Goal: Transaction & Acquisition: Purchase product/service

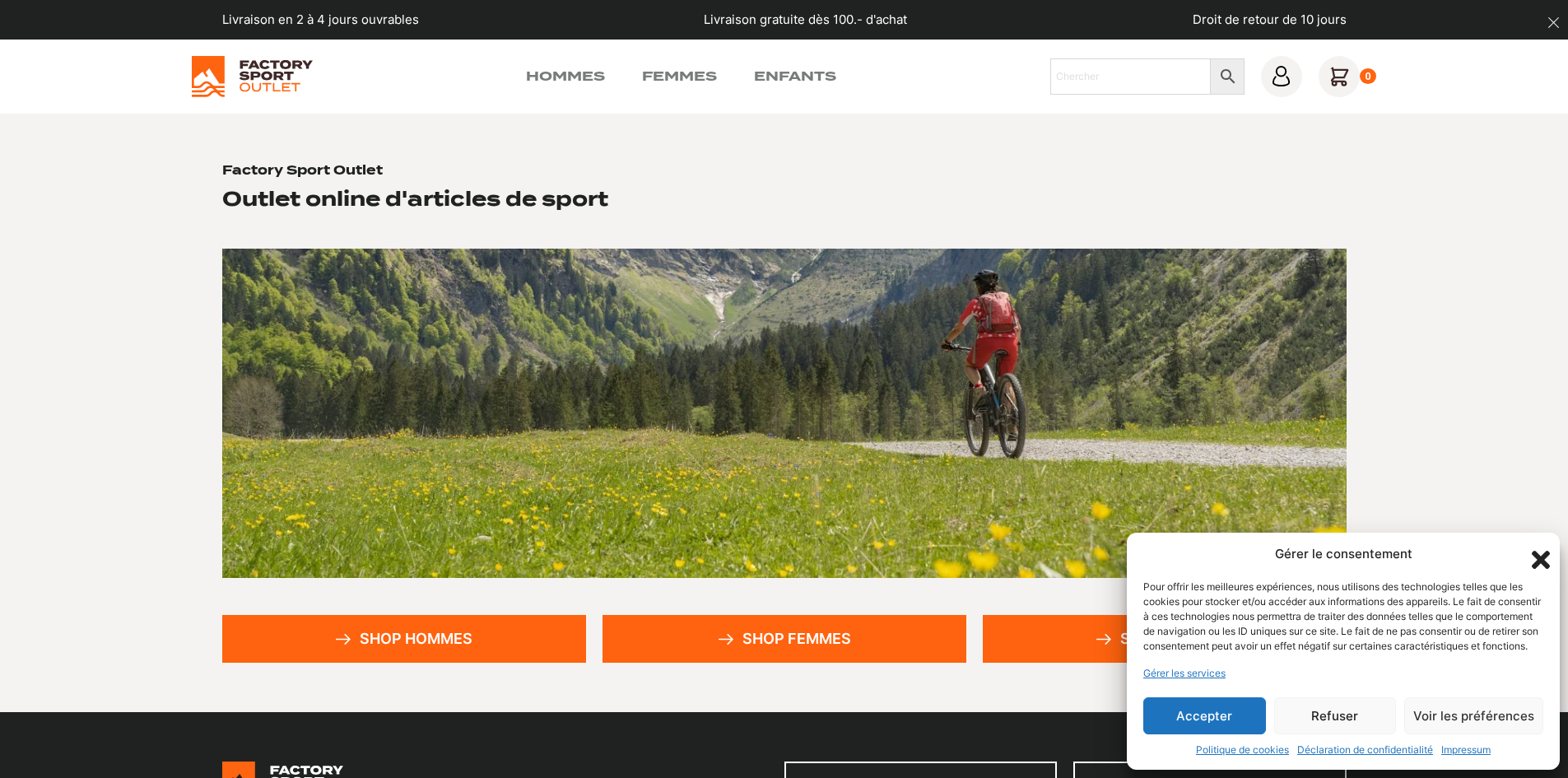
click at [1543, 551] on icon "Fermer la boîte de dialogue" at bounding box center [1541, 560] width 18 height 18
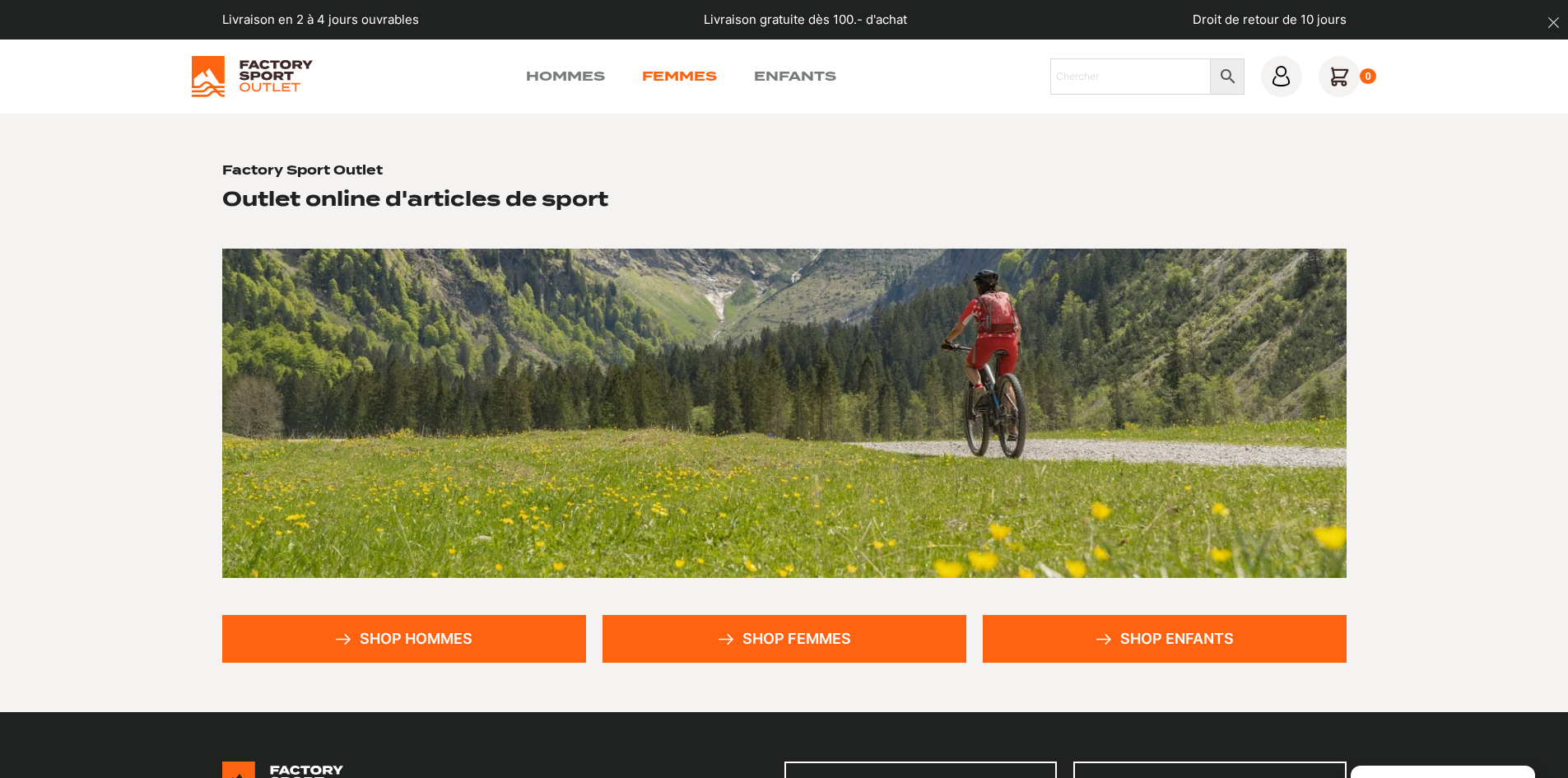
click at [663, 77] on link "Femmes" at bounding box center [679, 76] width 75 height 20
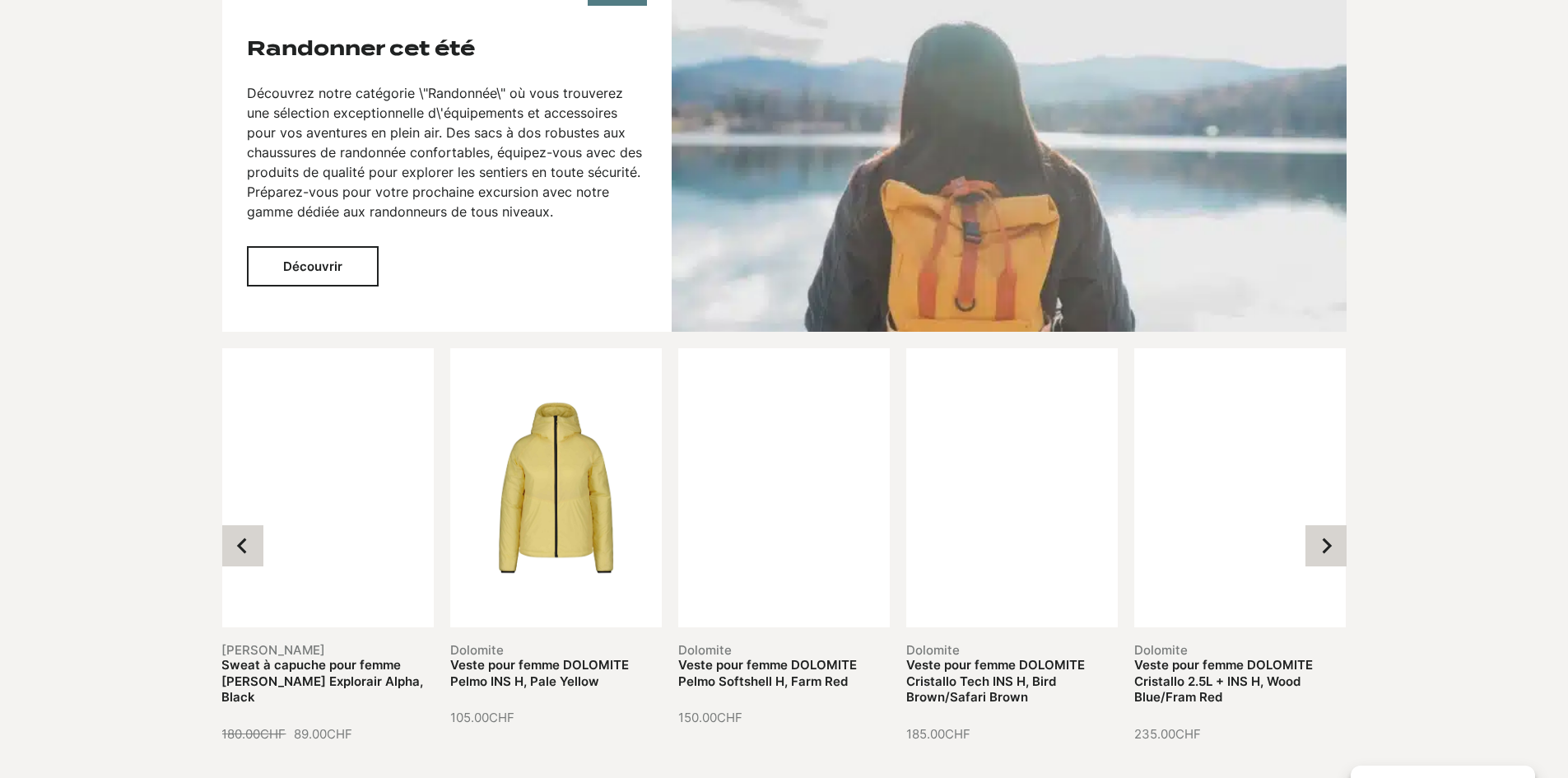
scroll to position [1811, 0]
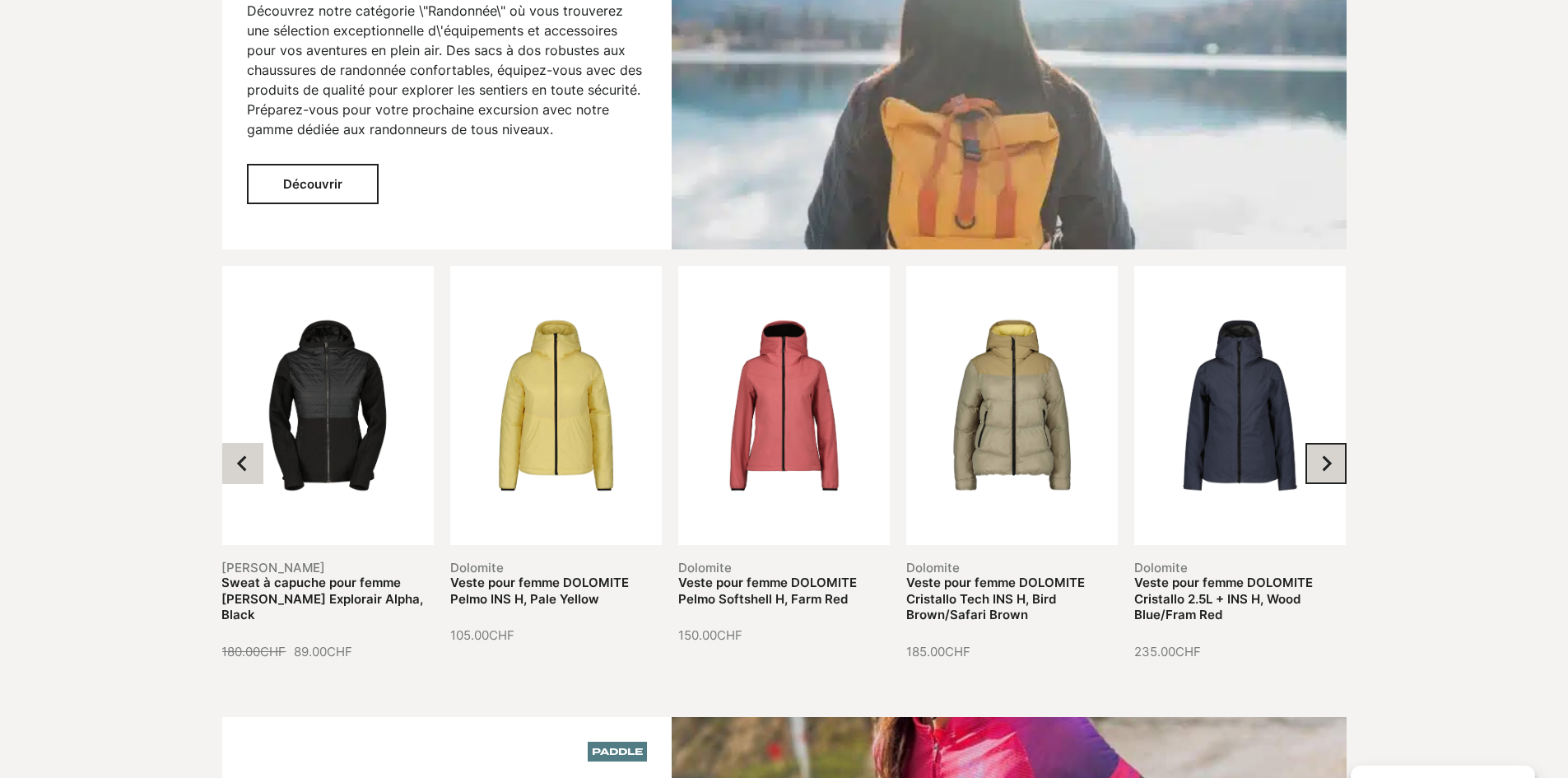
click at [1331, 455] on icon "Next slide" at bounding box center [1326, 464] width 17 height 17
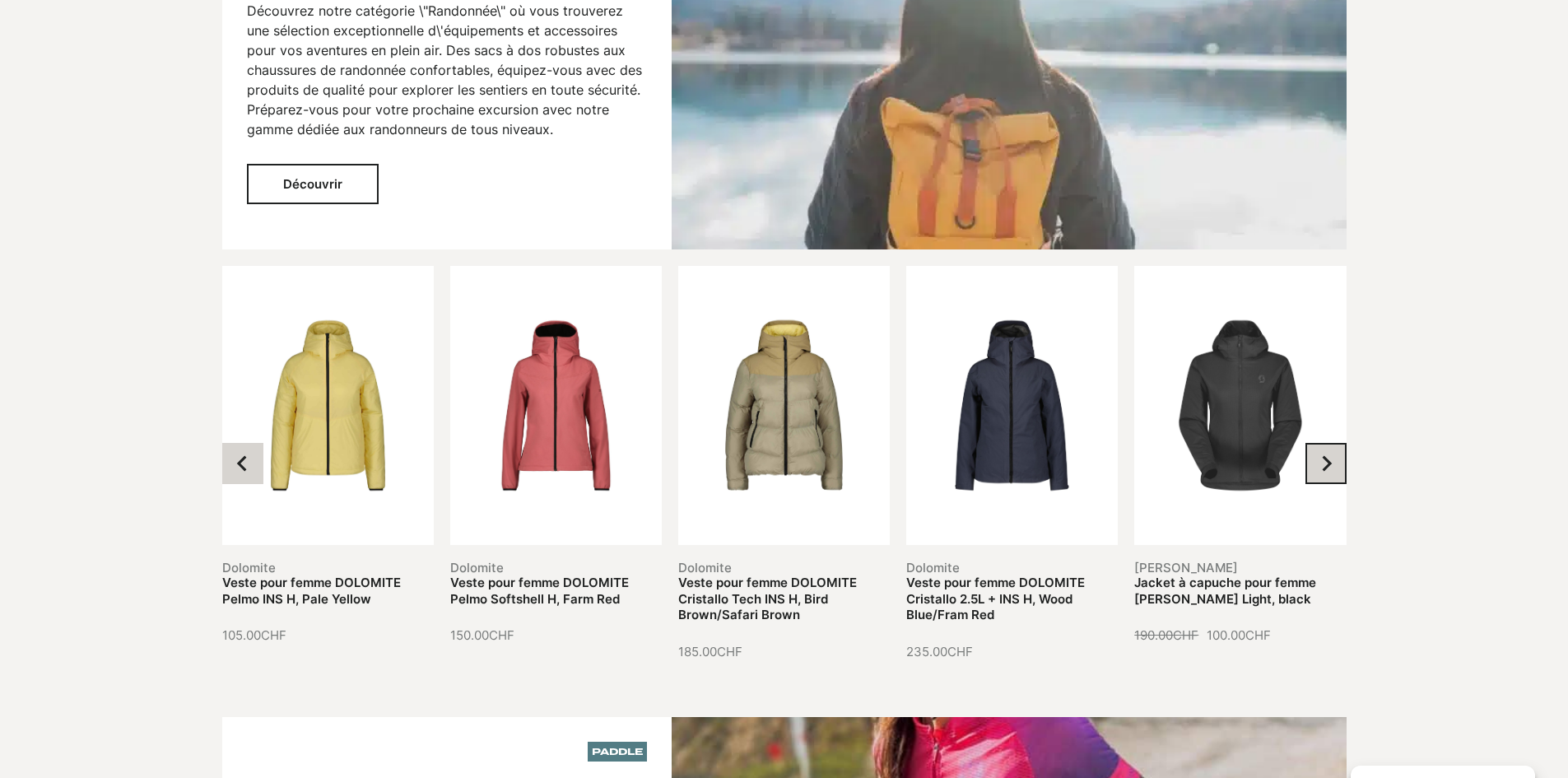
click at [1331, 455] on icon "Next slide" at bounding box center [1326, 464] width 17 height 17
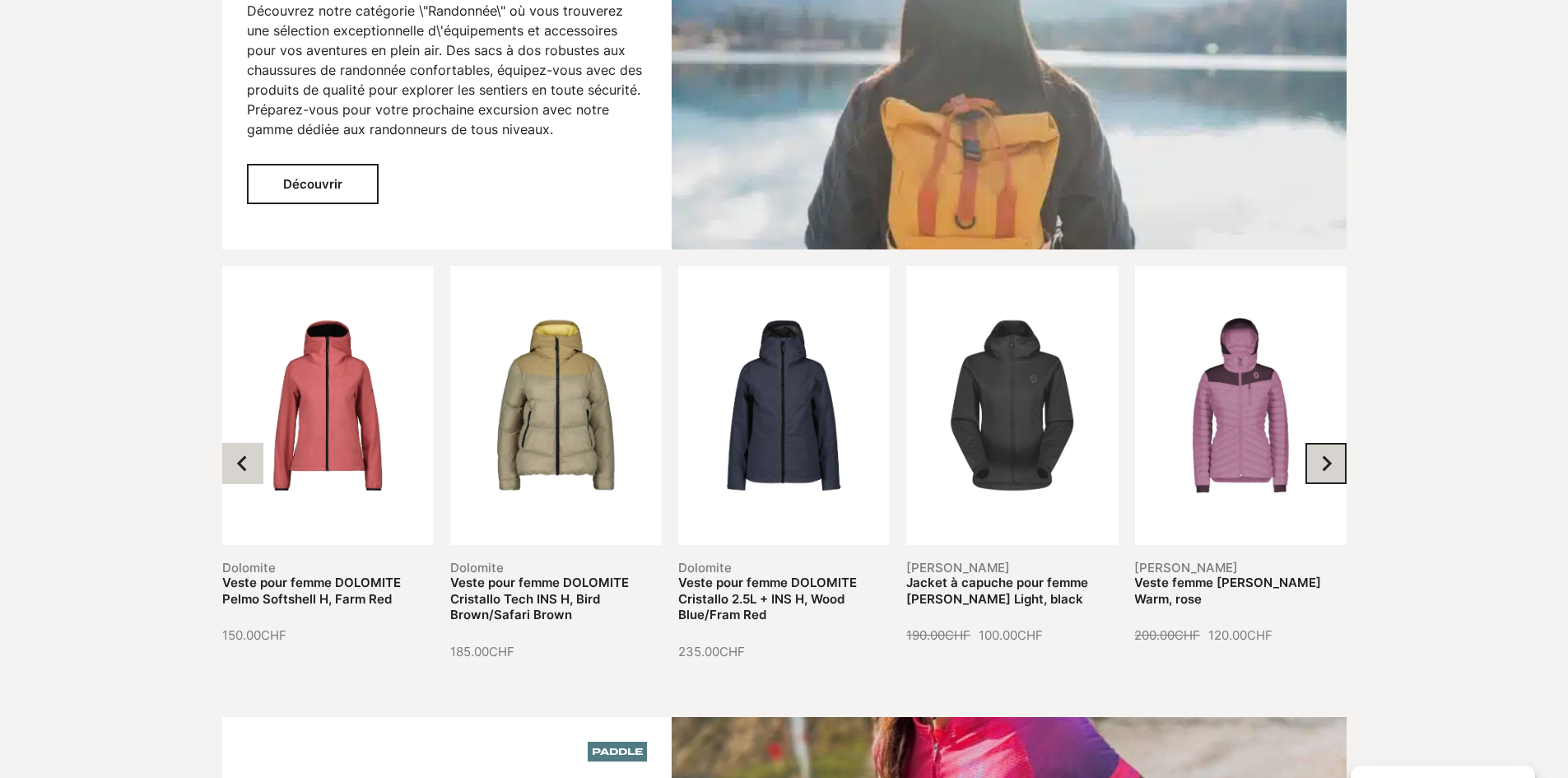
click at [1331, 455] on icon "Next slide" at bounding box center [1326, 464] width 17 height 17
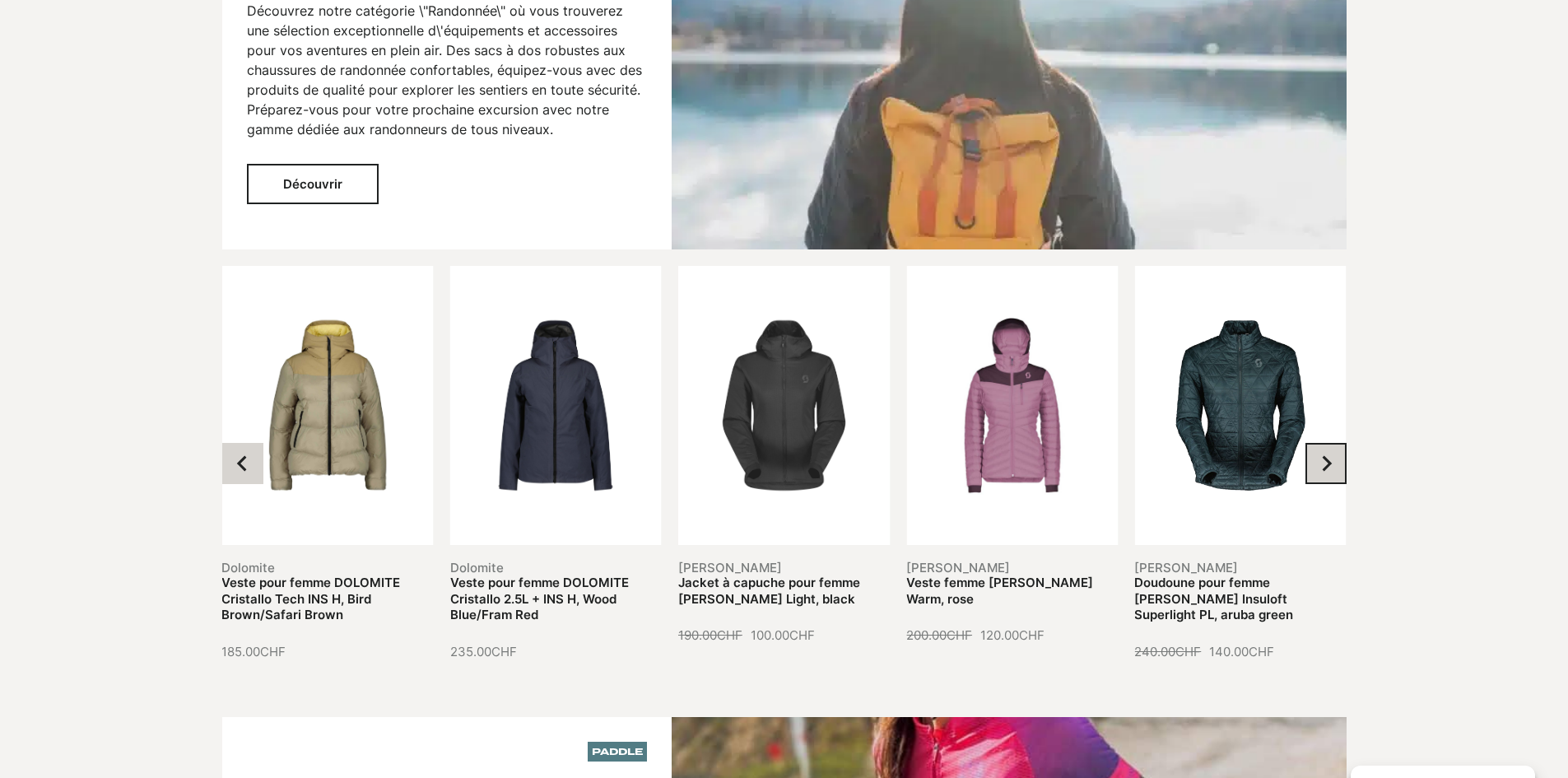
click at [1331, 455] on icon "Next slide" at bounding box center [1326, 464] width 17 height 17
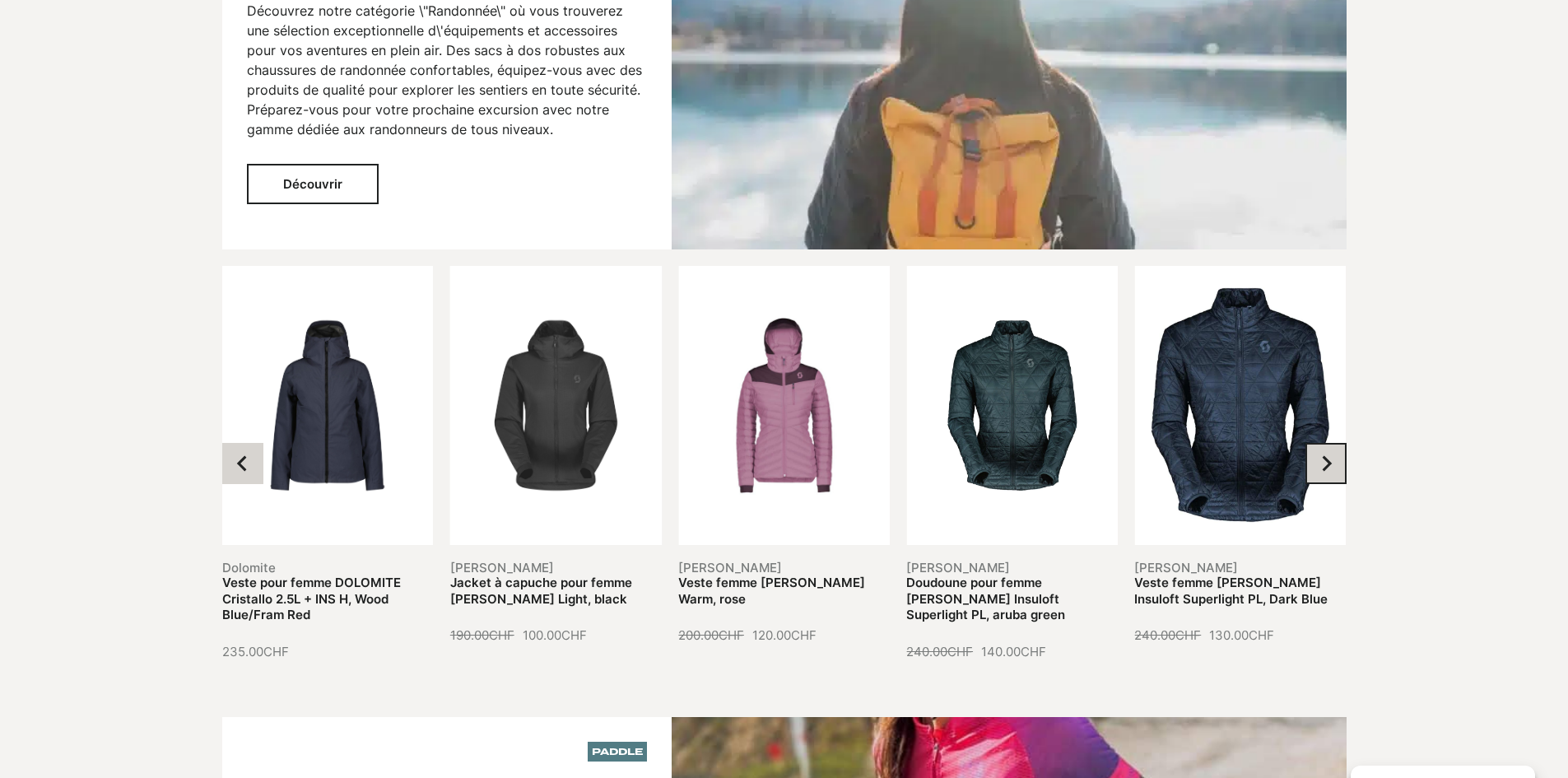
click at [1331, 455] on icon "Next slide" at bounding box center [1326, 464] width 17 height 17
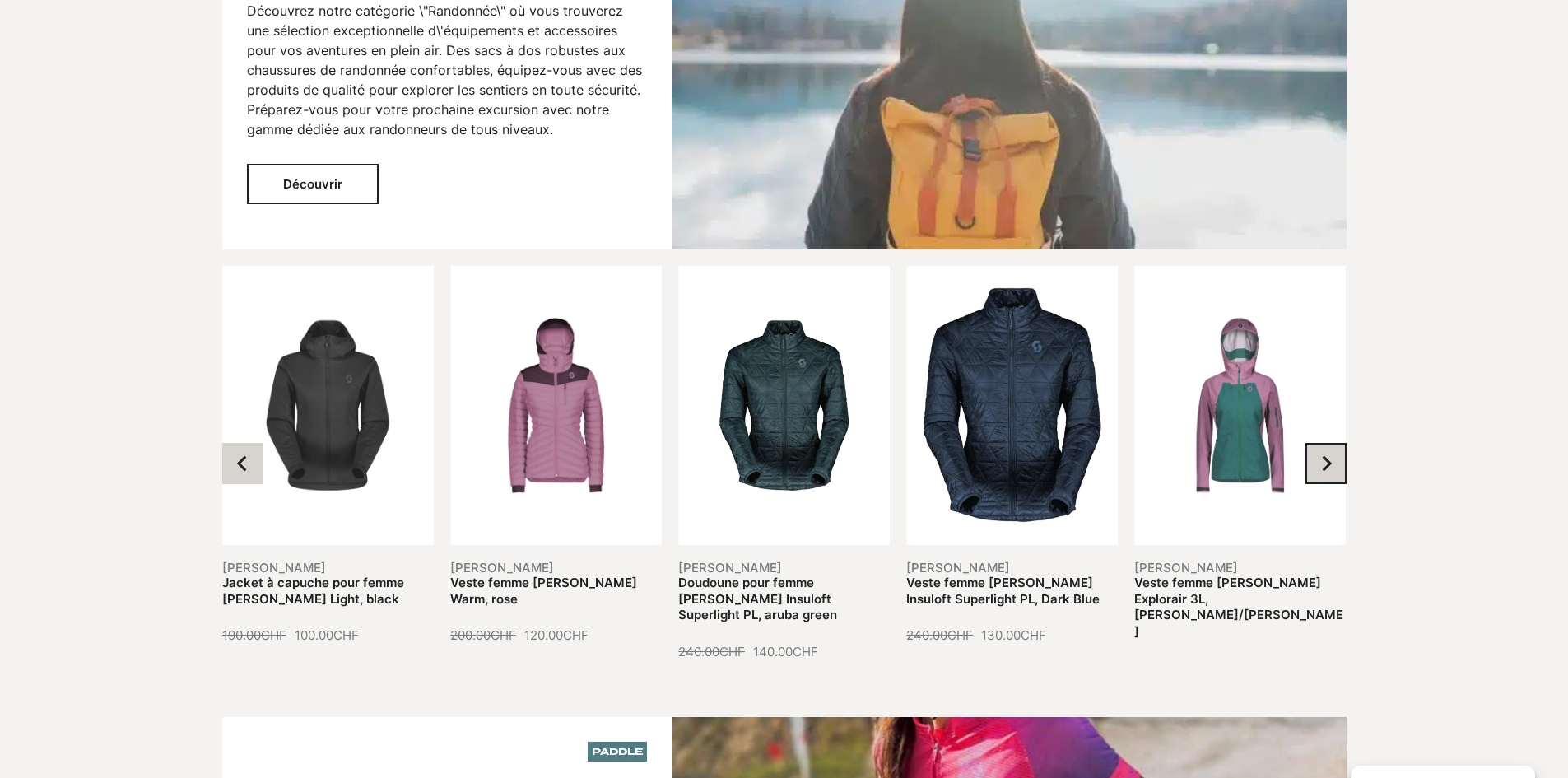
click at [1331, 455] on icon "Next slide" at bounding box center [1326, 464] width 17 height 17
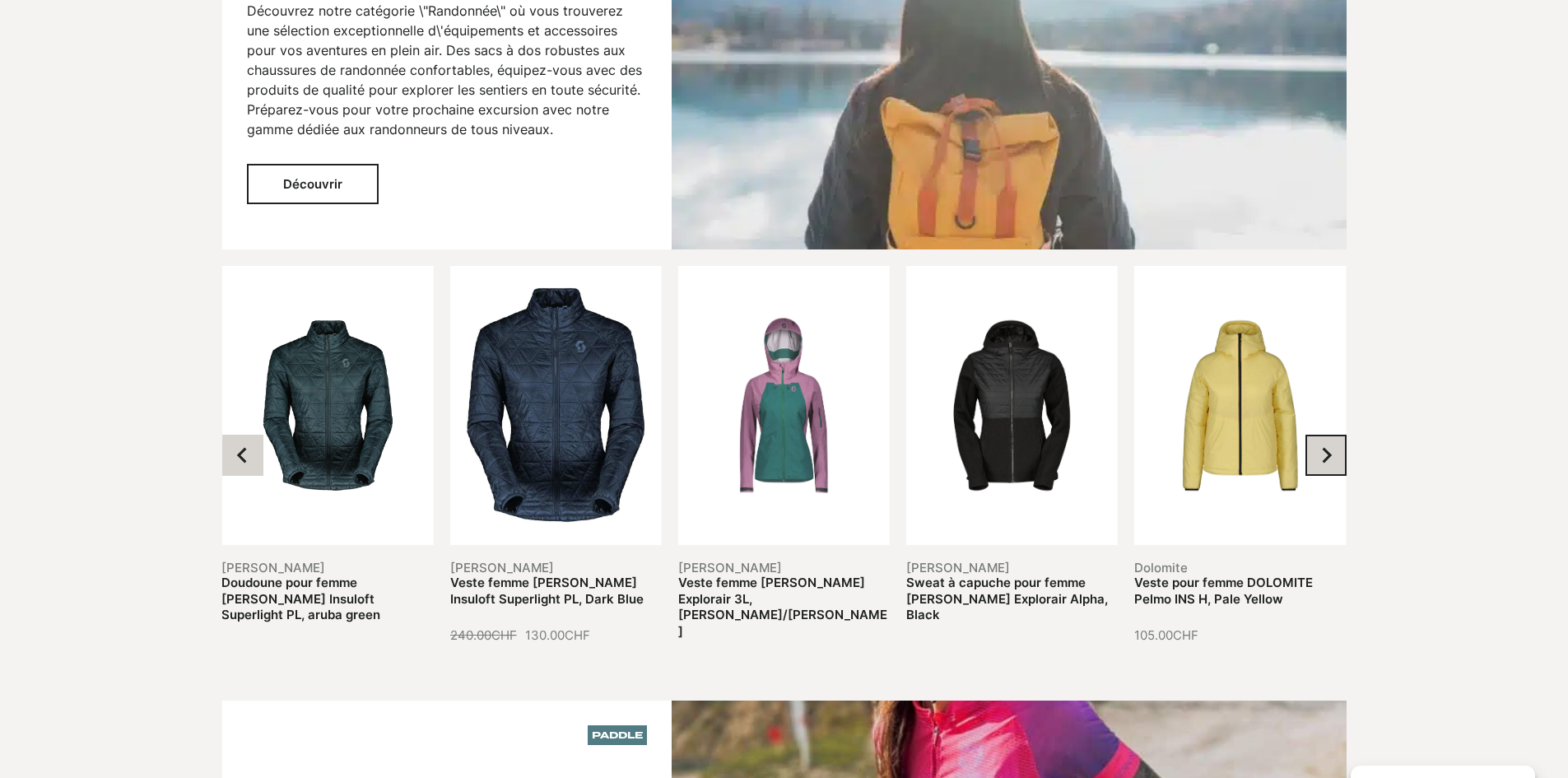
click at [1331, 447] on icon "Next slide" at bounding box center [1326, 455] width 17 height 17
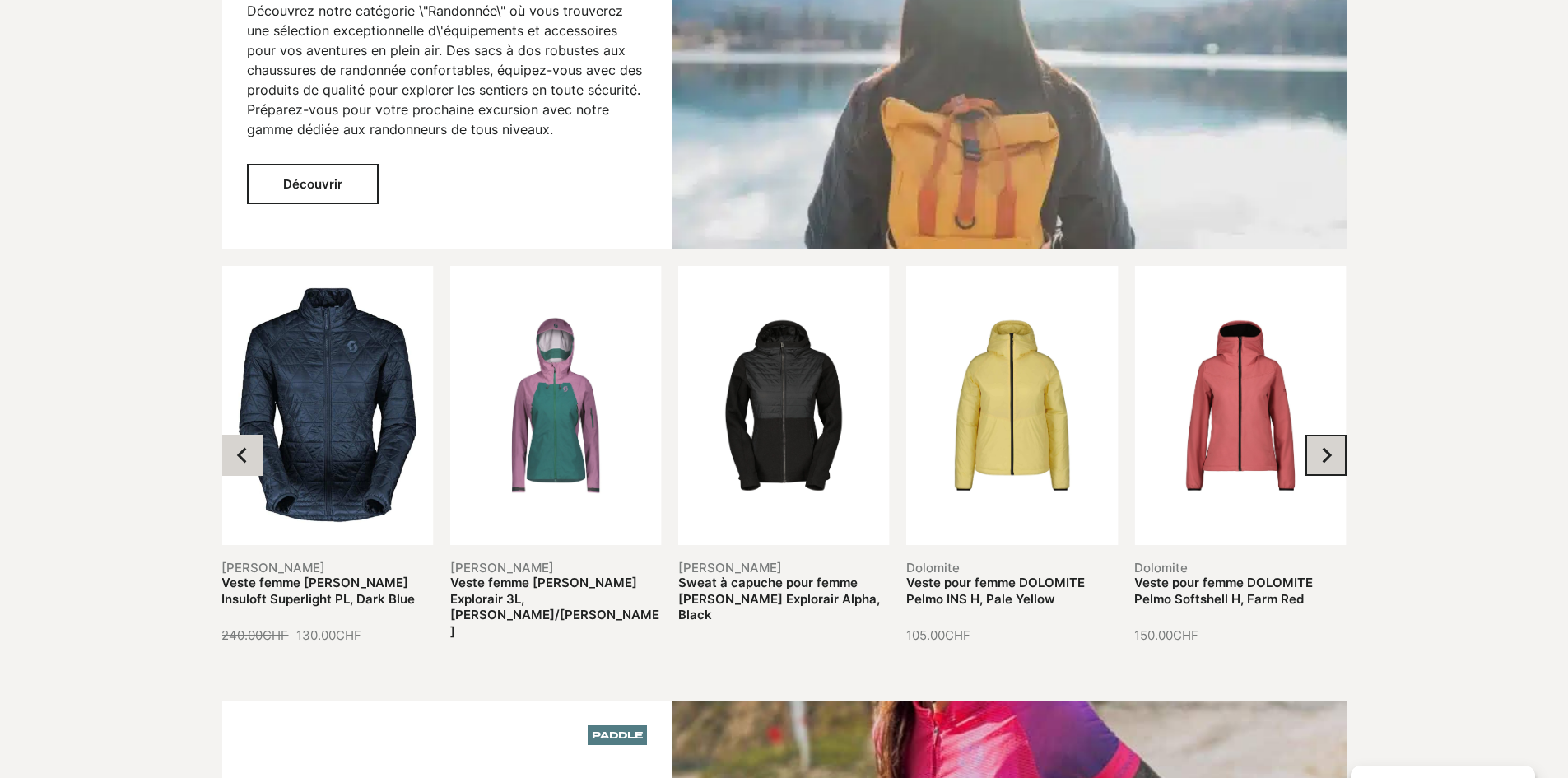
click at [1331, 447] on icon "Next slide" at bounding box center [1326, 455] width 17 height 17
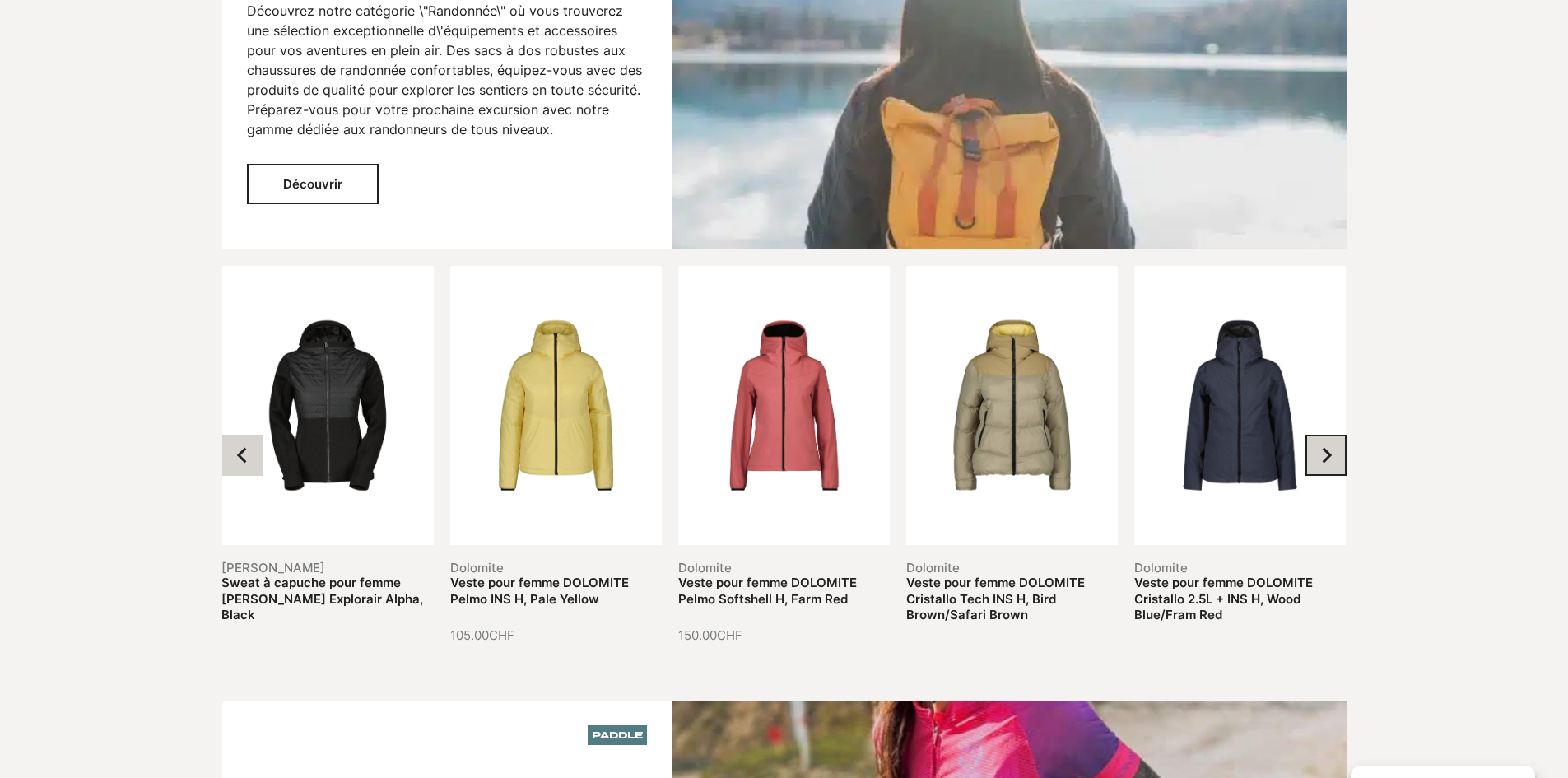
click at [1331, 447] on icon "Next slide" at bounding box center [1326, 455] width 17 height 17
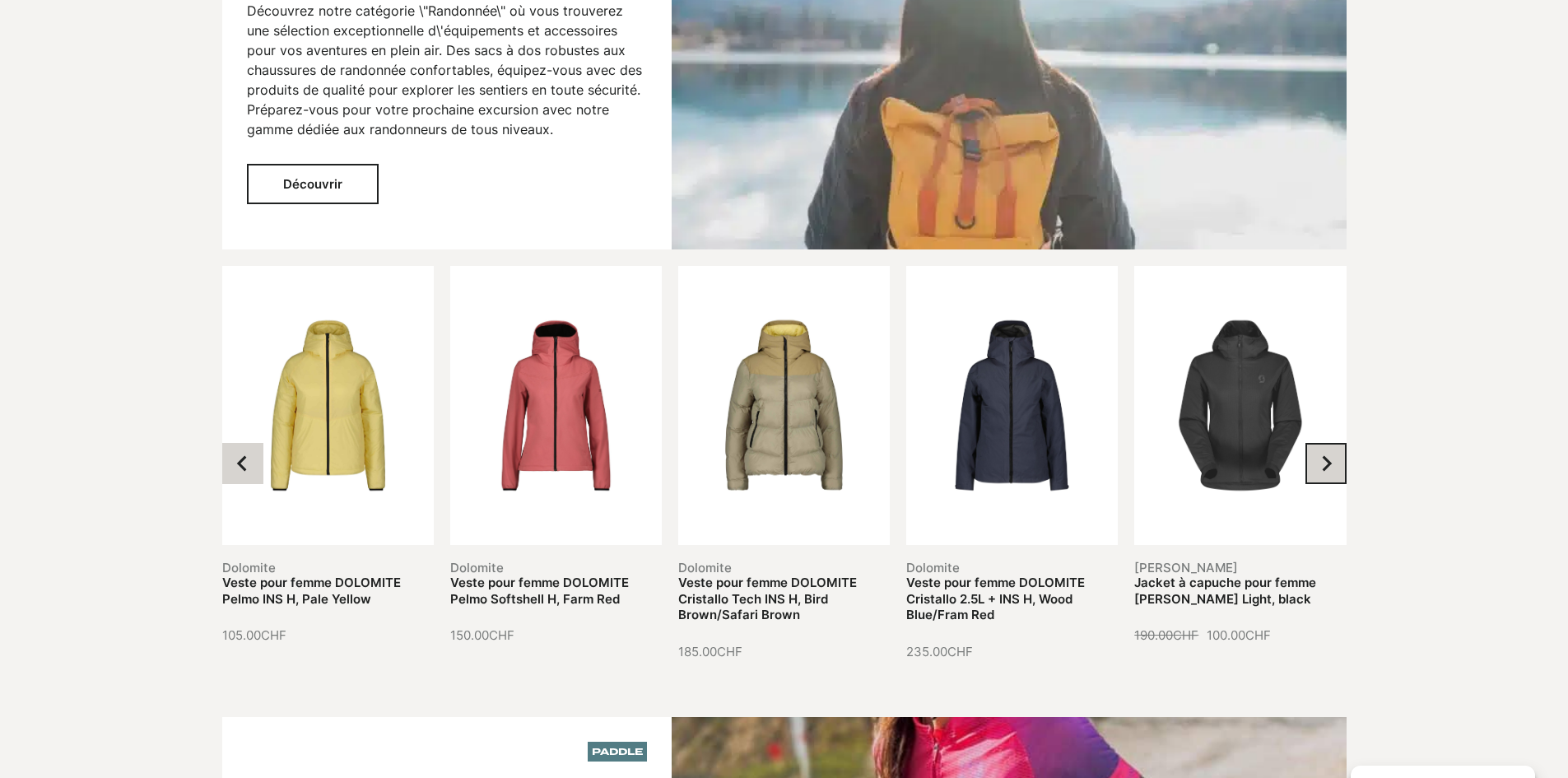
click at [1331, 455] on icon "Next slide" at bounding box center [1326, 464] width 17 height 17
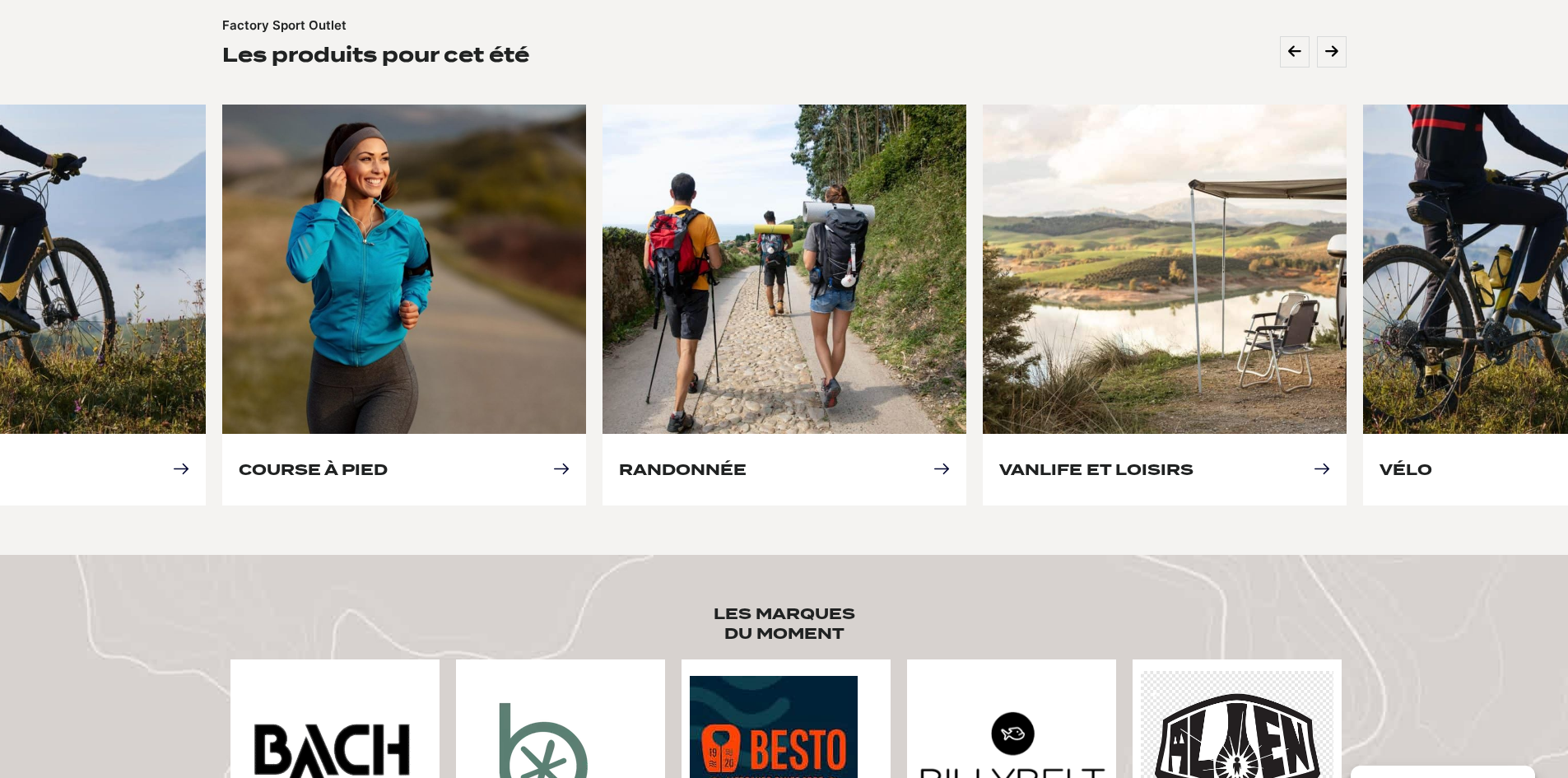
scroll to position [659, 0]
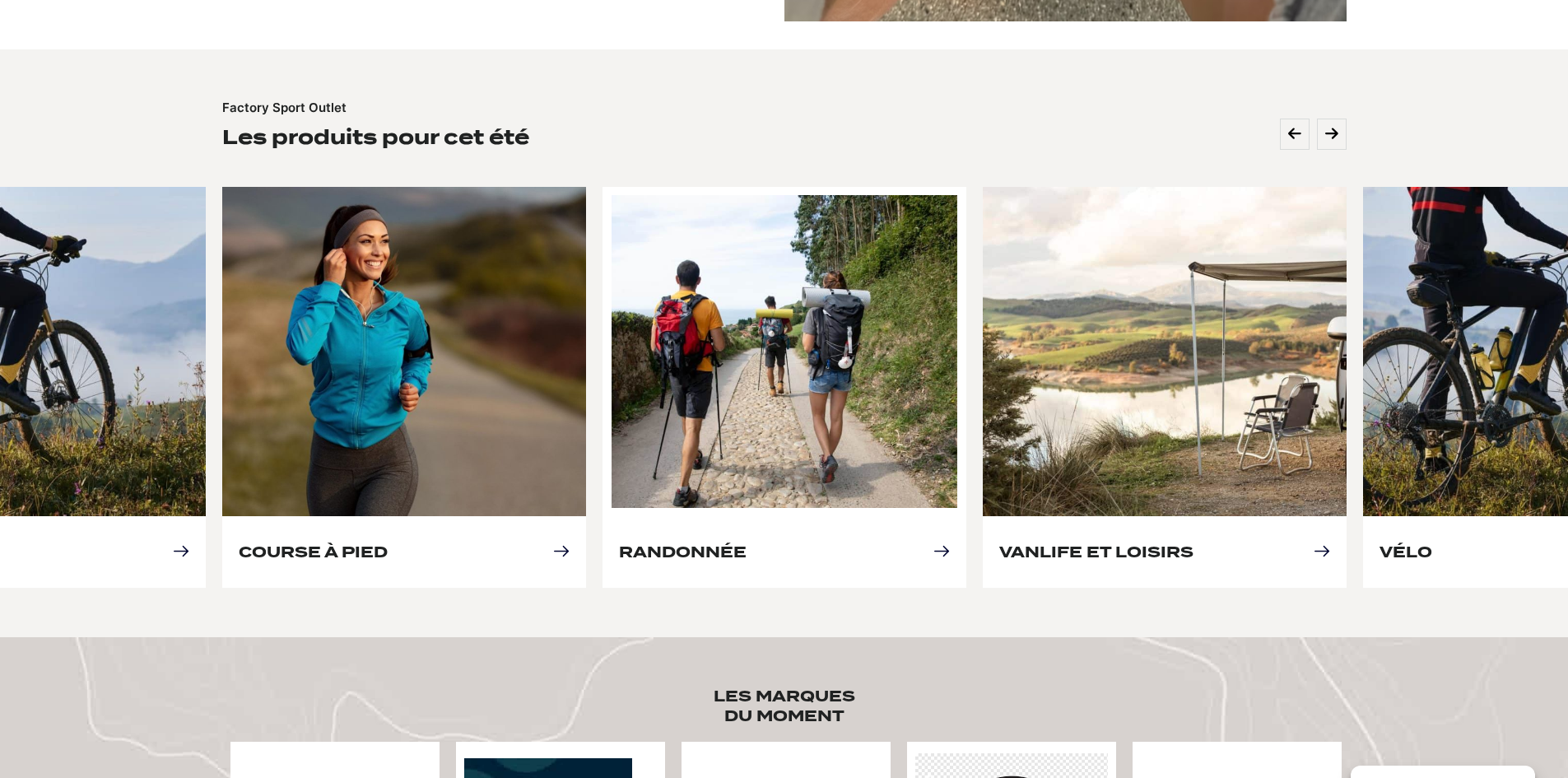
click at [747, 544] on link "Randonnée" at bounding box center [683, 552] width 128 height 18
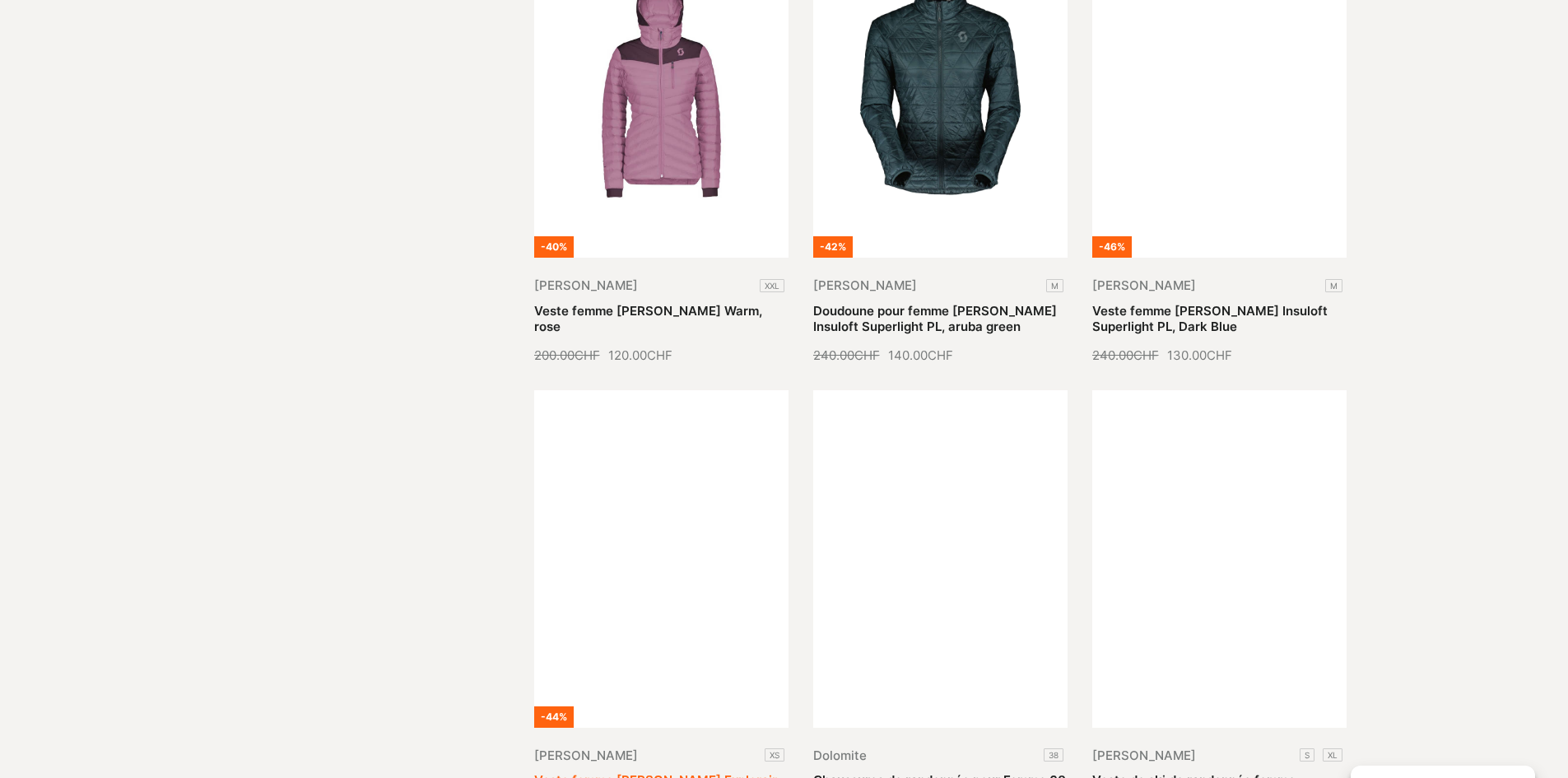
scroll to position [1647, 0]
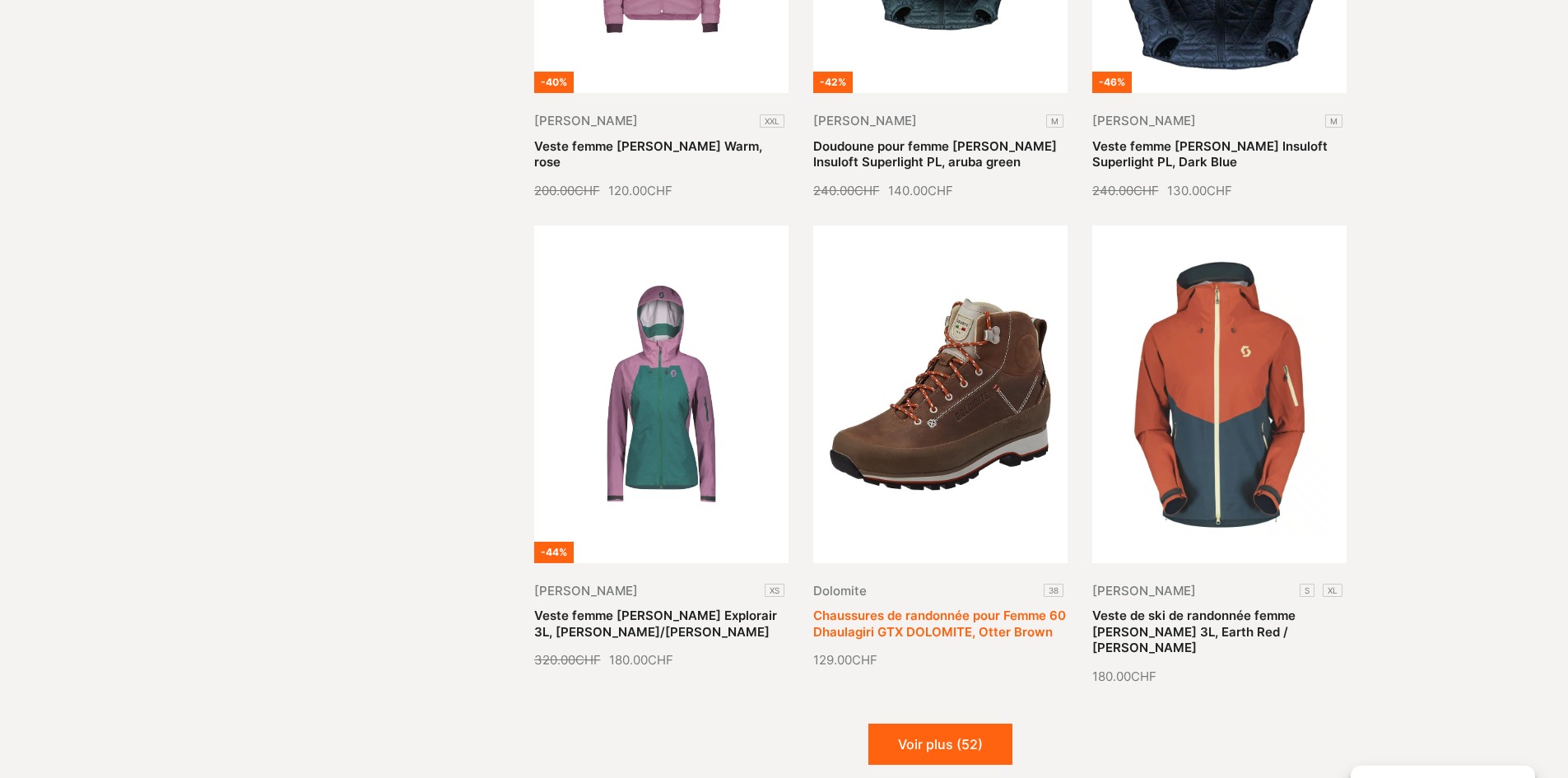
click at [957, 607] on link "Chaussures de randonnée pour Femme 60 Dhaulagiri GTX DOLOMITE, Otter Brown" at bounding box center [939, 623] width 253 height 32
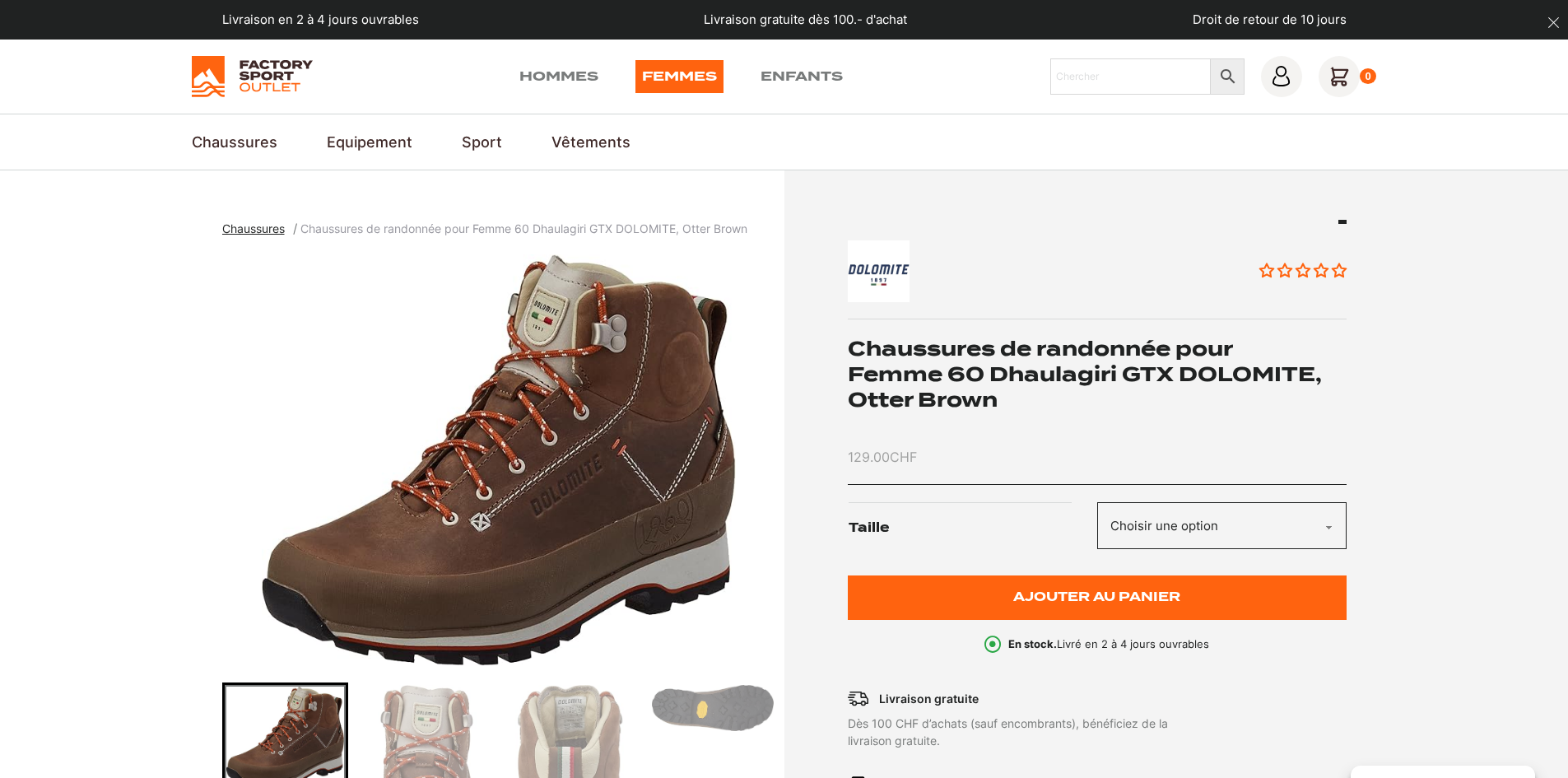
click at [1156, 514] on select "Choisir une option 38" at bounding box center [1222, 526] width 249 height 47
select select "38"
click at [1098, 502] on select "Choisir une option 38" at bounding box center [1222, 526] width 249 height 47
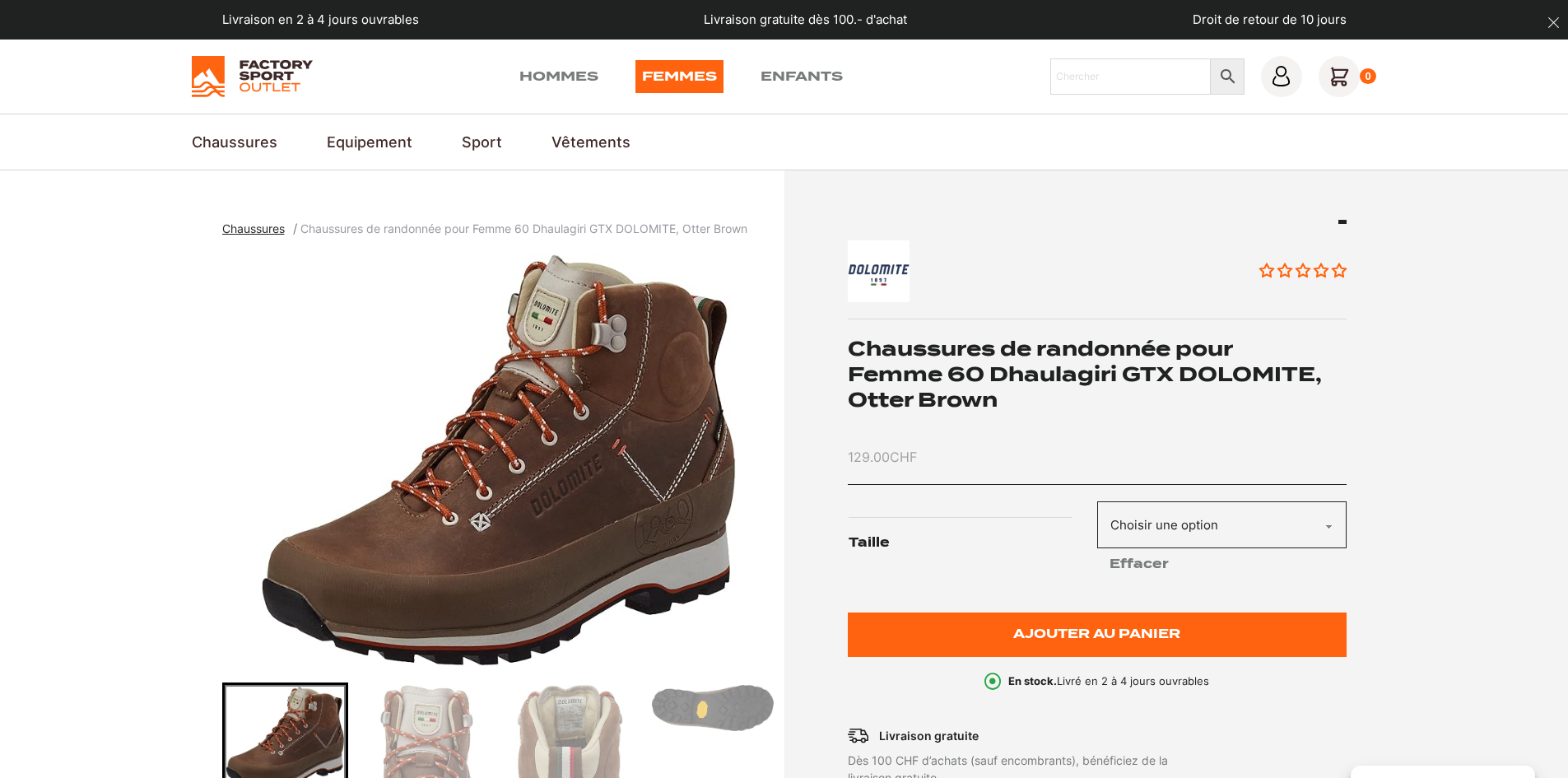
scroll to position [165, 0]
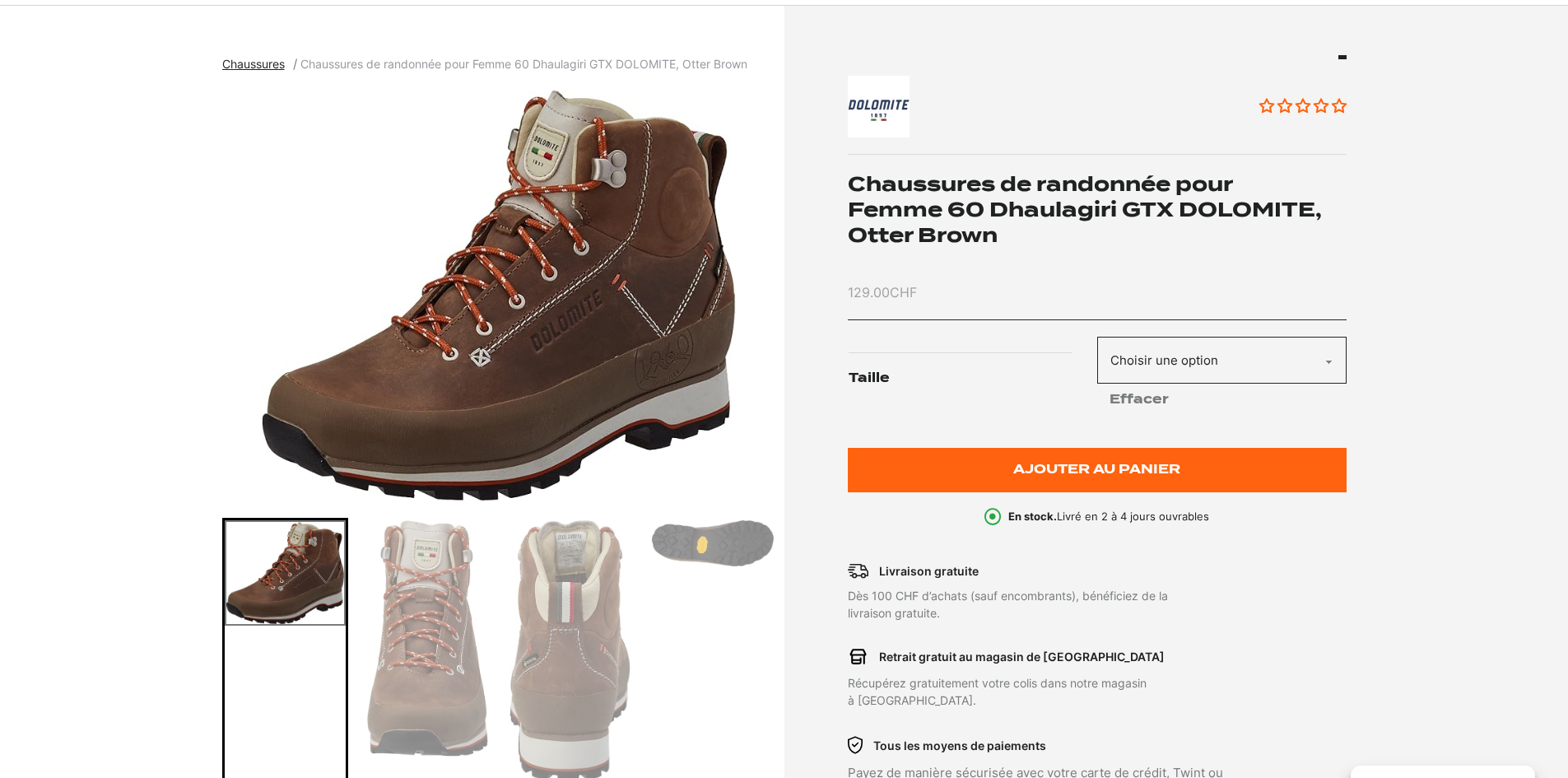
click at [663, 354] on img "1 of 7" at bounding box center [500, 296] width 554 height 412
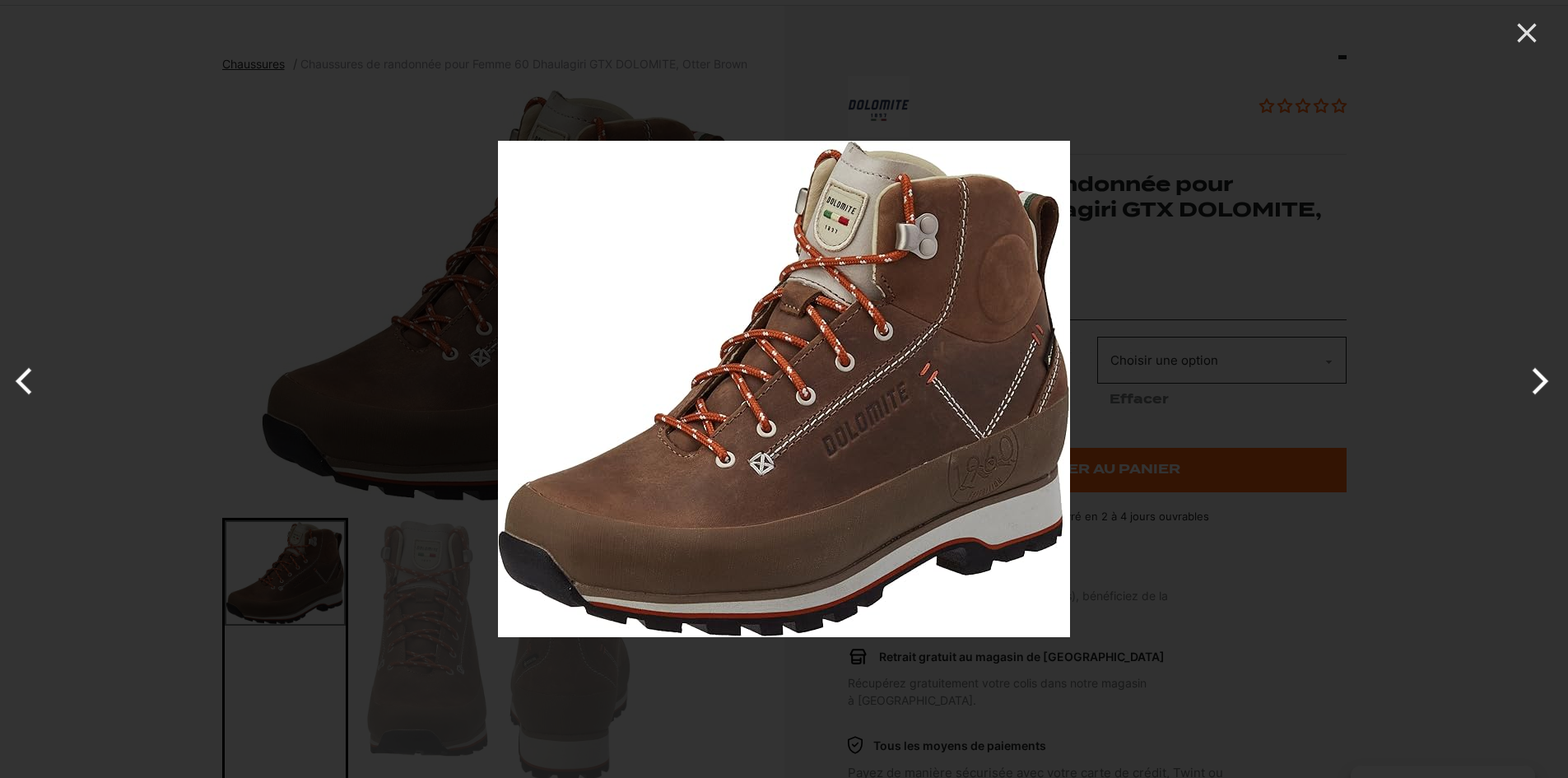
click at [725, 362] on img at bounding box center [784, 389] width 572 height 497
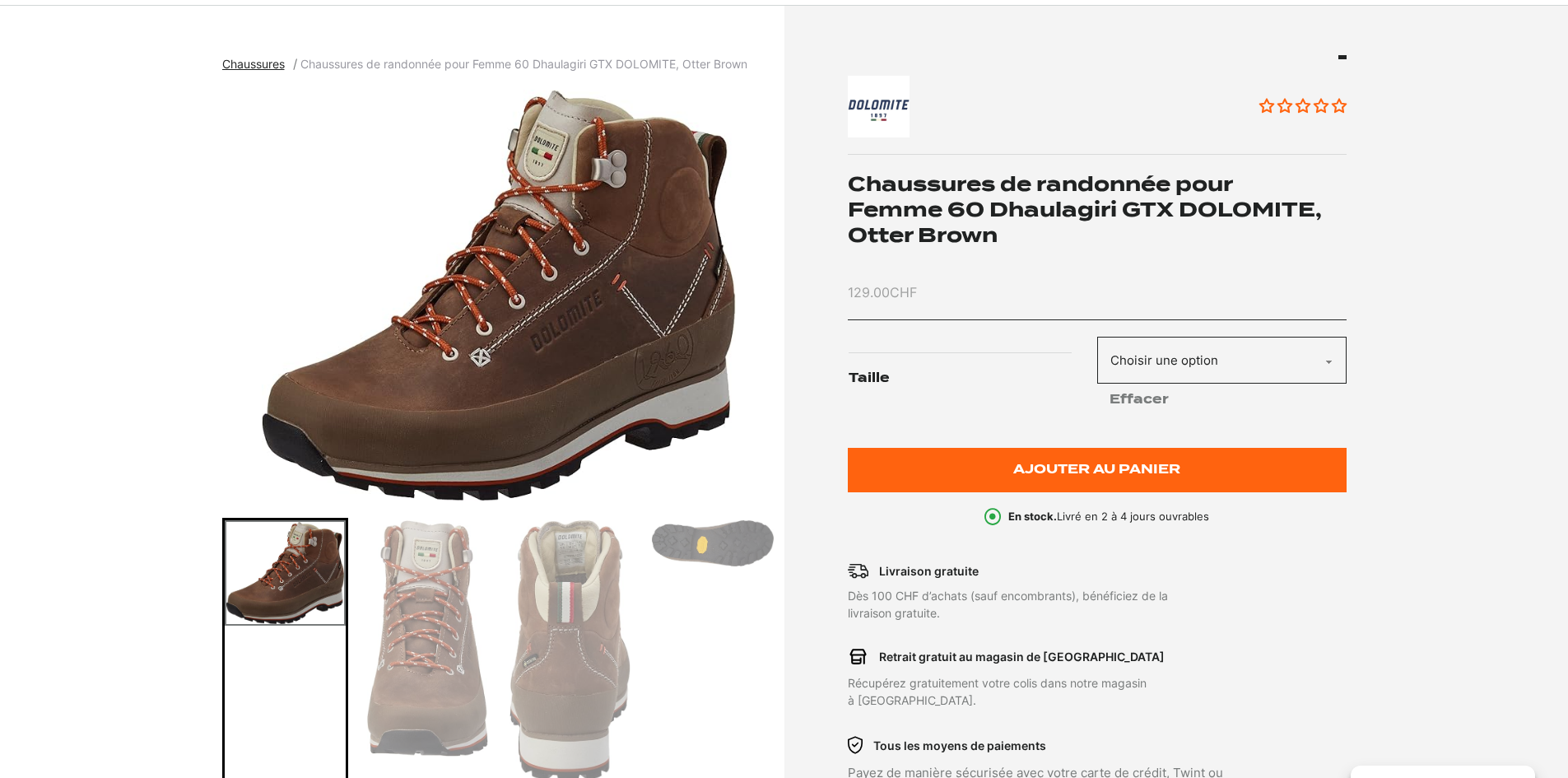
click at [695, 378] on img "1 of 7" at bounding box center [500, 296] width 554 height 412
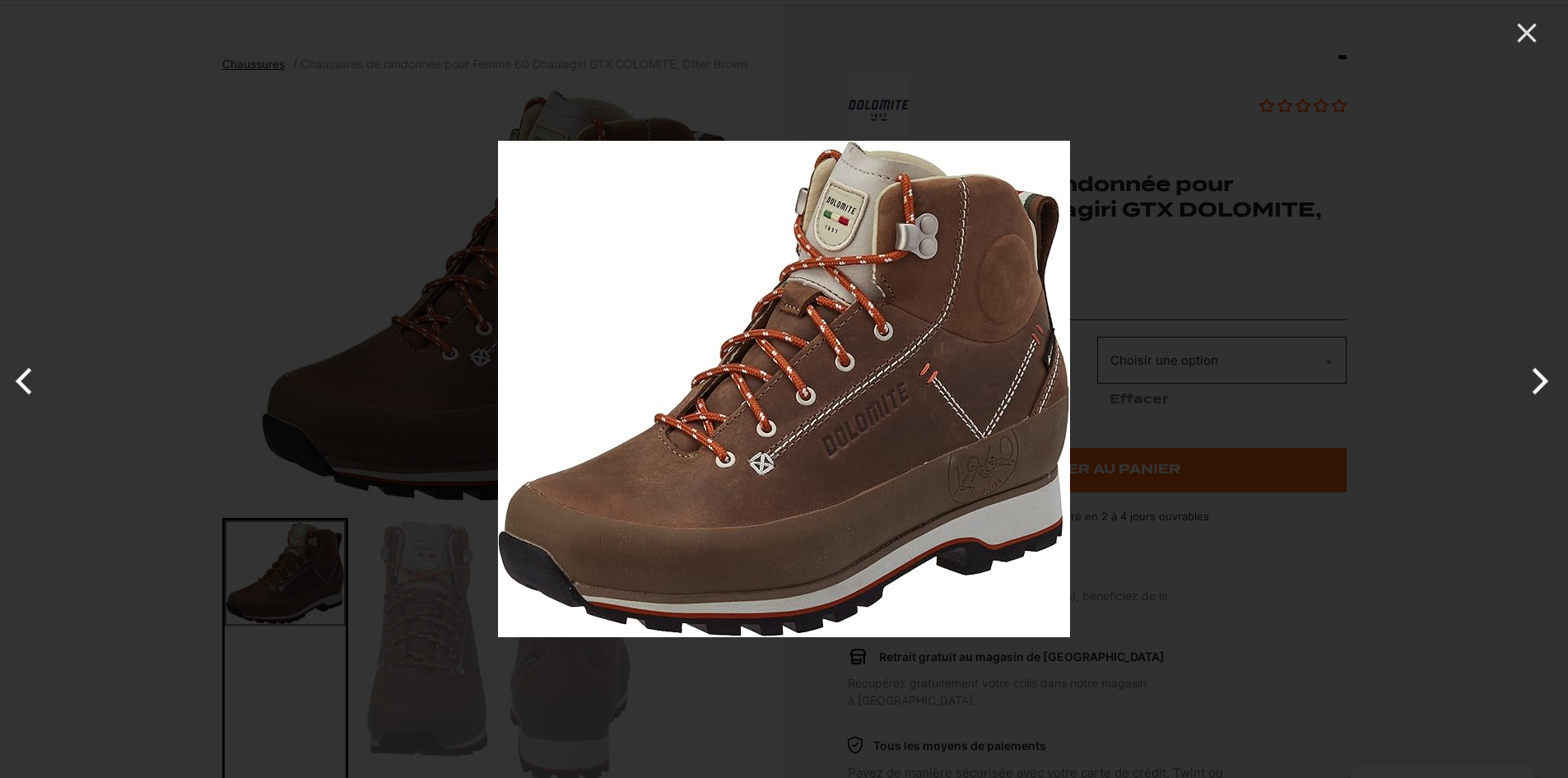
click at [705, 381] on img at bounding box center [784, 389] width 572 height 497
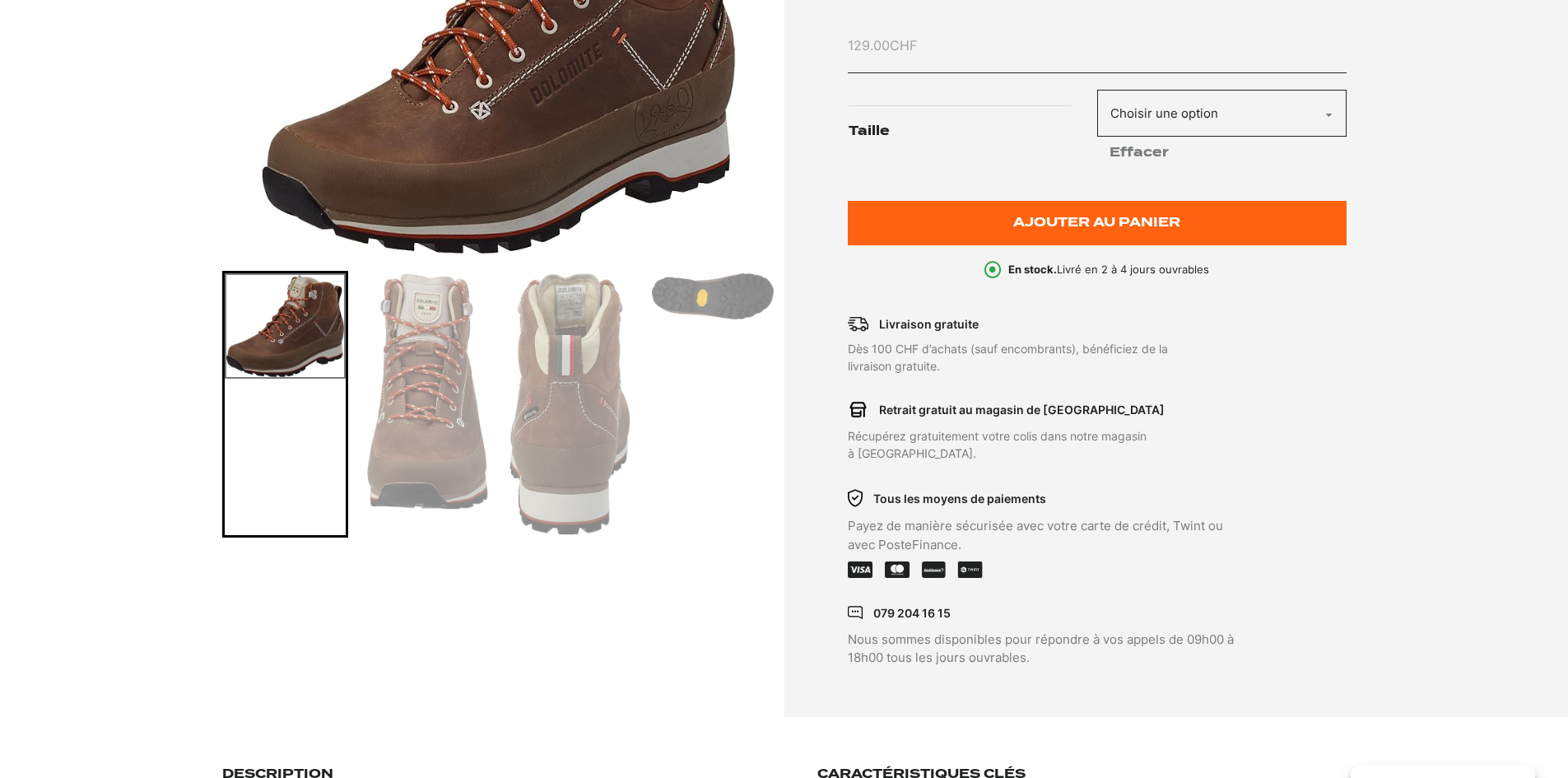
scroll to position [329, 0]
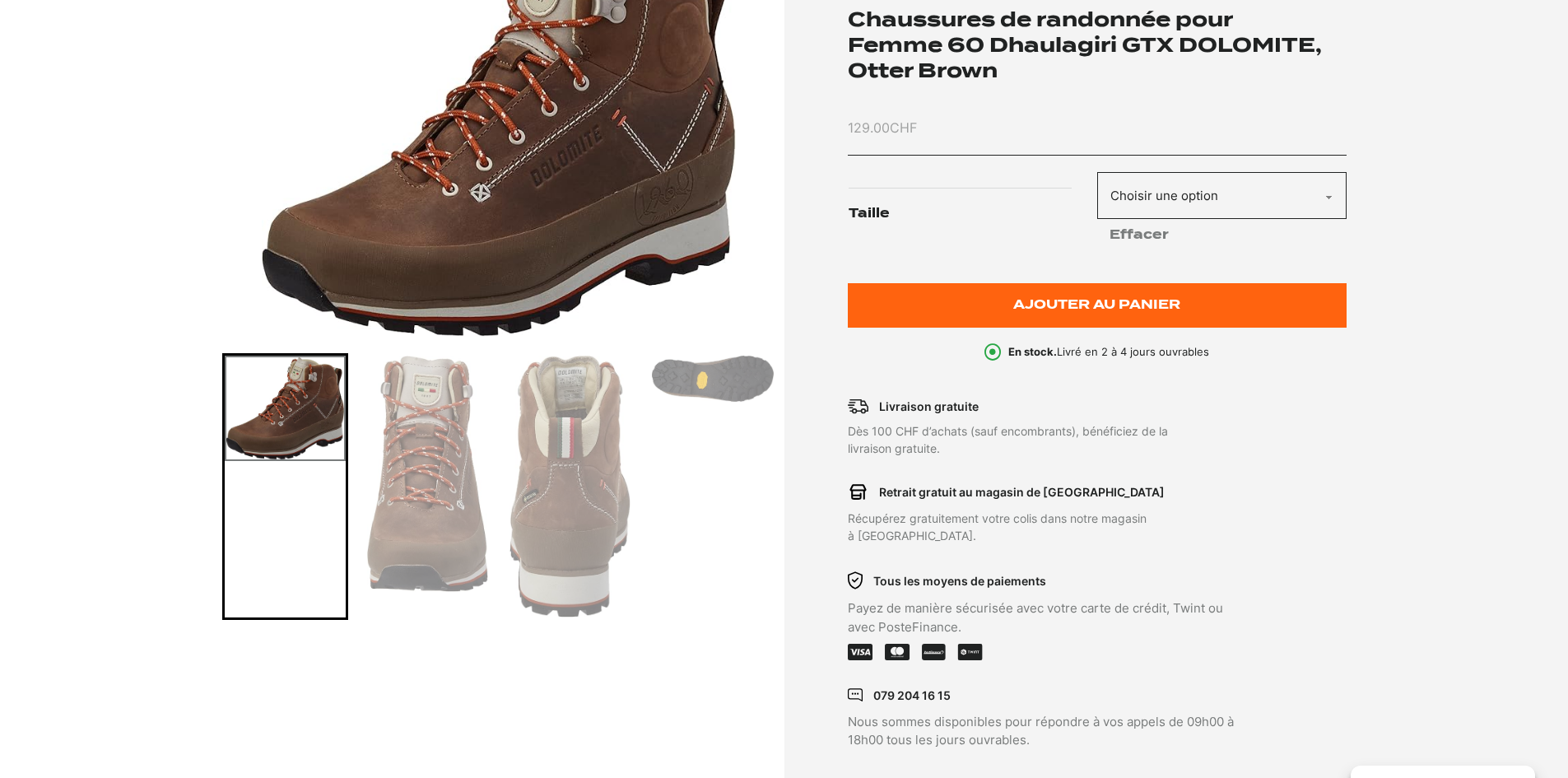
click at [574, 481] on img "Go to slide 3" at bounding box center [570, 486] width 121 height 262
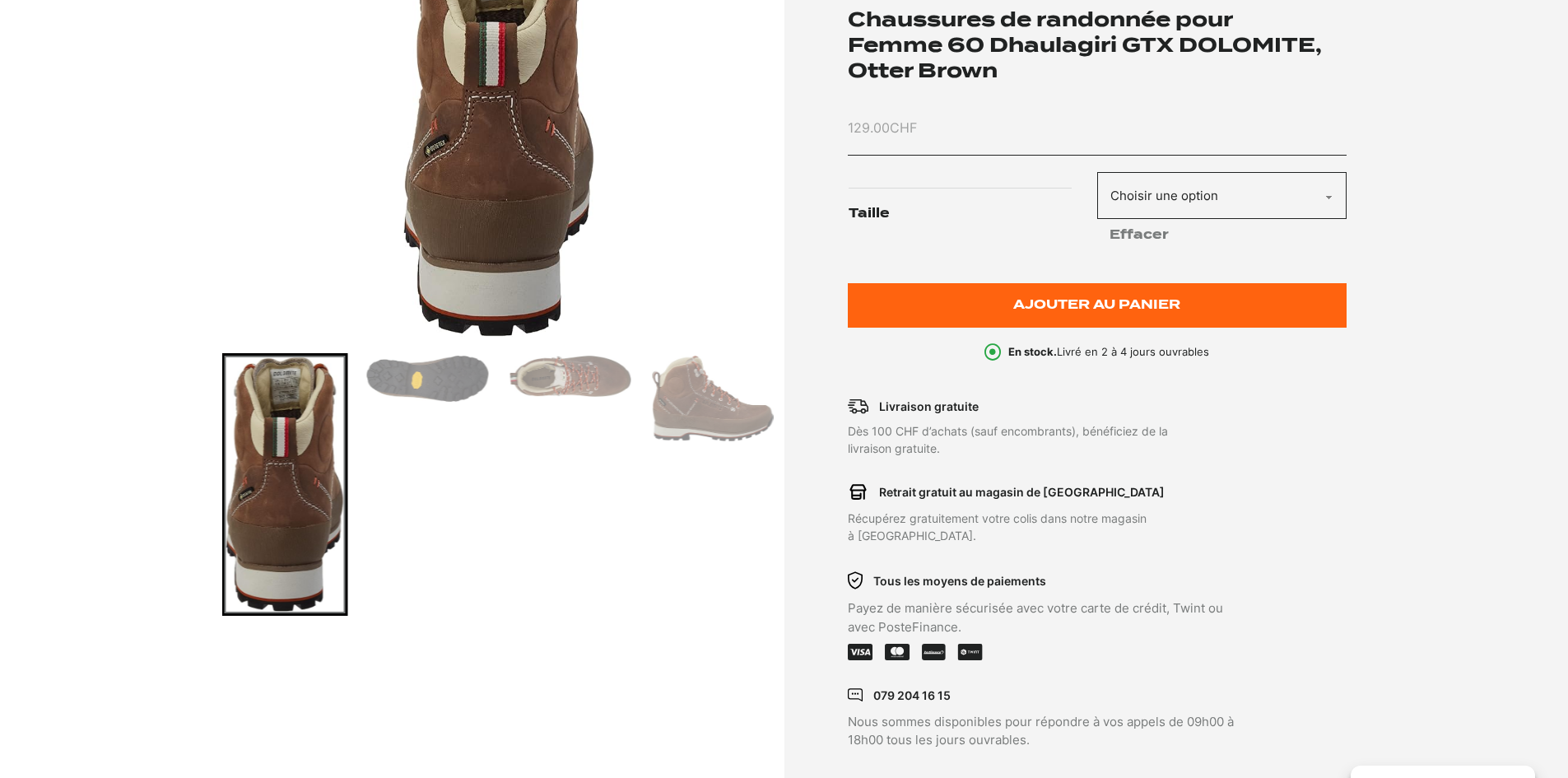
click at [684, 424] on img "Go to slide 6" at bounding box center [712, 398] width 121 height 86
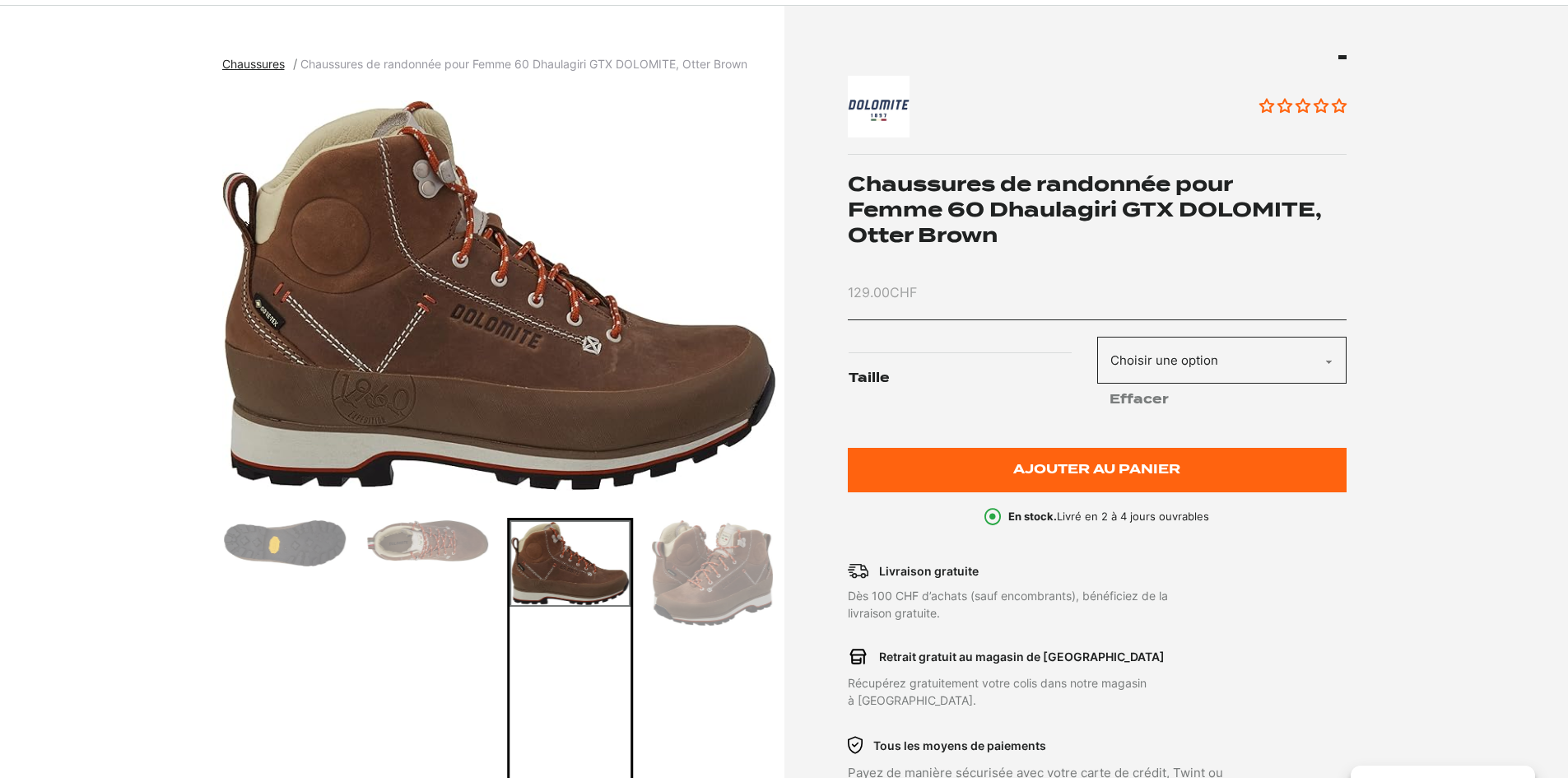
scroll to position [0, 0]
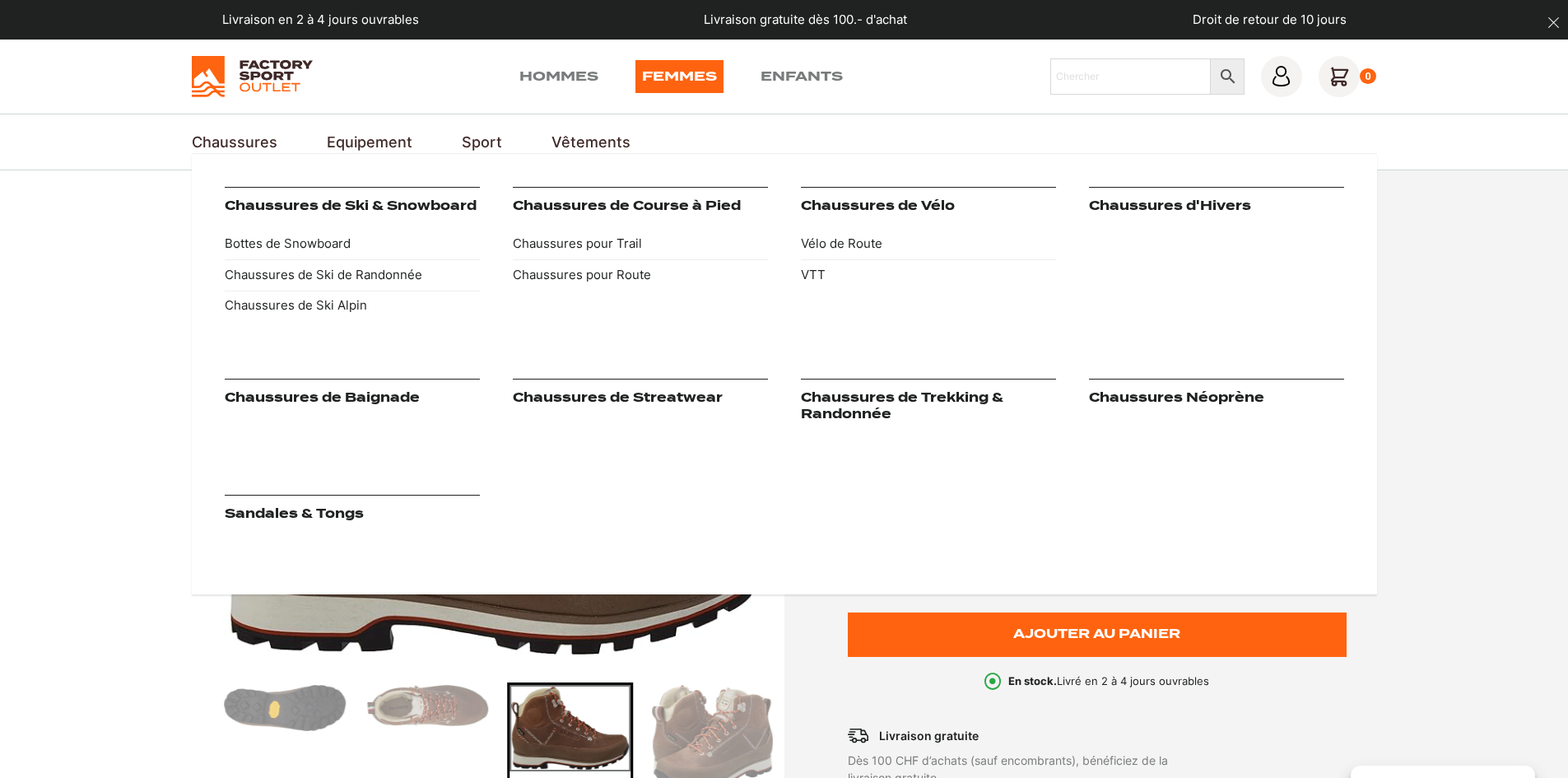
click at [245, 134] on link "Chaussures" at bounding box center [234, 142] width 86 height 22
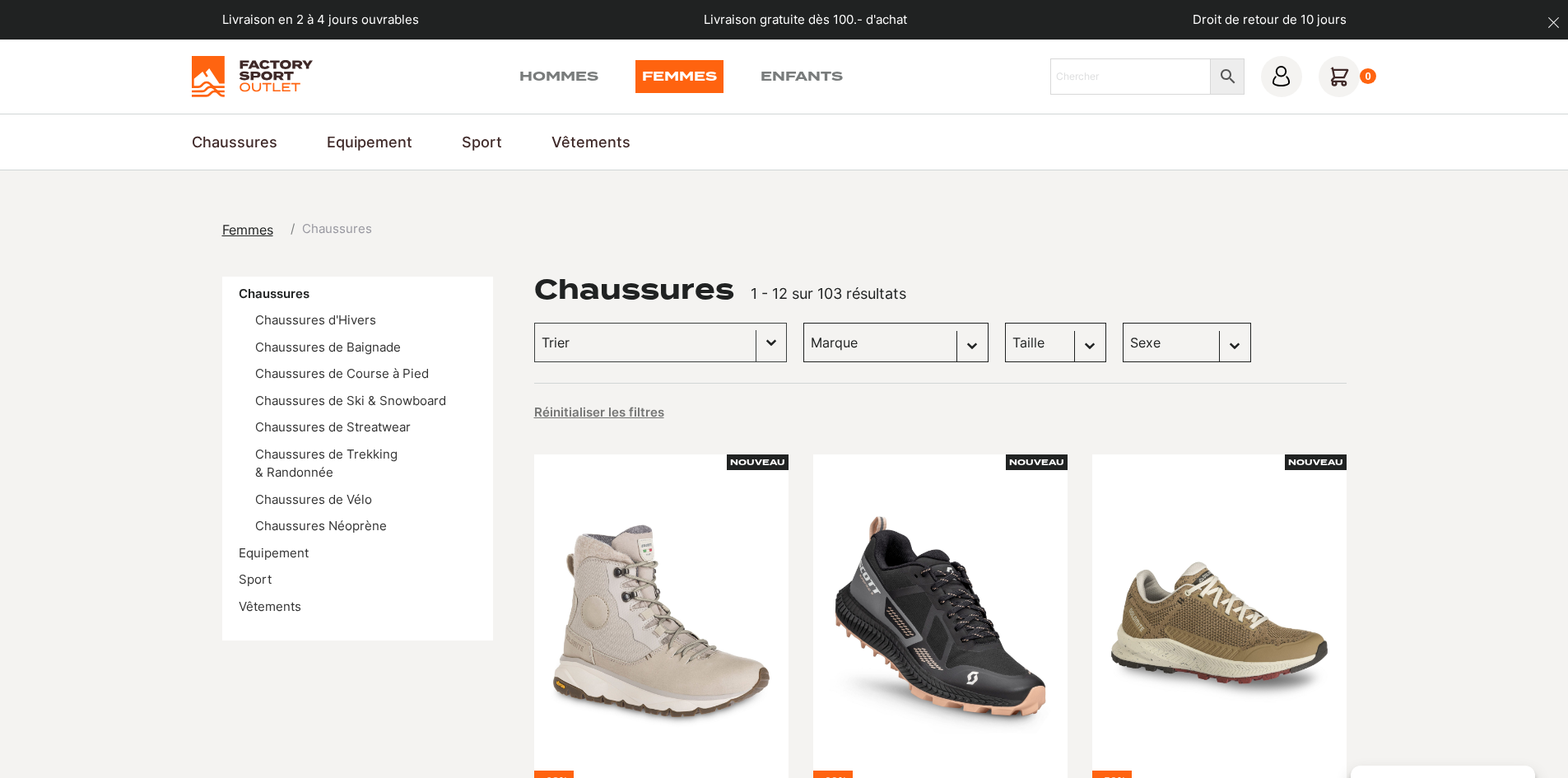
click at [1006, 351] on select "Taille 36 (4) 43 (4) 37 (3) 37.5 (3) 38 (3) 40.5 (3) 42 (3) 45.5 (3) 38.5 (2) 3…" at bounding box center [1056, 342] width 102 height 39
select select "38"
click at [1005, 323] on select "Taille 36 (4) 43 (4) 37 (3) 37.5 (3) 38 (3) 40.5 (3) 42 (3) 45.5 (3) 38.5 (2) 3…" at bounding box center [1056, 342] width 102 height 39
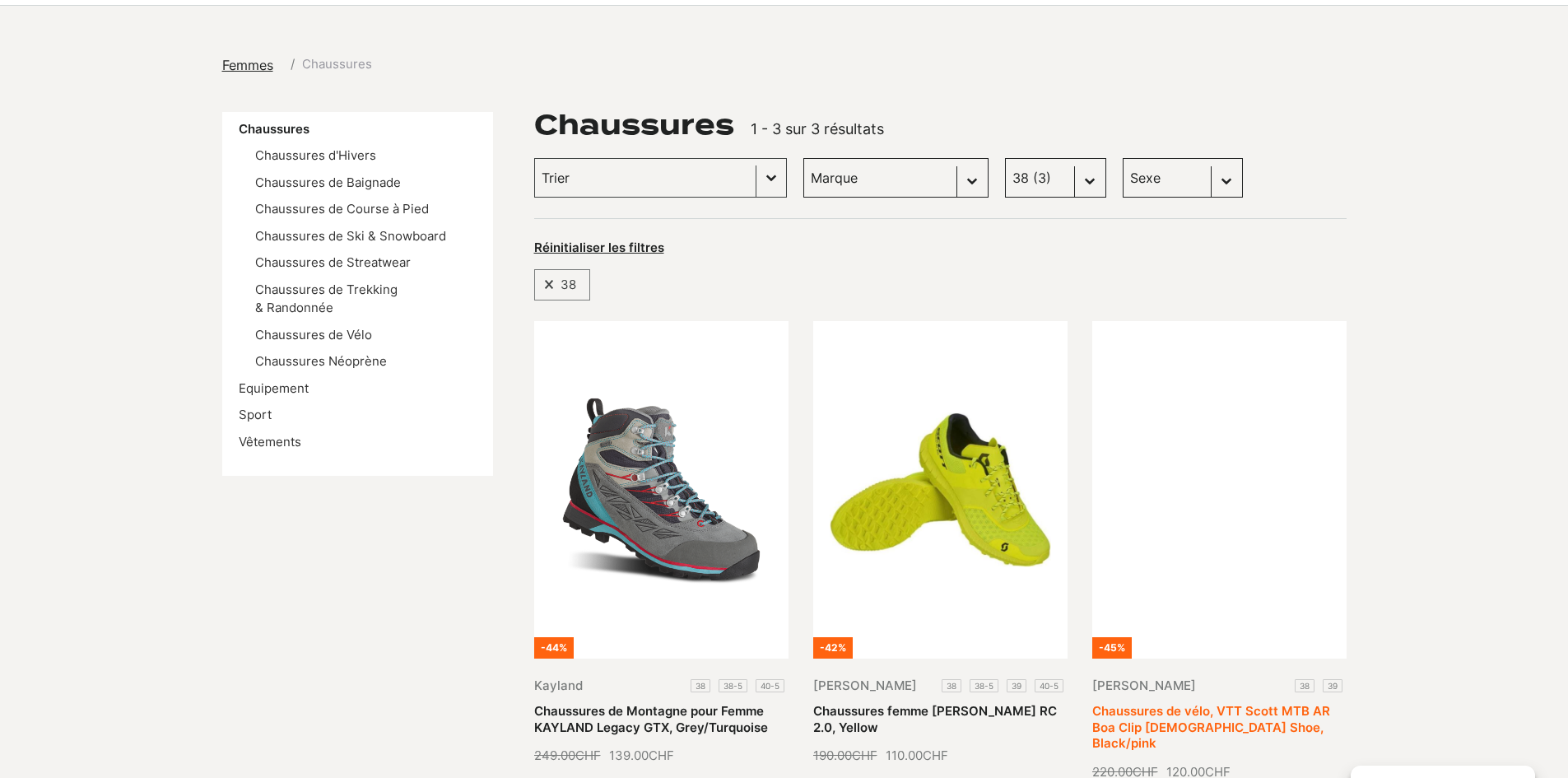
scroll to position [329, 0]
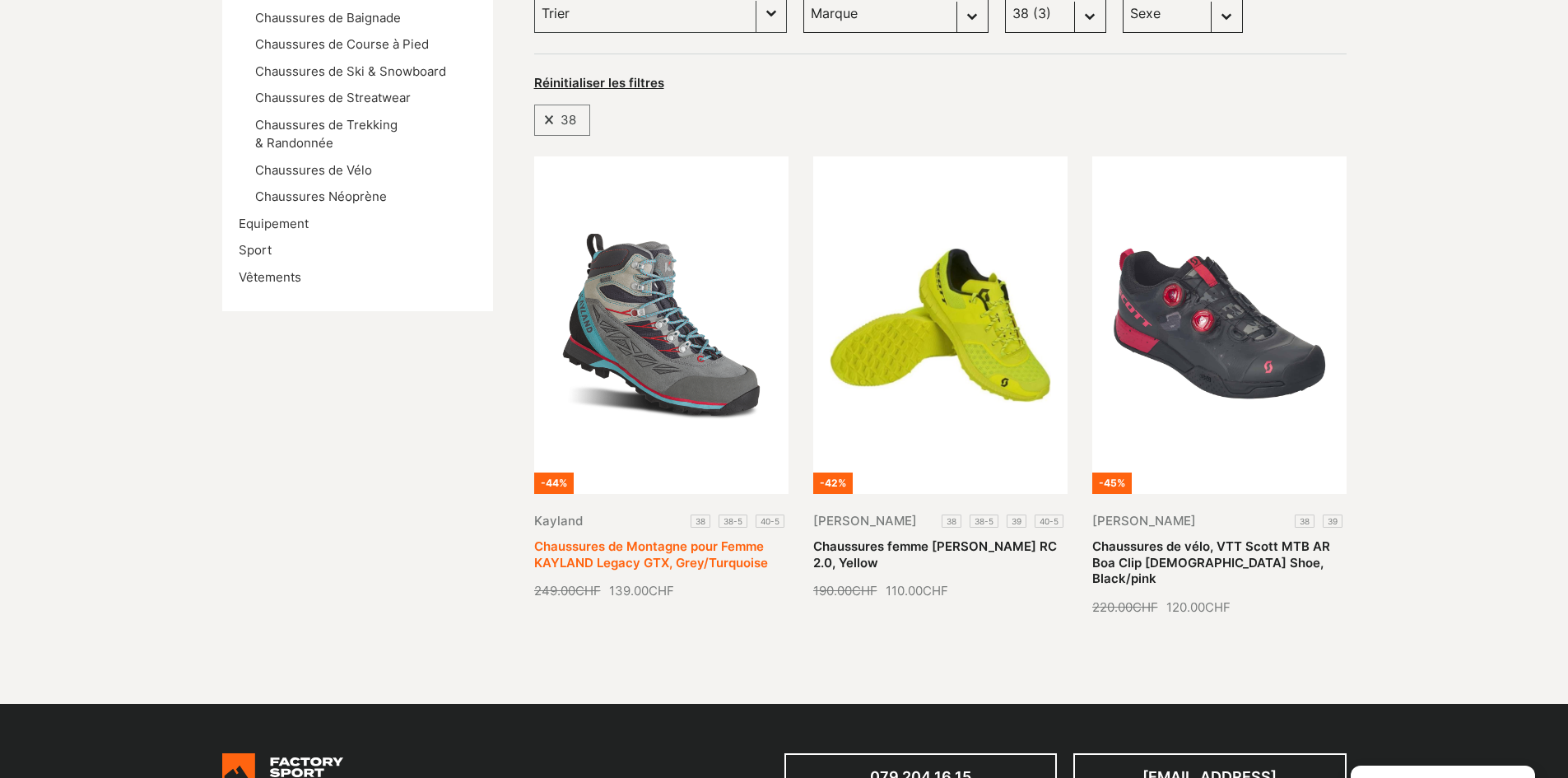
click at [645, 539] on link "Chaussures de Montagne pour Femme KAYLAND Legacy GTX, Grey/Turquoise" at bounding box center [651, 555] width 233 height 32
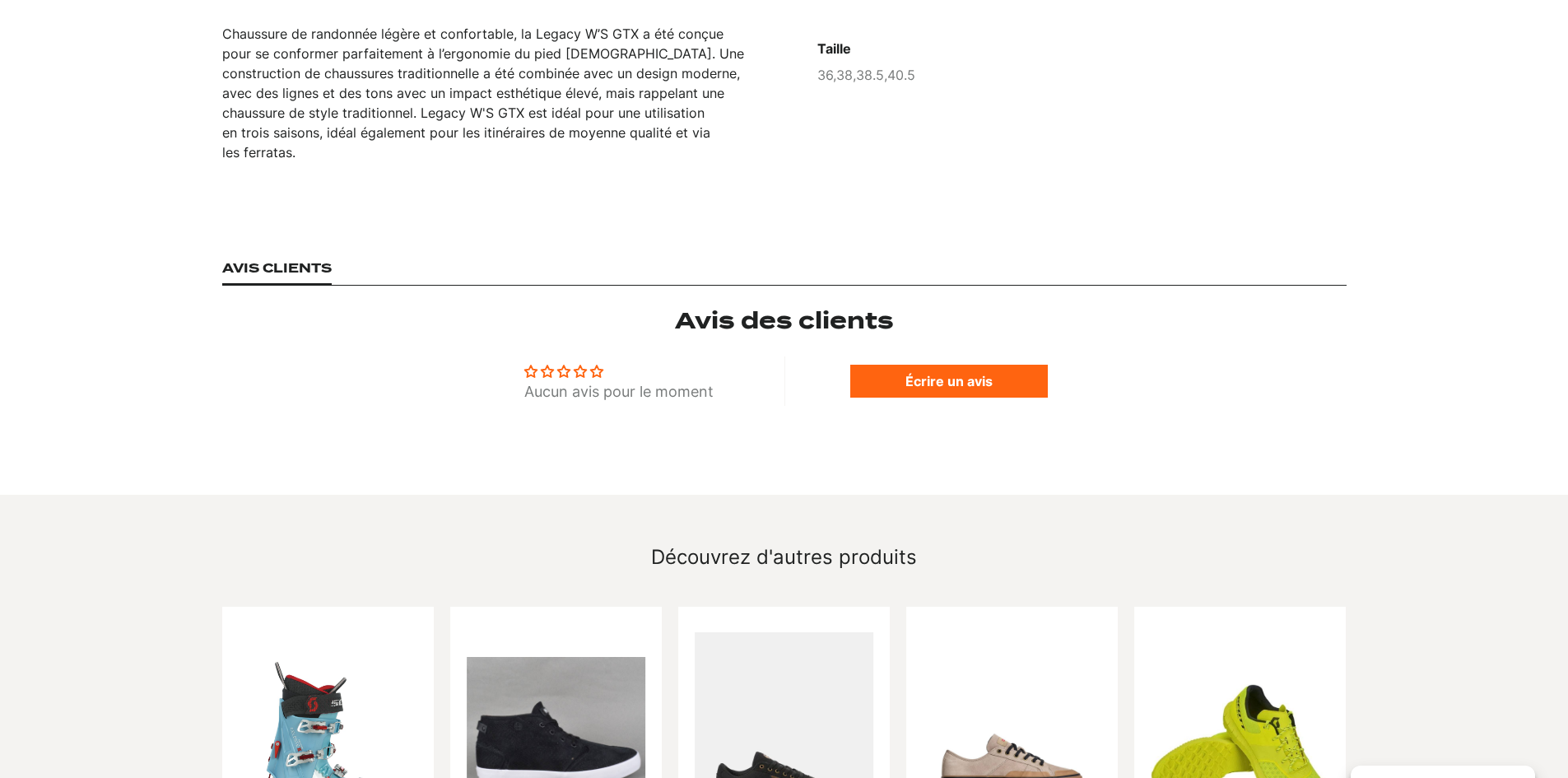
scroll to position [1482, 0]
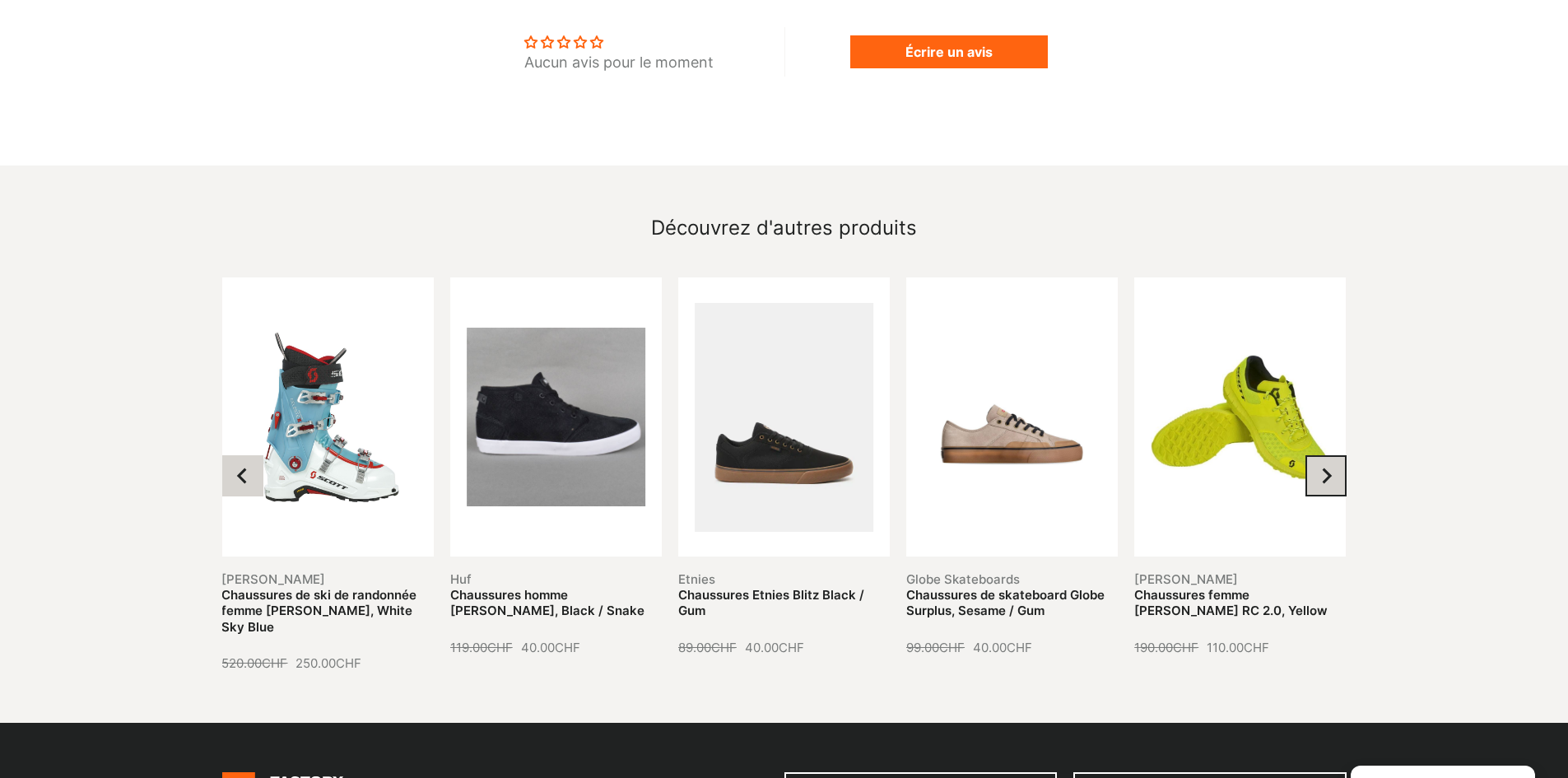
click at [1330, 468] on icon "Next slide" at bounding box center [1327, 476] width 10 height 16
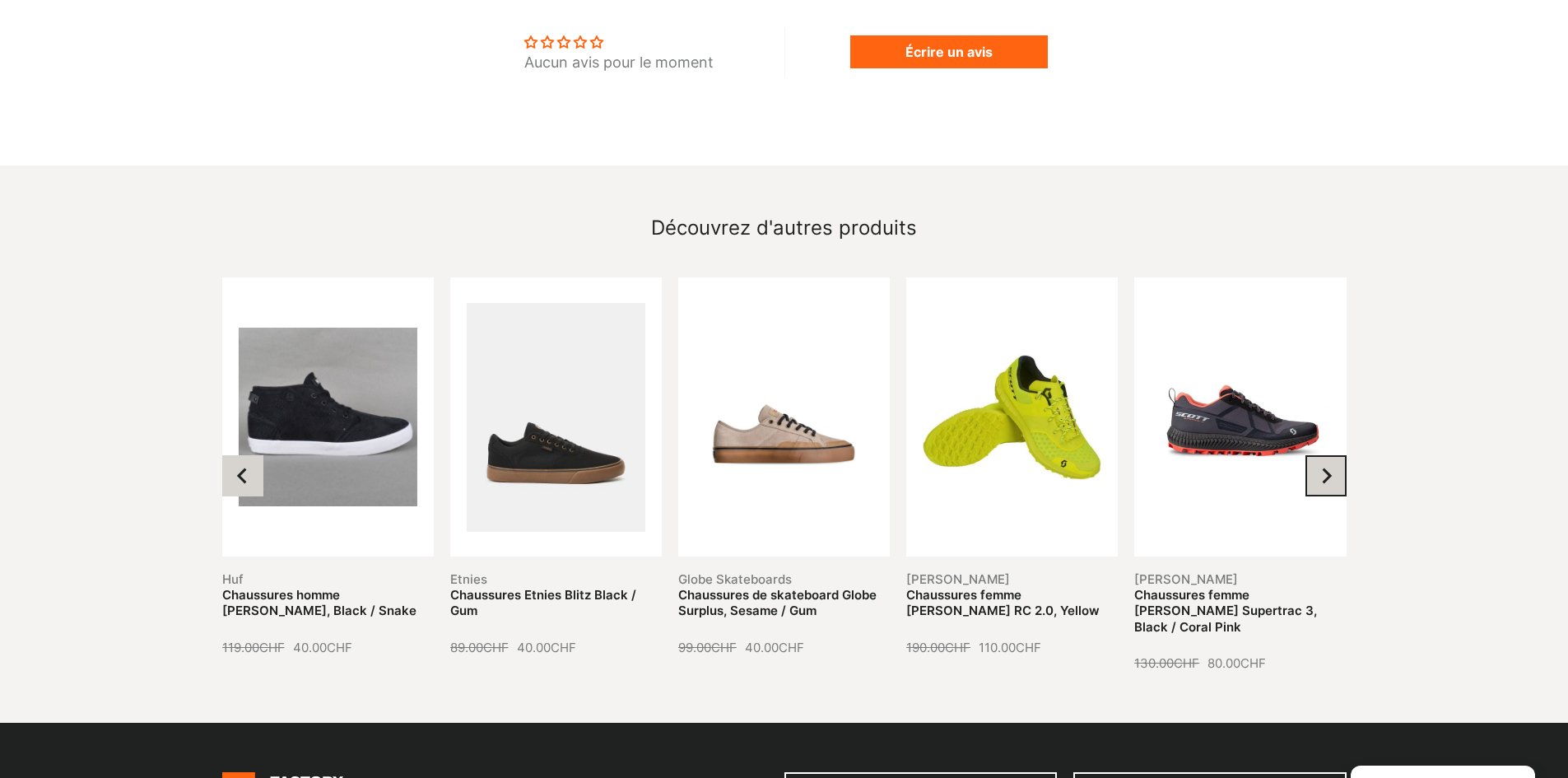
click at [1330, 468] on icon "Next slide" at bounding box center [1327, 476] width 10 height 16
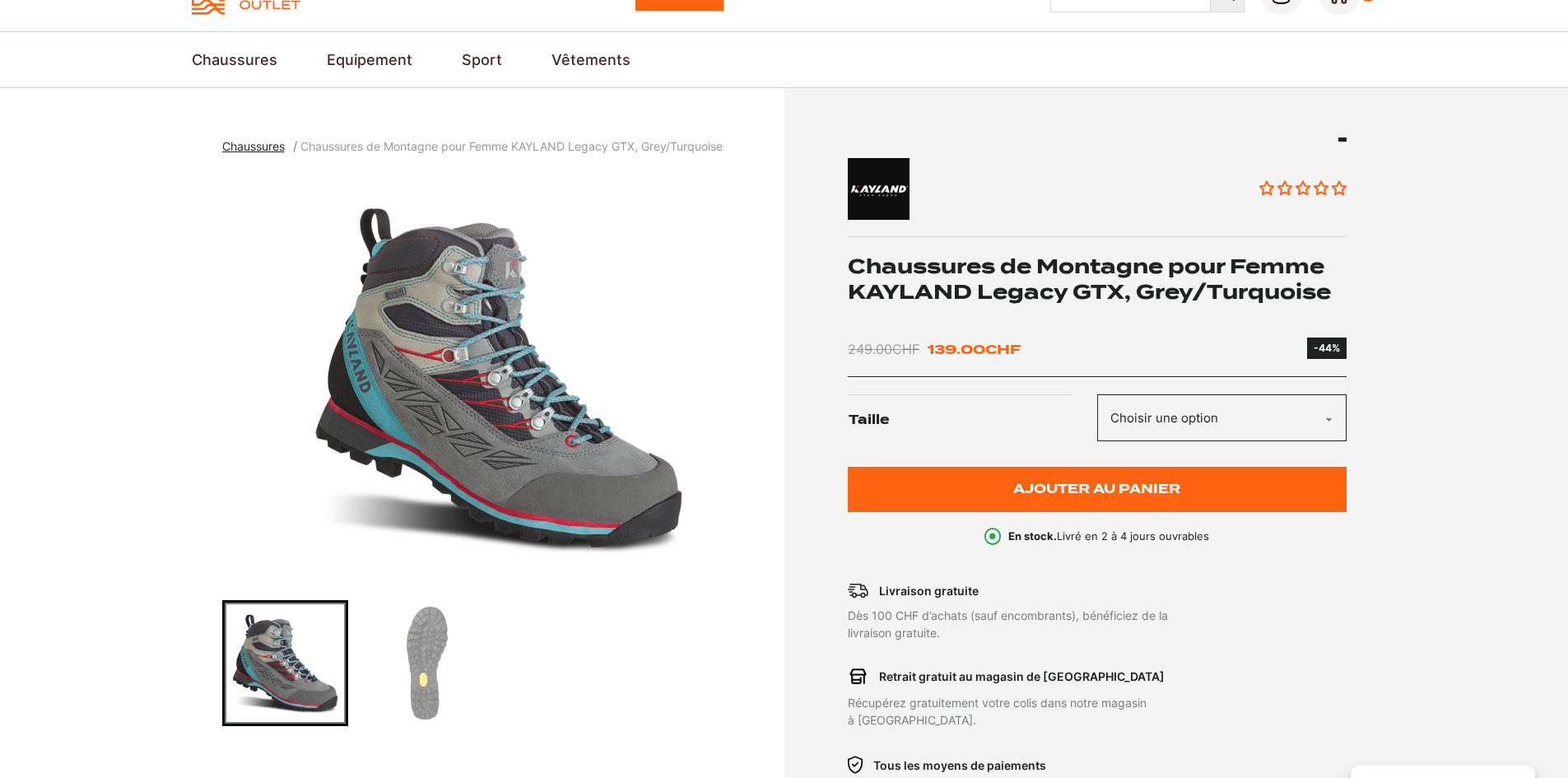
scroll to position [0, 0]
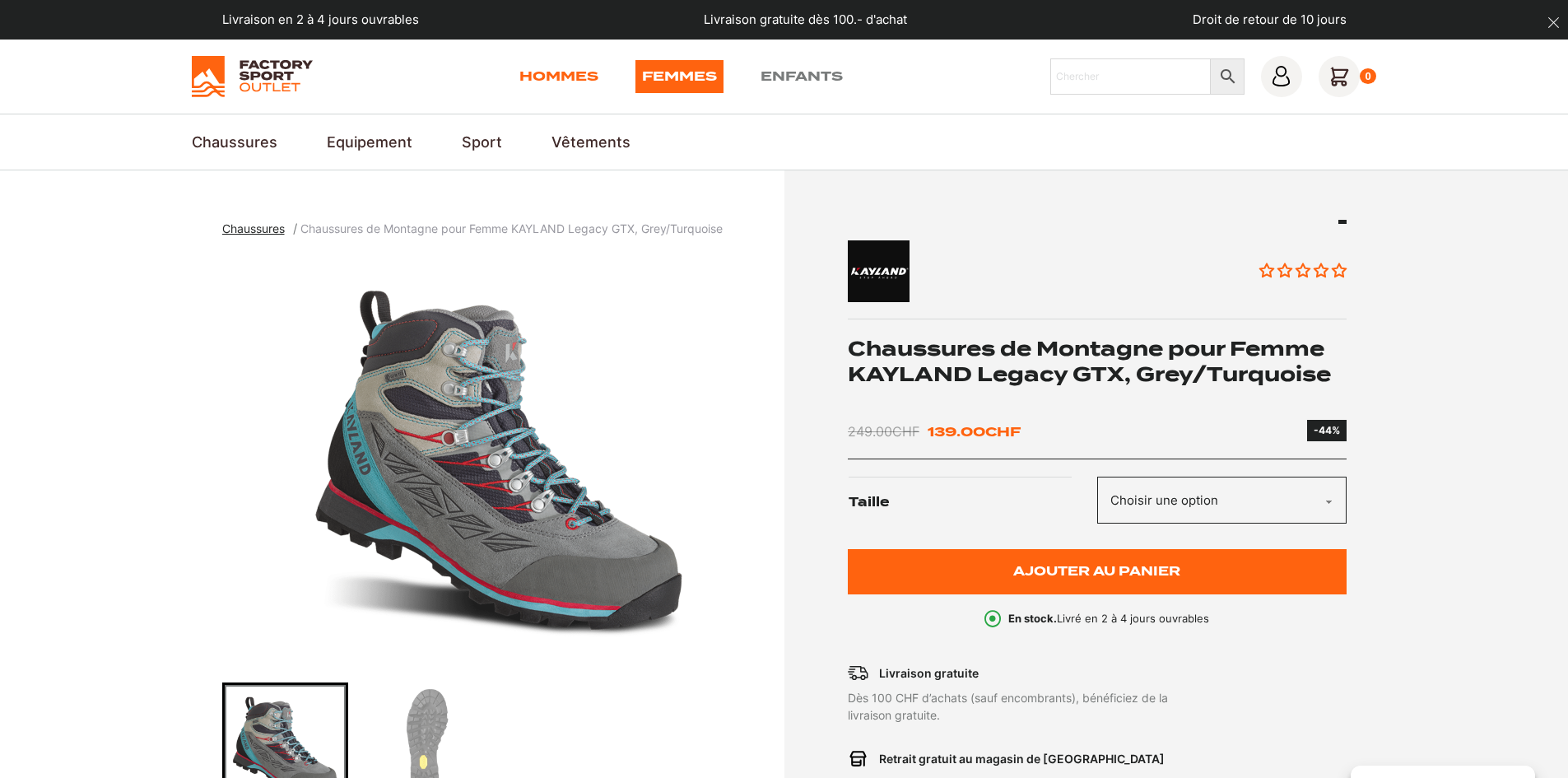
click at [555, 81] on link "Hommes" at bounding box center [559, 76] width 79 height 33
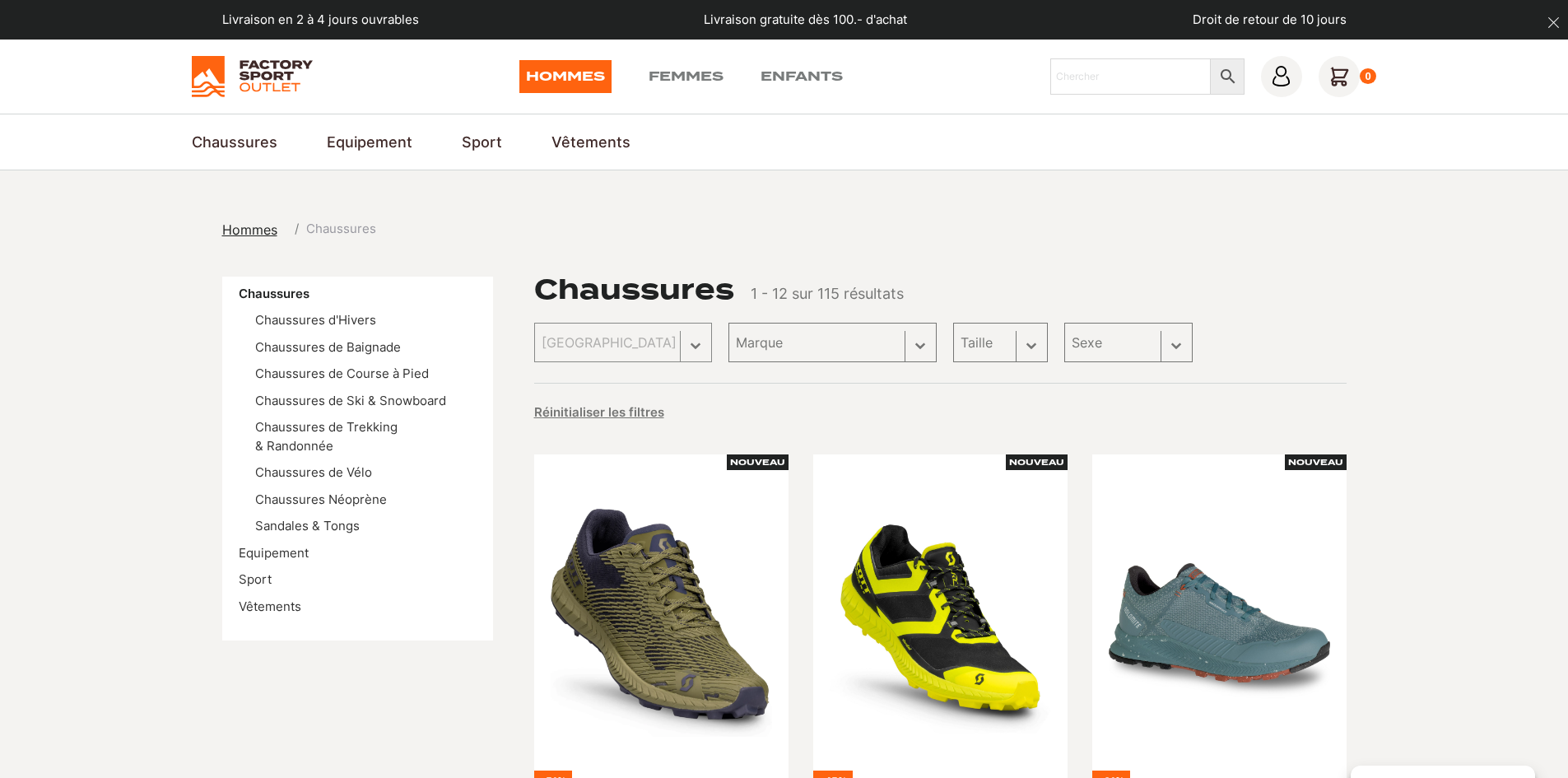
click at [771, 345] on div "Trier Trier le contenu Trier Plus récents Plus anciens Prix croissants Prix déc…" at bounding box center [940, 342] width 812 height 39
click at [1013, 341] on select "Taille 45 (5) 40.5 (4) 42 (4) 43 (4) 41 (3) 42.5 (3) 43.5 (3) 44 (3) 45.5 (3) 4…" at bounding box center [1056, 342] width 102 height 39
click at [1005, 323] on select "Taille 45 (5) 40.5 (4) 42 (4) 43 (4) 41 (3) 42.5 (3) 43.5 (3) 44 (3) 45.5 (3) 4…" at bounding box center [1056, 342] width 102 height 39
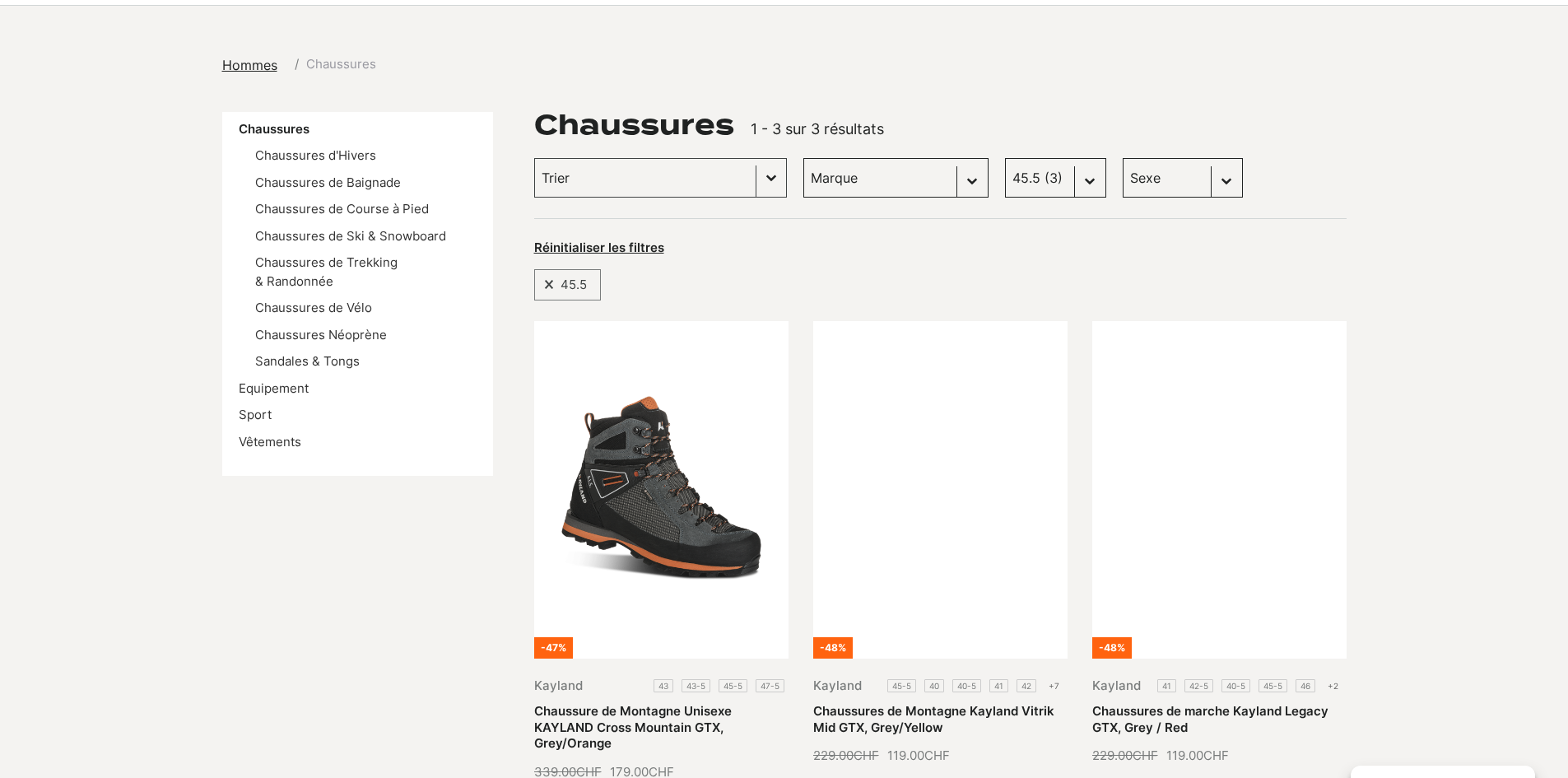
scroll to position [247, 0]
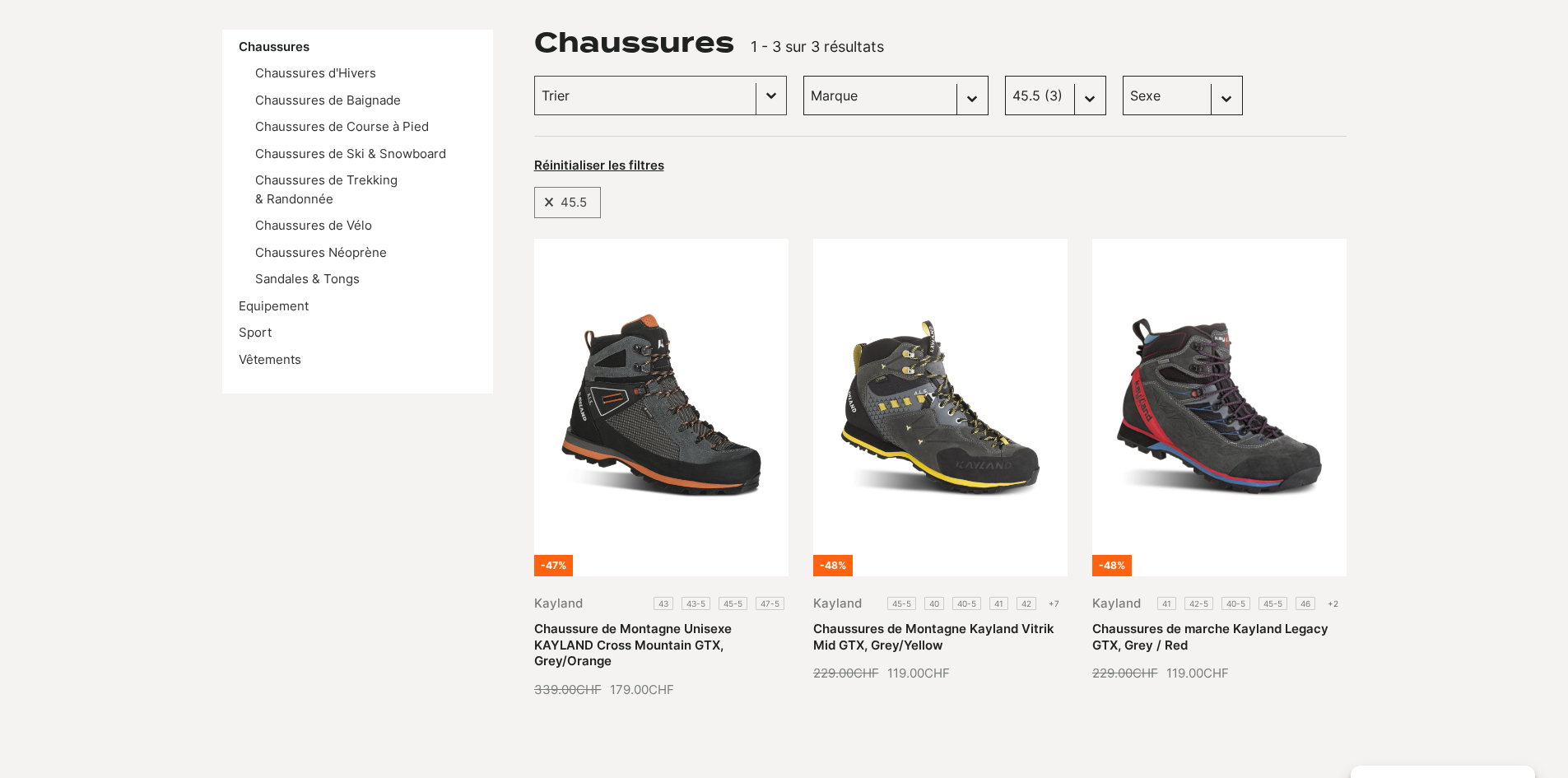
click at [1064, 87] on select "Taille 45 (5) 40.5 (4) 42 (4) 43 (4) 41 (3) 42.5 (3) 43.5 (3) 44 (3) 45.5 (3) 4…" at bounding box center [1056, 95] width 102 height 39
click at [1005, 76] on select "Taille 45 (5) 40.5 (4) 42 (4) 43 (4) 41 (3) 42.5 (3) 43.5 (3) 44 (3) 45.5 (3) 4…" at bounding box center [1056, 95] width 102 height 39
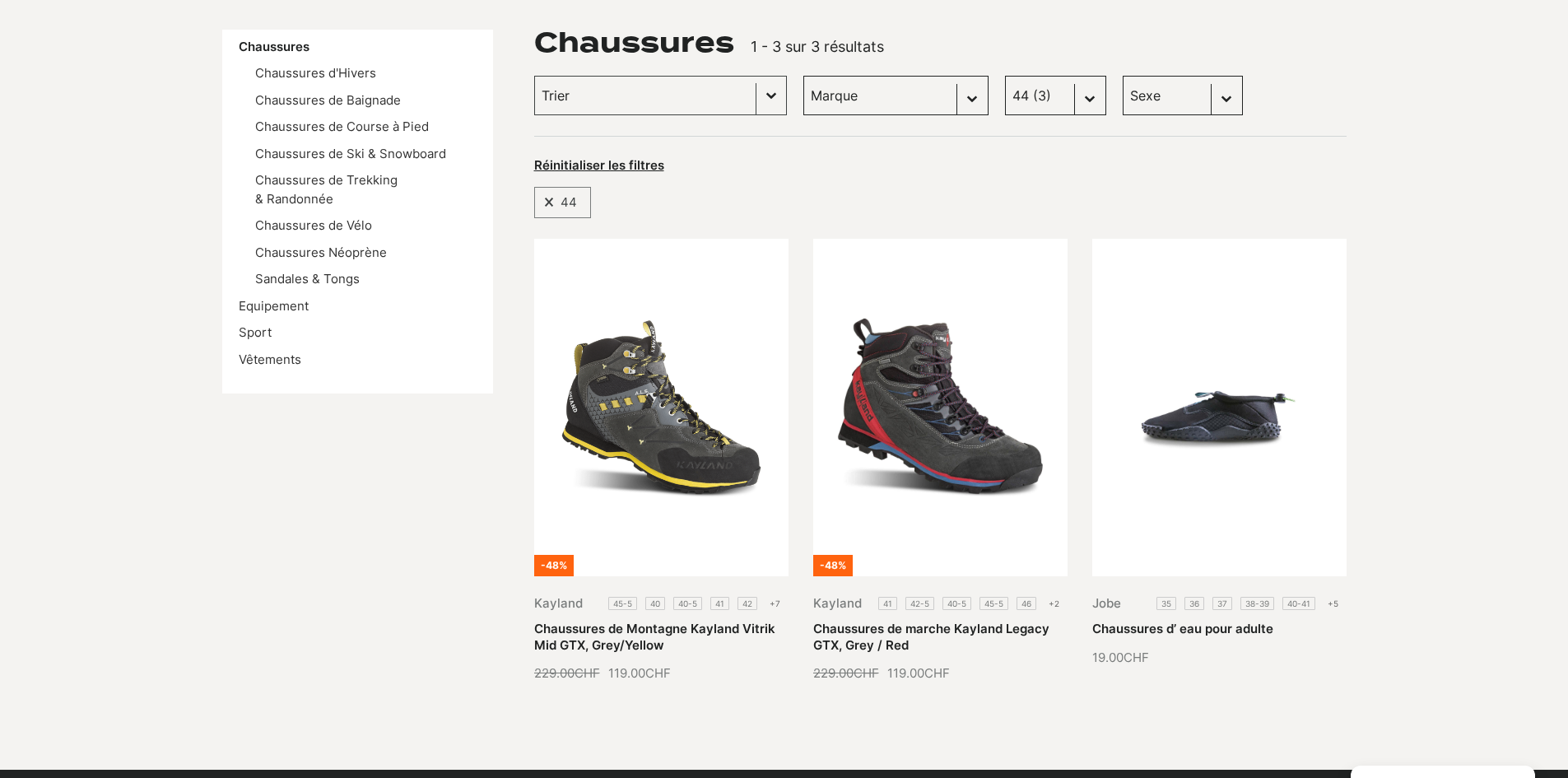
click at [1068, 97] on select "Taille 45 (5) 40.5 (4) 42 (4) 43 (4) 41 (3) 42.5 (3) 43.5 (3) 44 (3) 45.5 (3) 4…" at bounding box center [1056, 95] width 102 height 39
click at [1005, 76] on select "Taille 45 (5) 40.5 (4) 42 (4) 43 (4) 41 (3) 42.5 (3) 43.5 (3) 44 (3) 45.5 (3) 4…" at bounding box center [1056, 95] width 102 height 39
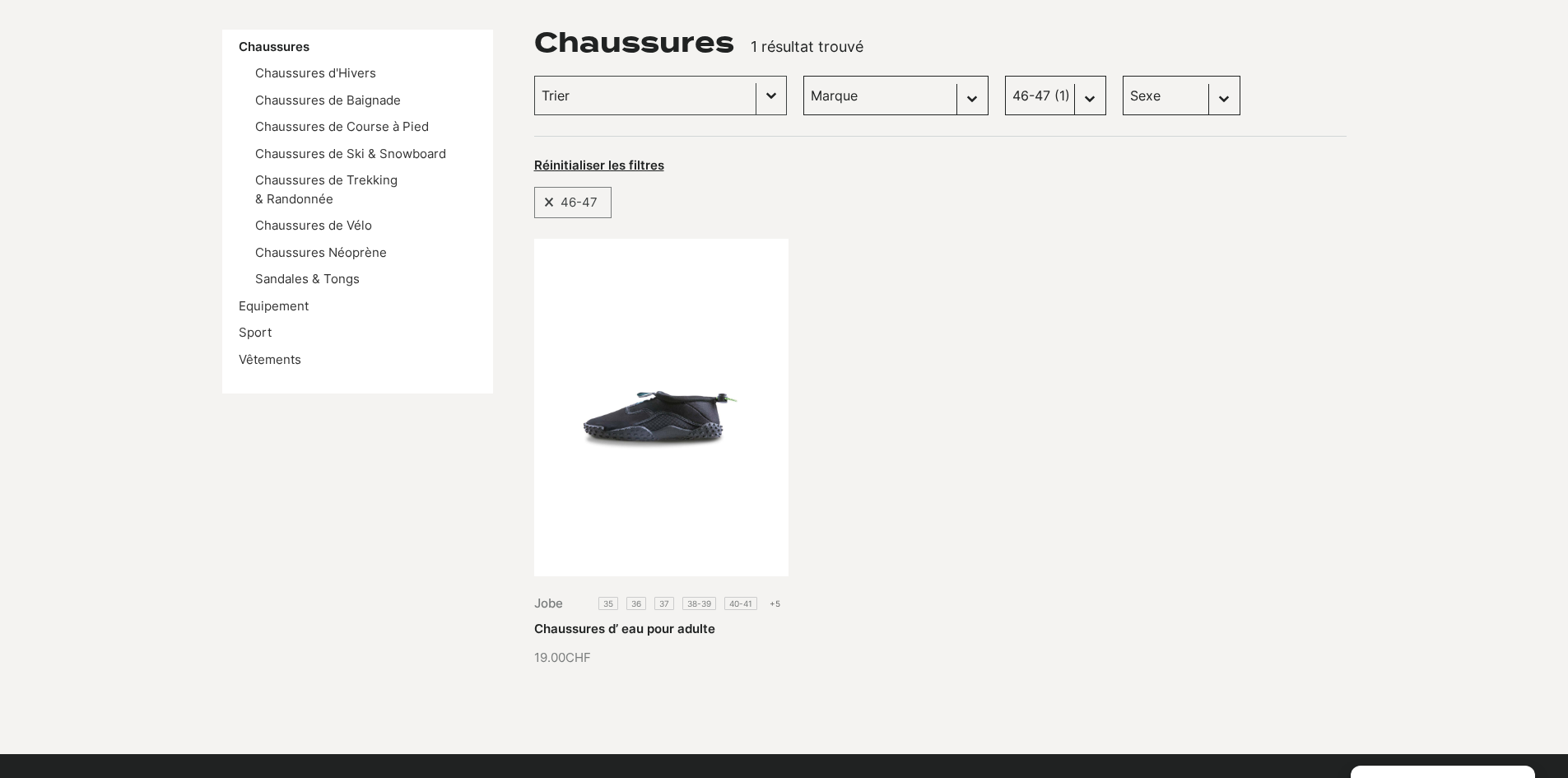
click at [1069, 96] on select "Taille 45 (5) 40.5 (4) 42 (4) 43 (4) 41 (3) 42.5 (3) 43.5 (3) 44 (3) 45.5 (3) 4…" at bounding box center [1056, 95] width 102 height 39
click at [1143, 270] on div "Jobe 35 36 37 38-39 40-41 +5 Chaussures d’ eau pour adulte 19.00 CHF" at bounding box center [940, 453] width 812 height 429
click at [1069, 100] on select "Taille 45 (5) 40.5 (4) 42 (4) 43 (4) 41 (3) 42.5 (3) 43.5 (3) 44 (3) 45.5 (3) 4…" at bounding box center [1056, 95] width 102 height 39
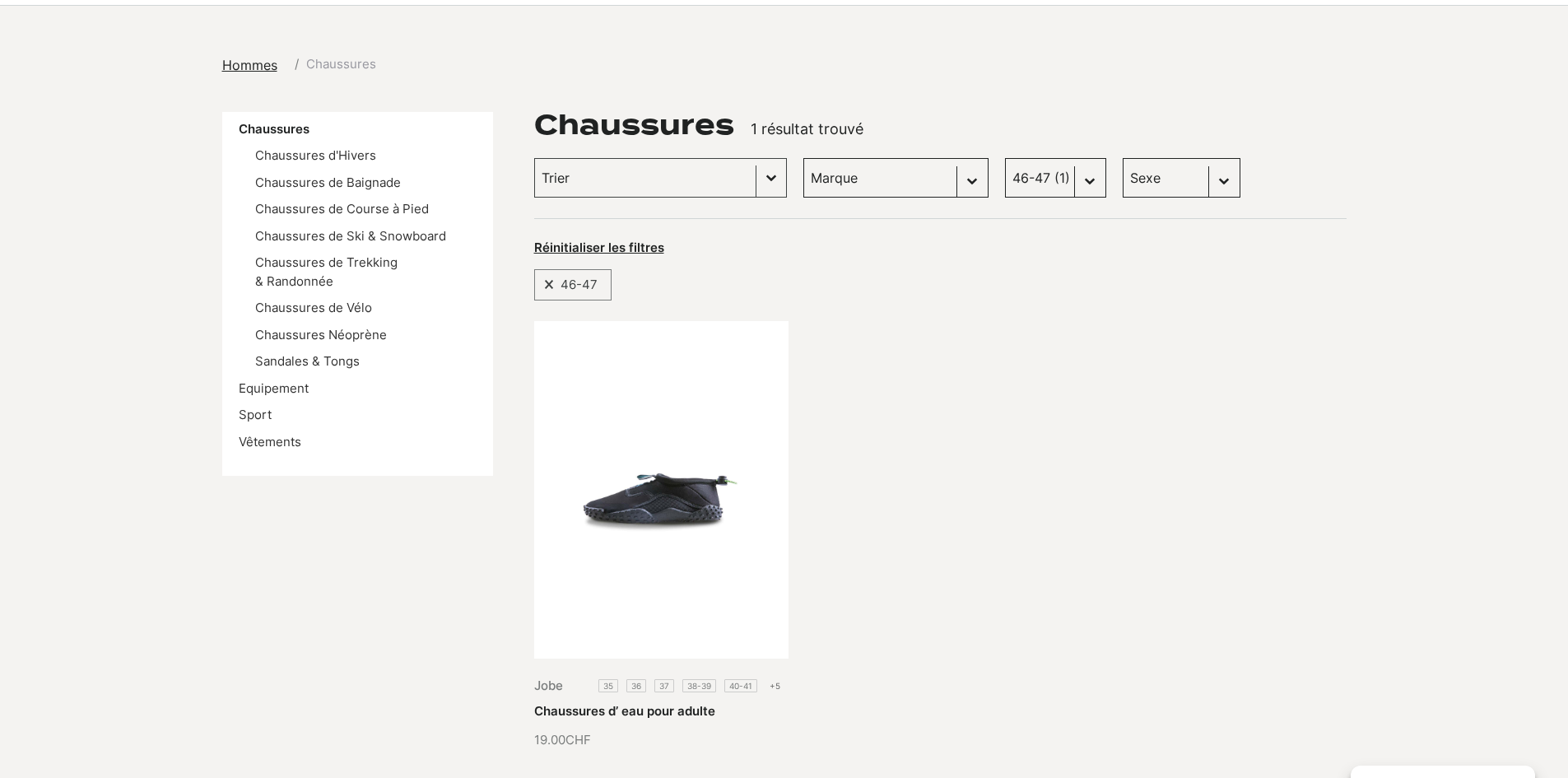
click at [1070, 175] on select "Taille 45 (5) 40.5 (4) 42 (4) 43 (4) 41 (3) 42.5 (3) 43.5 (3) 44 (3) 45.5 (3) 4…" at bounding box center [1056, 177] width 102 height 39
click at [1005, 158] on select "Taille 45 (5) 40.5 (4) 42 (4) 43 (4) 41 (3) 42.5 (3) 43.5 (3) 44 (3) 45.5 (3) 4…" at bounding box center [1056, 177] width 102 height 39
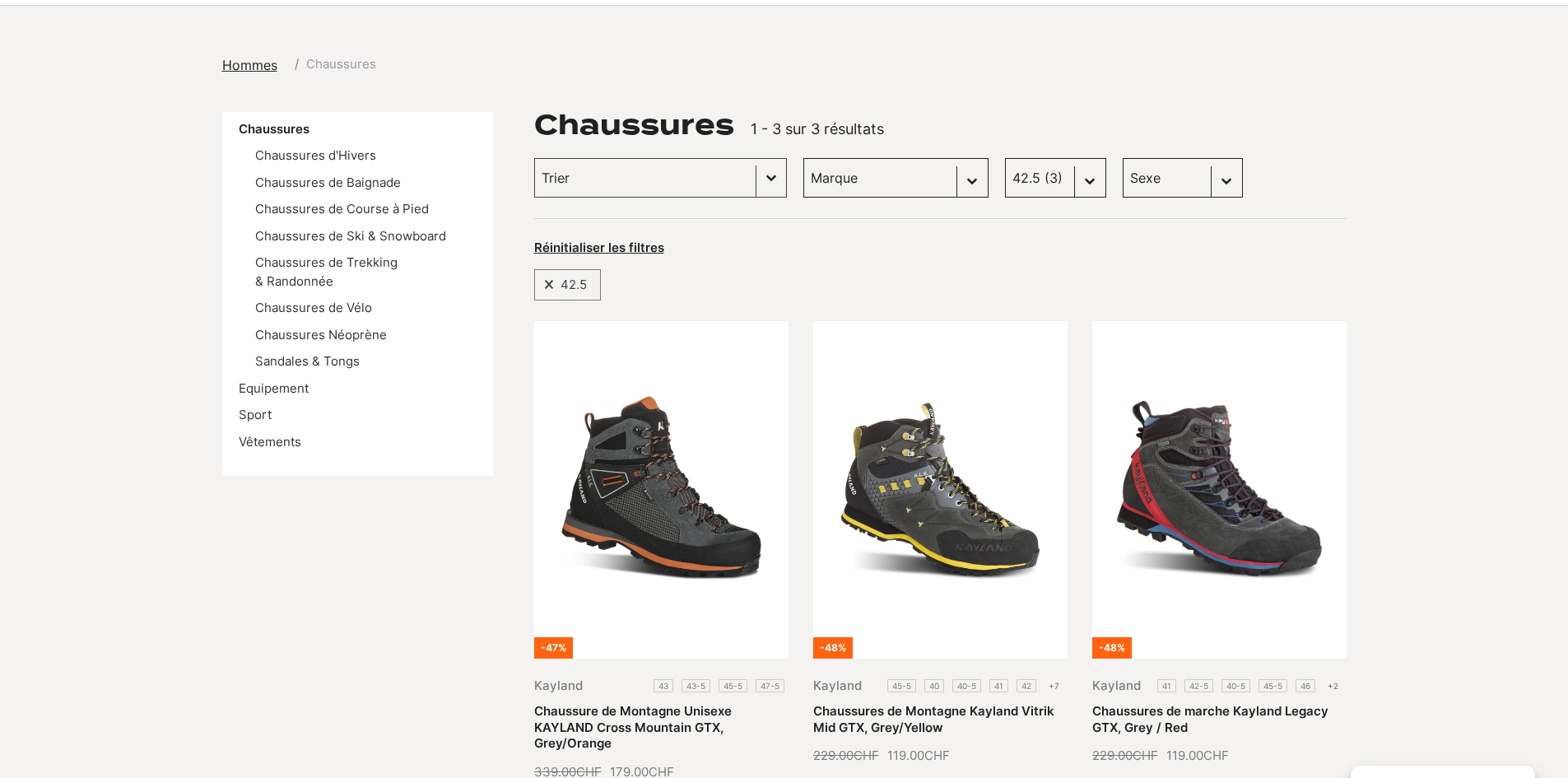
click at [1057, 175] on select "Taille 45 (5) 40.5 (4) 42 (4) 43 (4) 41 (3) 42.5 (3) 43.5 (3) 44 (3) 45.5 (3) 4…" at bounding box center [1056, 177] width 102 height 39
select select "43-5"
click at [1005, 158] on select "Taille 45 (5) 40.5 (4) 42 (4) 43 (4) 41 (3) 42.5 (3) 43.5 (3) 44 (3) 45.5 (3) 4…" at bounding box center [1056, 177] width 102 height 39
click at [380, 258] on link "Chaussures de Trekking & Randonnée" at bounding box center [327, 271] width 143 height 34
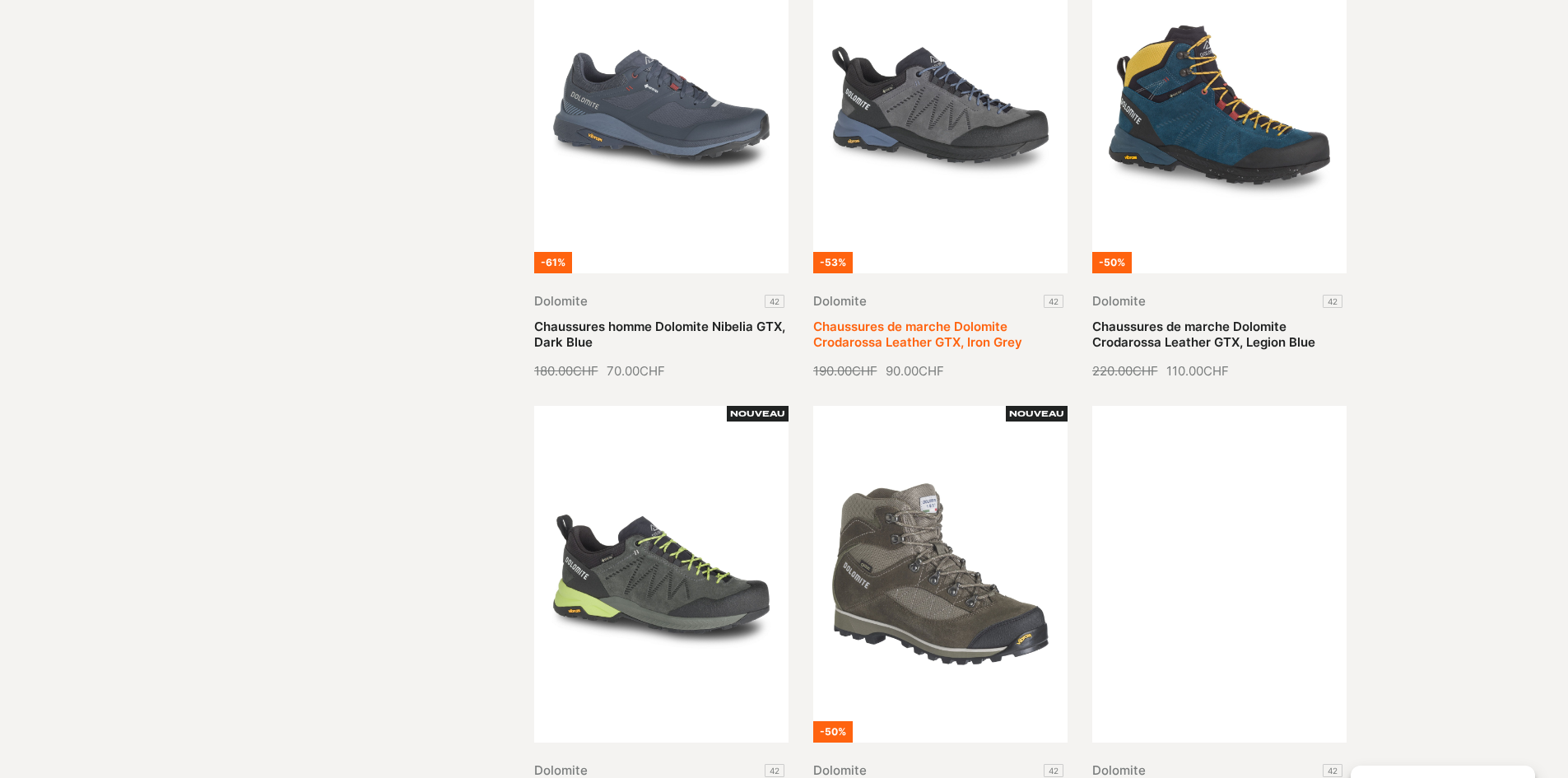
scroll to position [1153, 0]
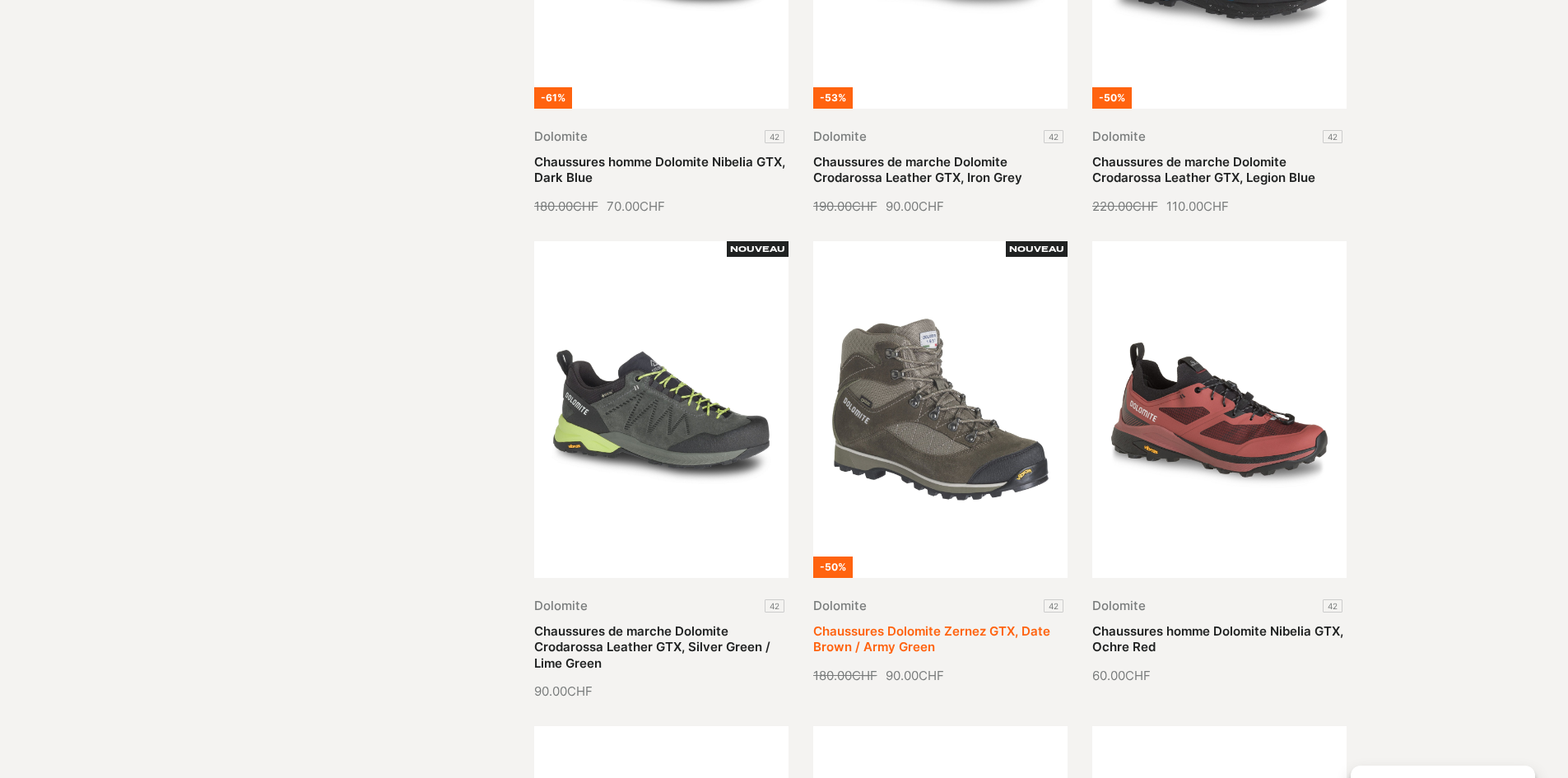
click at [954, 623] on link "Chaussures Dolomite Zernez GTX, Date Brown / Army Green" at bounding box center [931, 639] width 237 height 32
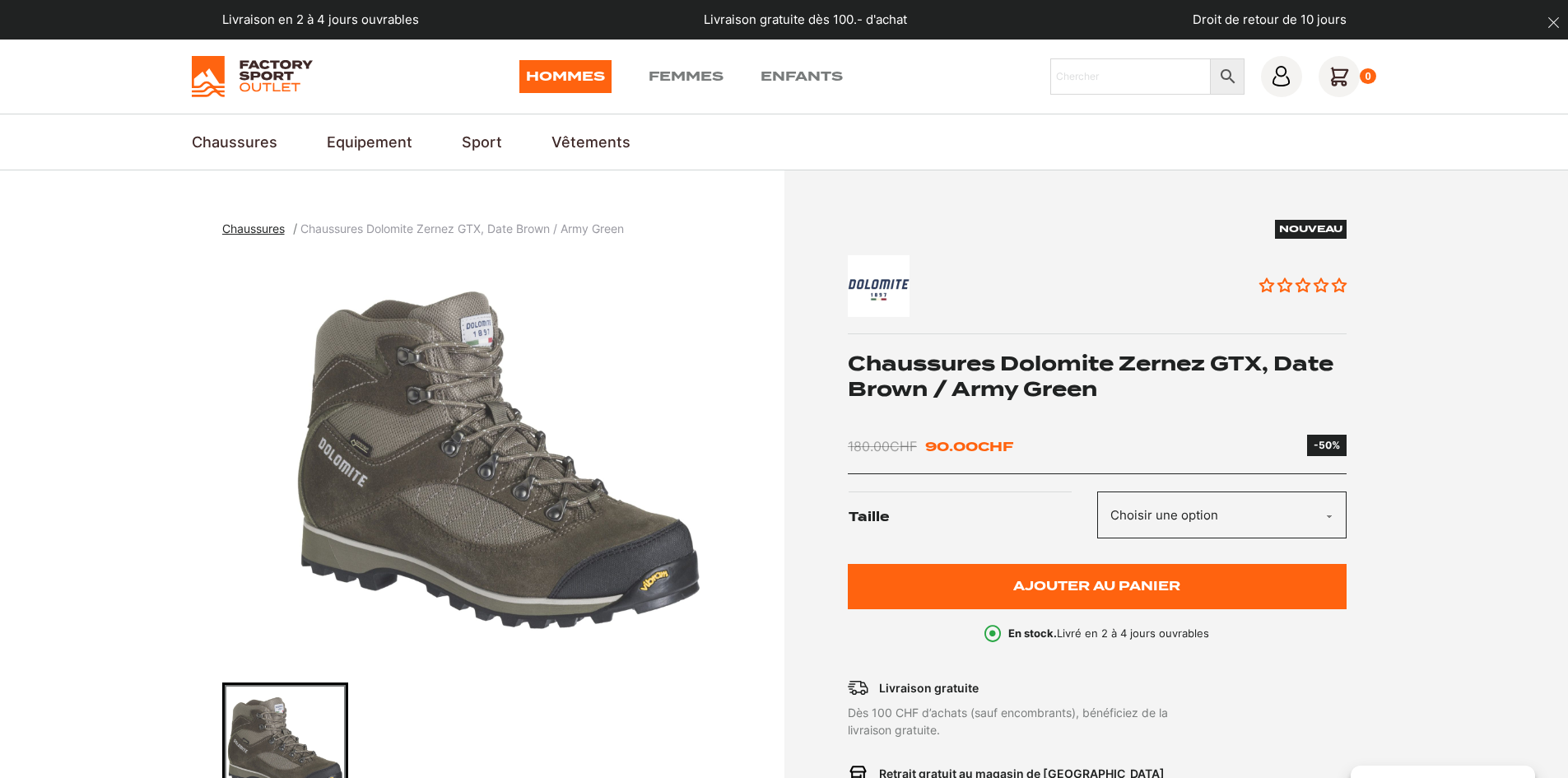
click at [1150, 520] on select "Choisir une option 42" at bounding box center [1222, 515] width 249 height 47
select select "42"
click at [1098, 492] on select "Choisir une option 42" at bounding box center [1222, 515] width 249 height 47
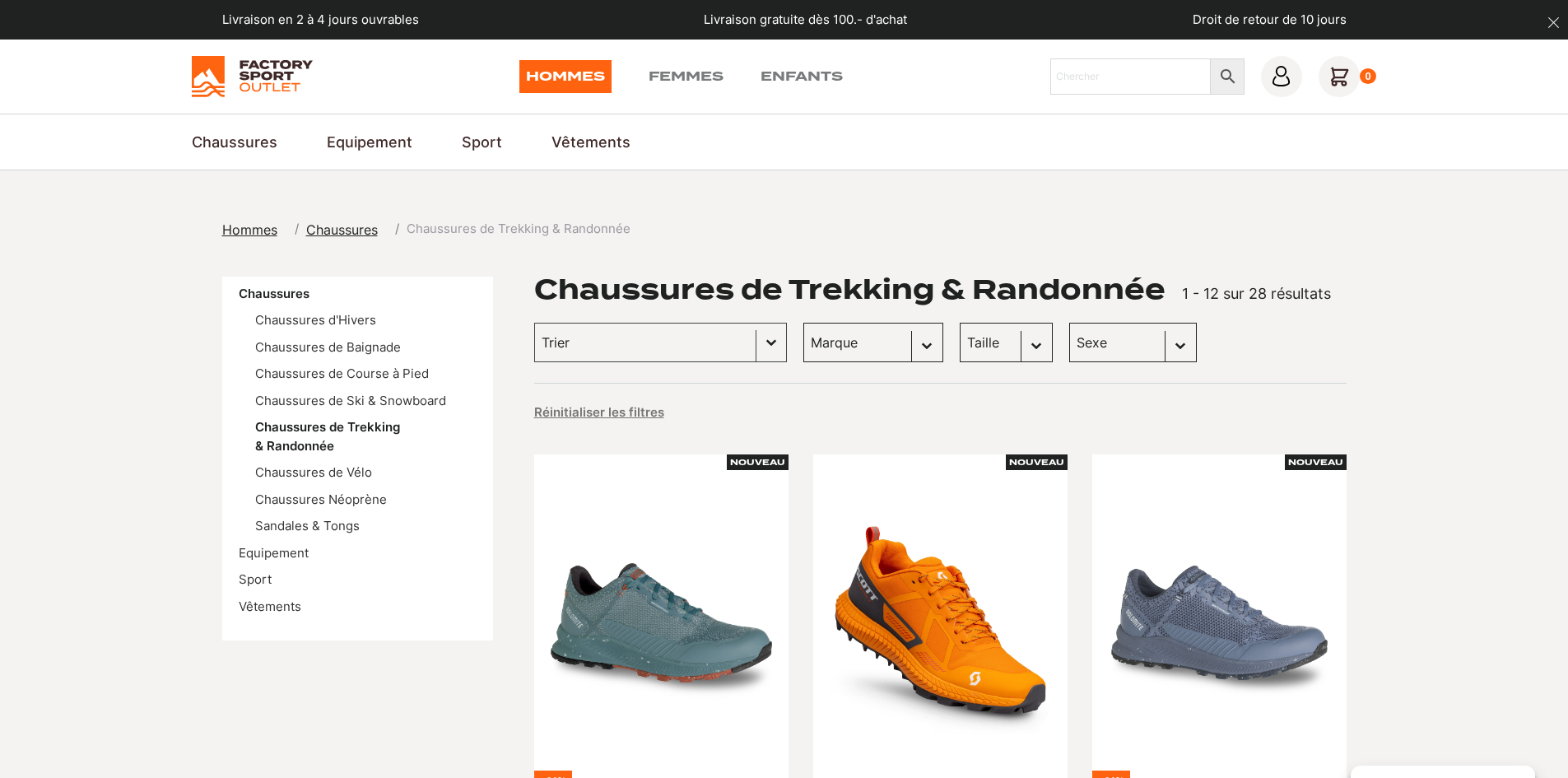
click at [960, 349] on select "Taille 42.5 (3) 43 (3) 43.5 (3) 45 (3) 45.5 (3) 46 (3) 40 (2) 40.5 (2) 41 (2) 4…" at bounding box center [1006, 342] width 93 height 39
click at [1142, 425] on div at bounding box center [940, 428] width 812 height 11
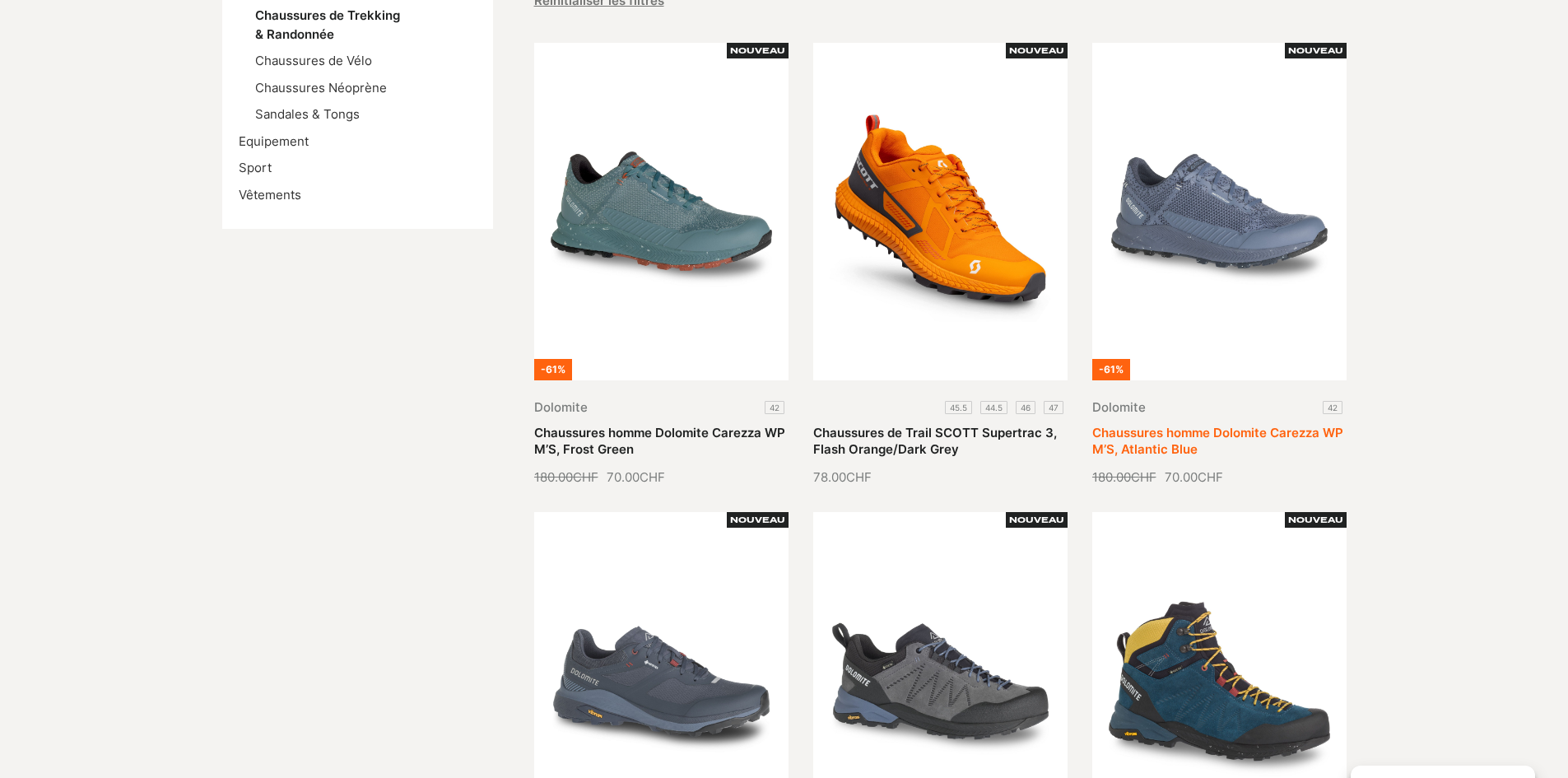
scroll to position [165, 0]
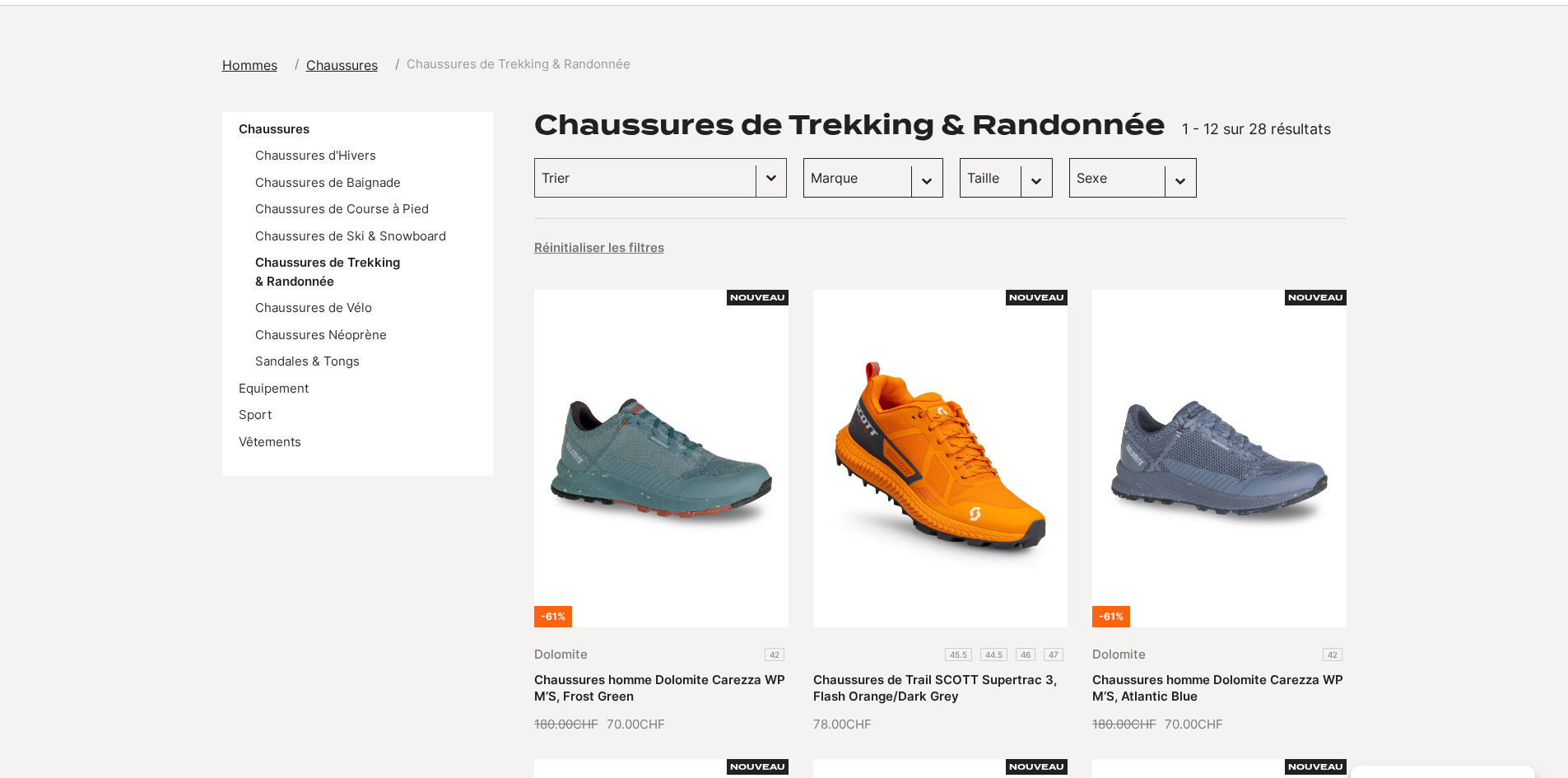
click at [975, 181] on select "Taille 42.5 (3) 43 (3) 43.5 (3) 45 (3) 45.5 (3) 46 (3) 40 (2) 40.5 (2) 41 (2) 4…" at bounding box center [1006, 177] width 93 height 39
select select "42"
click at [960, 158] on select "Taille 42.5 (3) 43 (3) 43.5 (3) 45 (3) 45.5 (3) 46 (3) 40 (2) 40.5 (2) 41 (2) 4…" at bounding box center [1006, 177] width 93 height 39
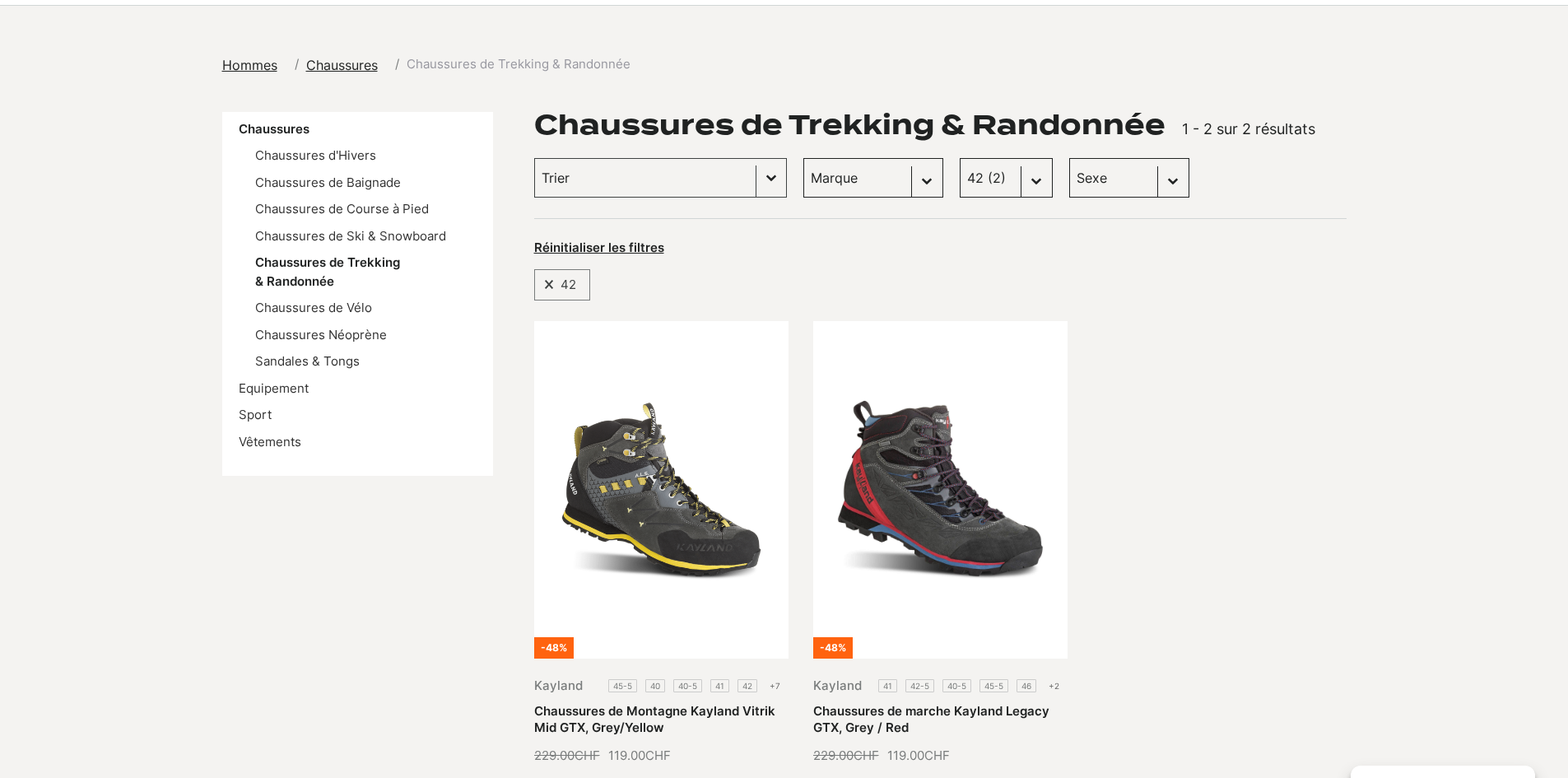
click at [1019, 179] on select "Taille 42.5 (3) 43 (3) 43.5 (3) 45 (3) 45.5 (3) 46 (3) 40 (2) 40.5 (2) 41 (2) 4…" at bounding box center [1006, 177] width 93 height 39
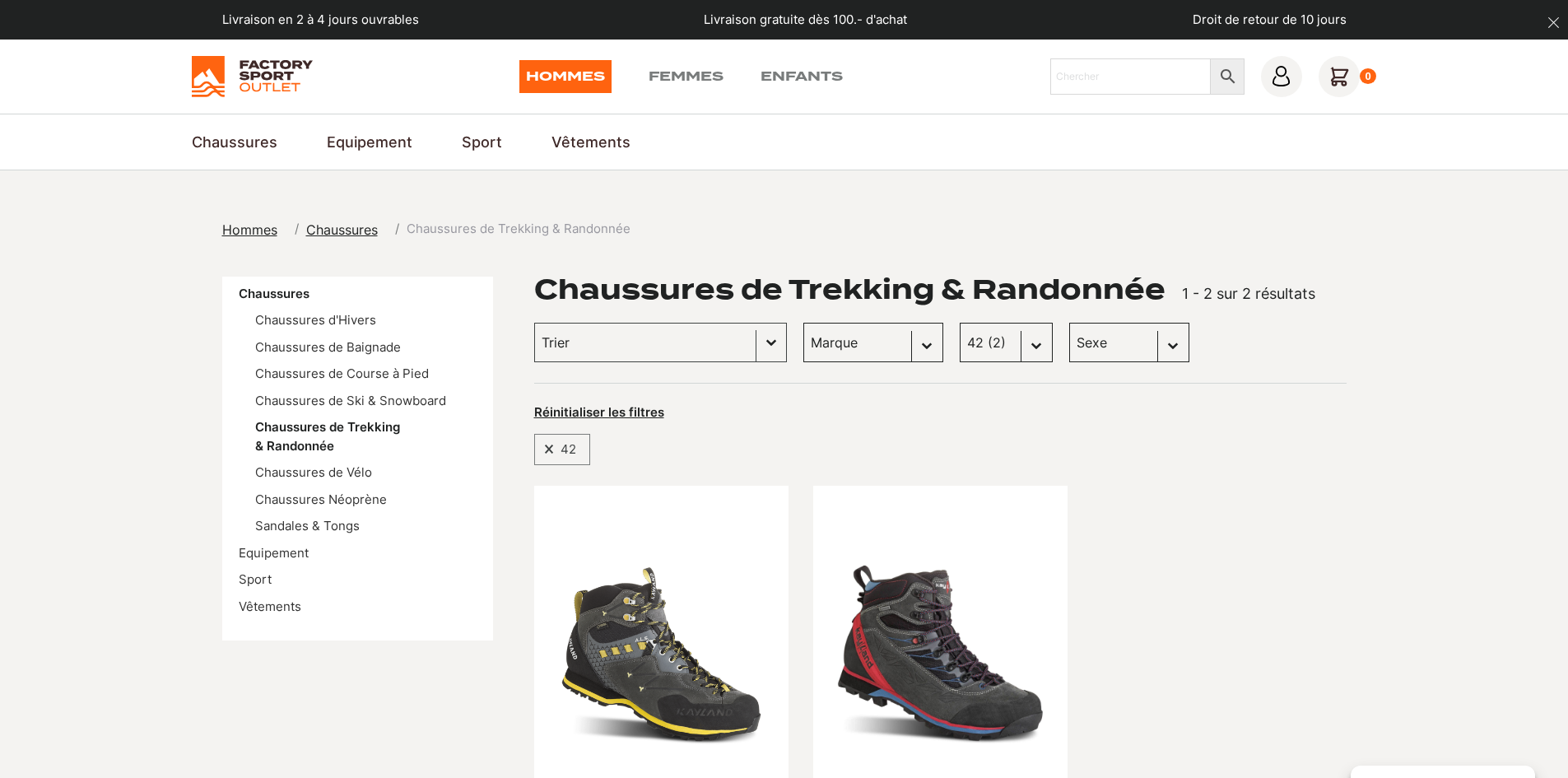
click at [1013, 344] on select "Taille 42.5 (3) 43 (3) 43.5 (3) 45 (3) 45.5 (3) 46 (3) 40 (2) 40.5 (2) 41 (2) 4…" at bounding box center [1006, 342] width 93 height 39
click at [1018, 344] on select "Taille 42.5 (3) 43 (3) 43.5 (3) 45 (3) 45.5 (3) 46 (3) 40 (2) 40.5 (2) 41 (2) 4…" at bounding box center [1006, 342] width 93 height 39
select select
click at [960, 323] on select "Taille 42.5 (3) 43 (3) 43.5 (3) 45 (3) 45.5 (3) 46 (3) 40 (2) 40.5 (2) 41 (2) 4…" at bounding box center [1006, 342] width 93 height 39
click at [1047, 414] on div "Réinitialiser les filtres" at bounding box center [940, 411] width 812 height 22
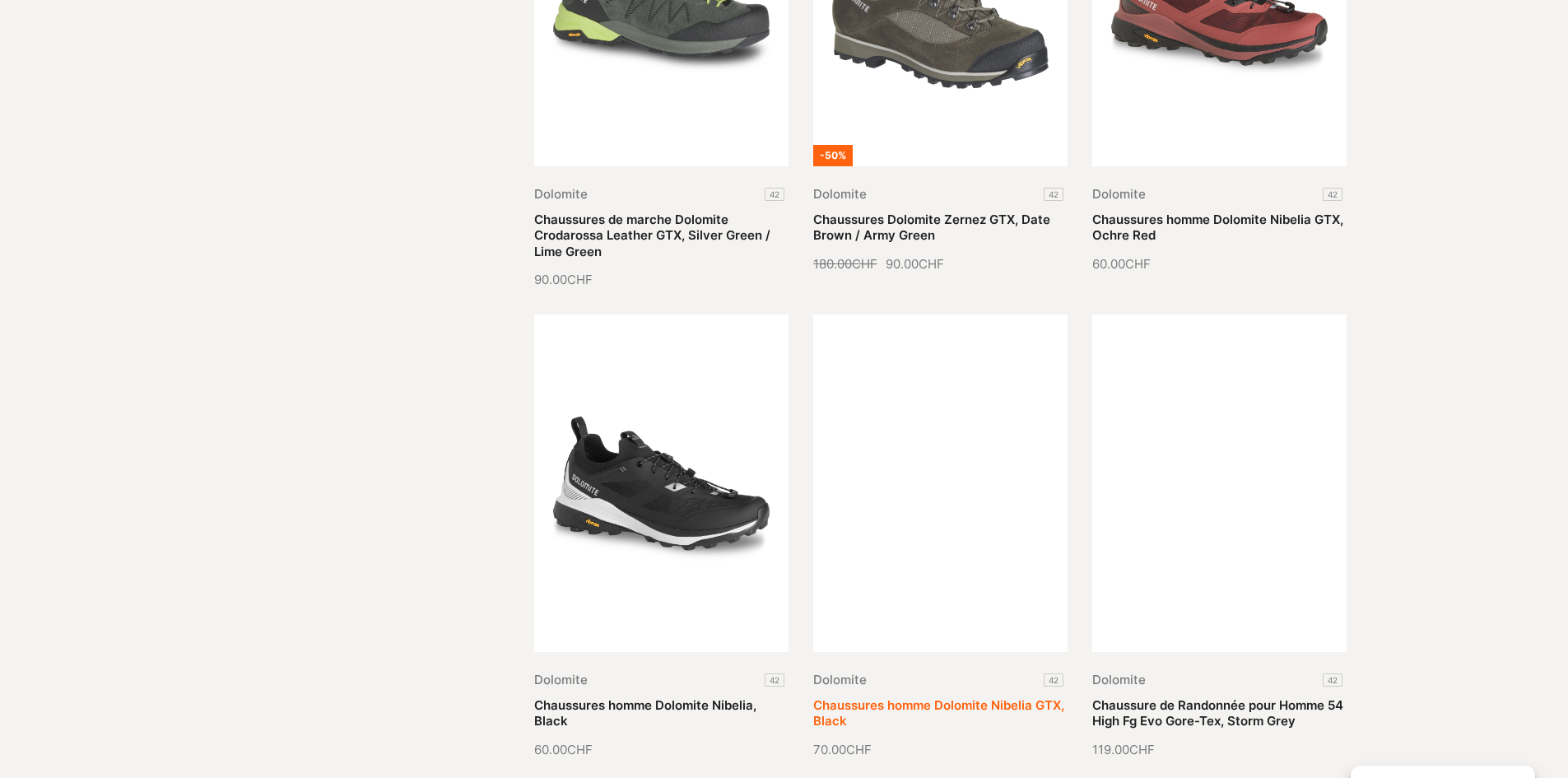
scroll to position [1647, 0]
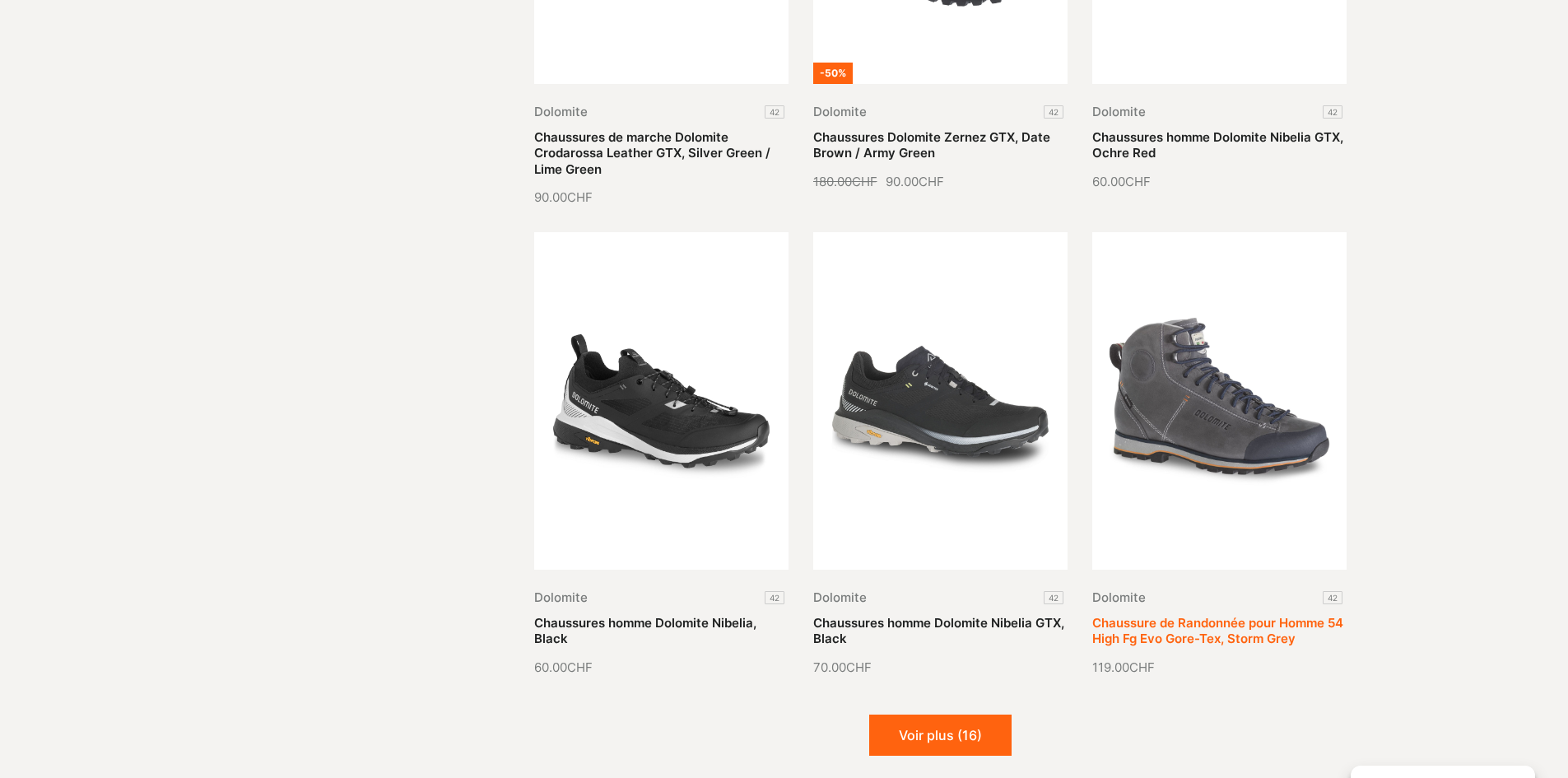
click at [1272, 615] on link "Chaussure de Randonnée pour Homme 54 High Fg Evo Gore-Tex, Storm Grey" at bounding box center [1218, 631] width 251 height 32
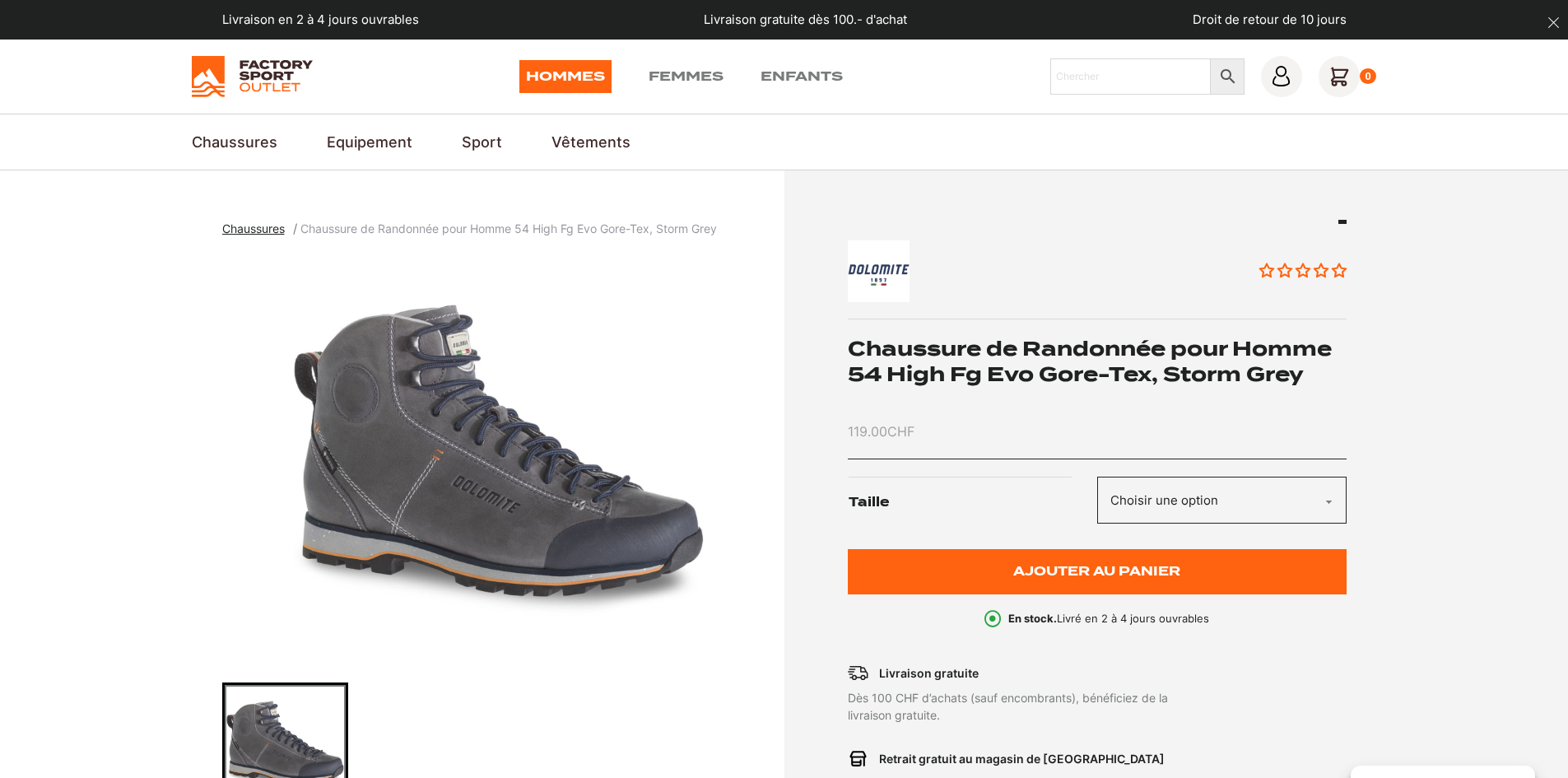
drag, startPoint x: 0, startPoint y: 0, endPoint x: 1290, endPoint y: 486, distance: 1378.5
click at [1290, 486] on select "Choisir une option 42" at bounding box center [1222, 501] width 249 height 47
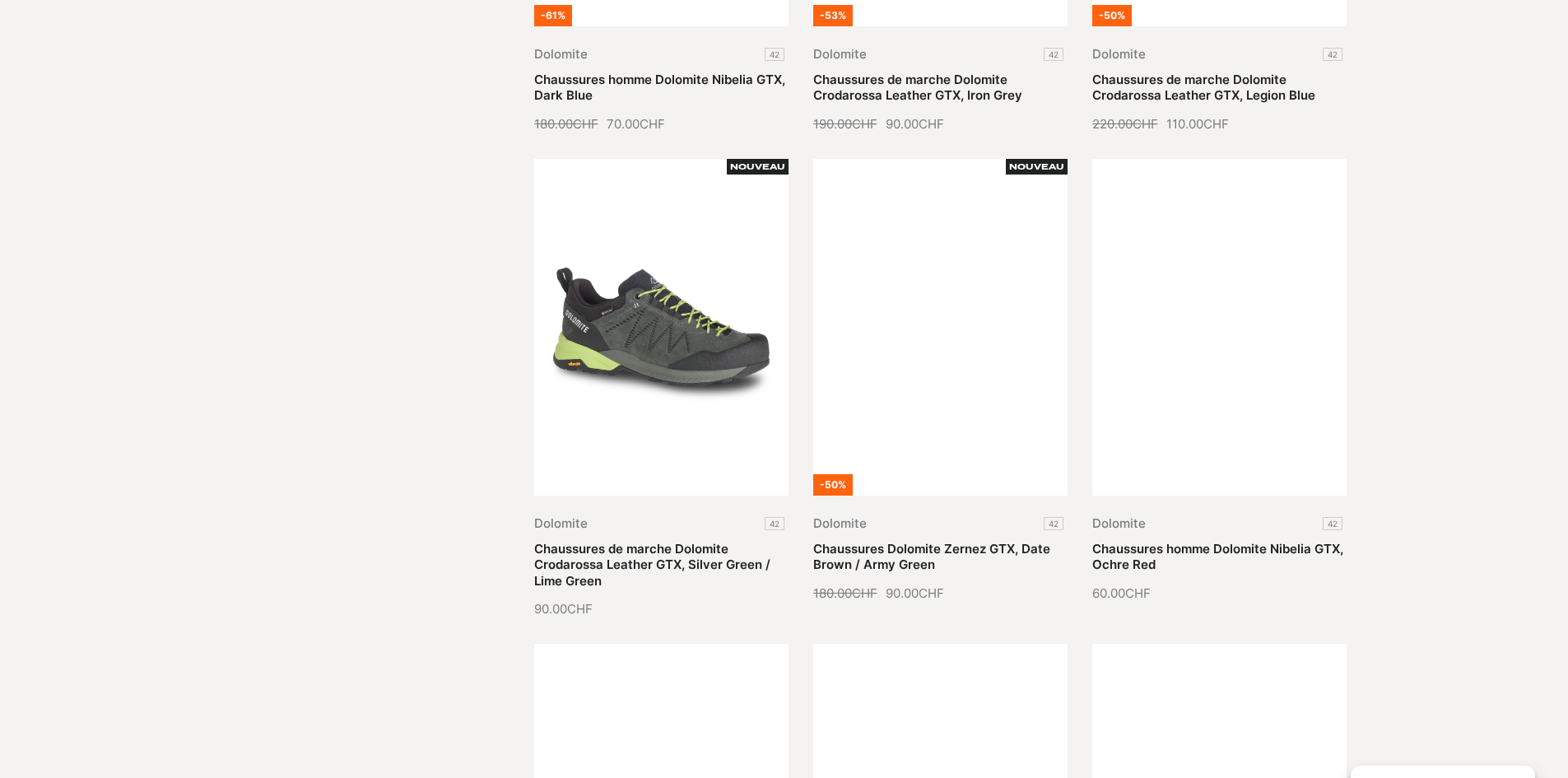
scroll to position [1811, 0]
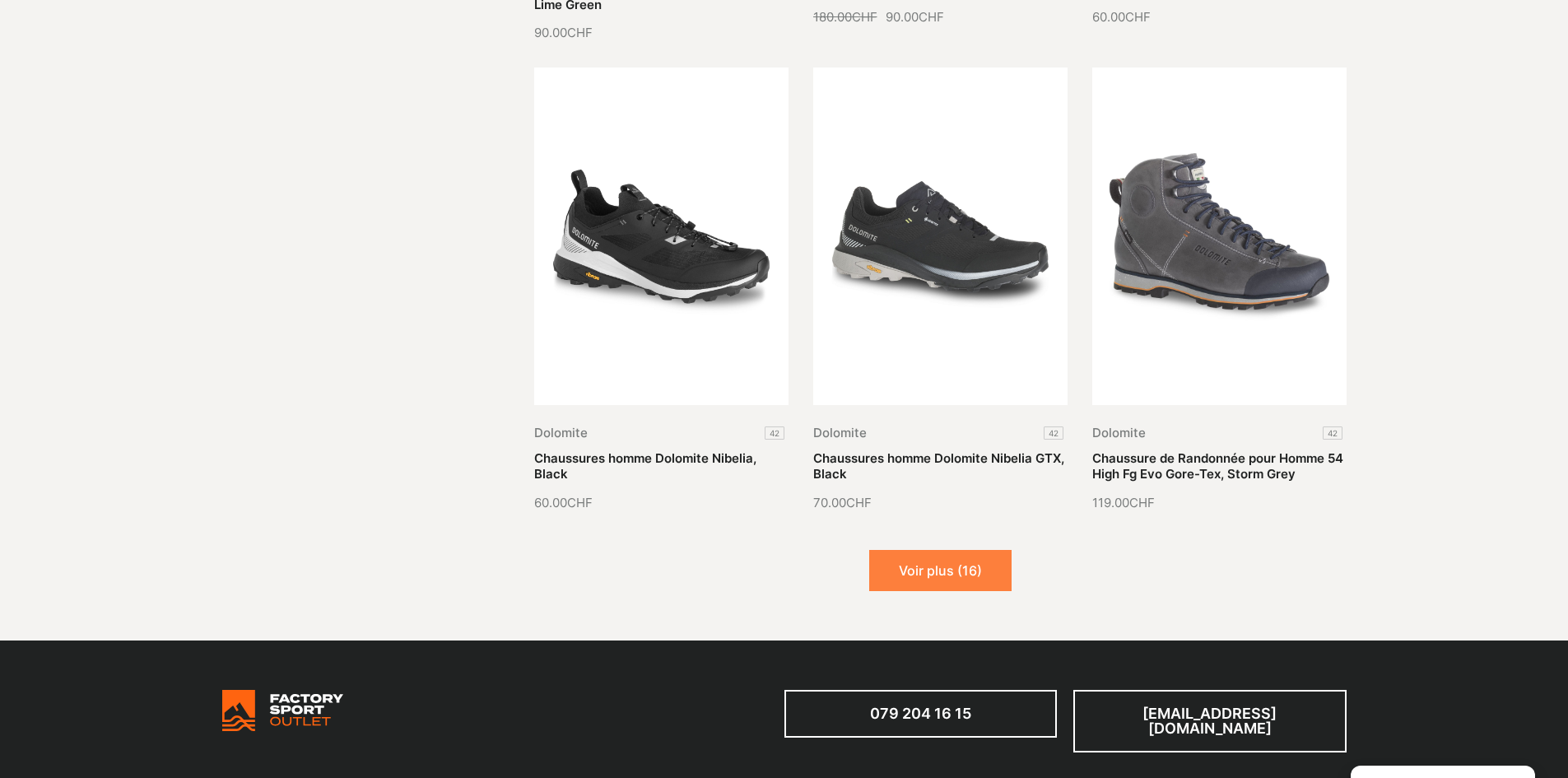
click at [966, 574] on button "Voir plus (16)" at bounding box center [941, 570] width 143 height 41
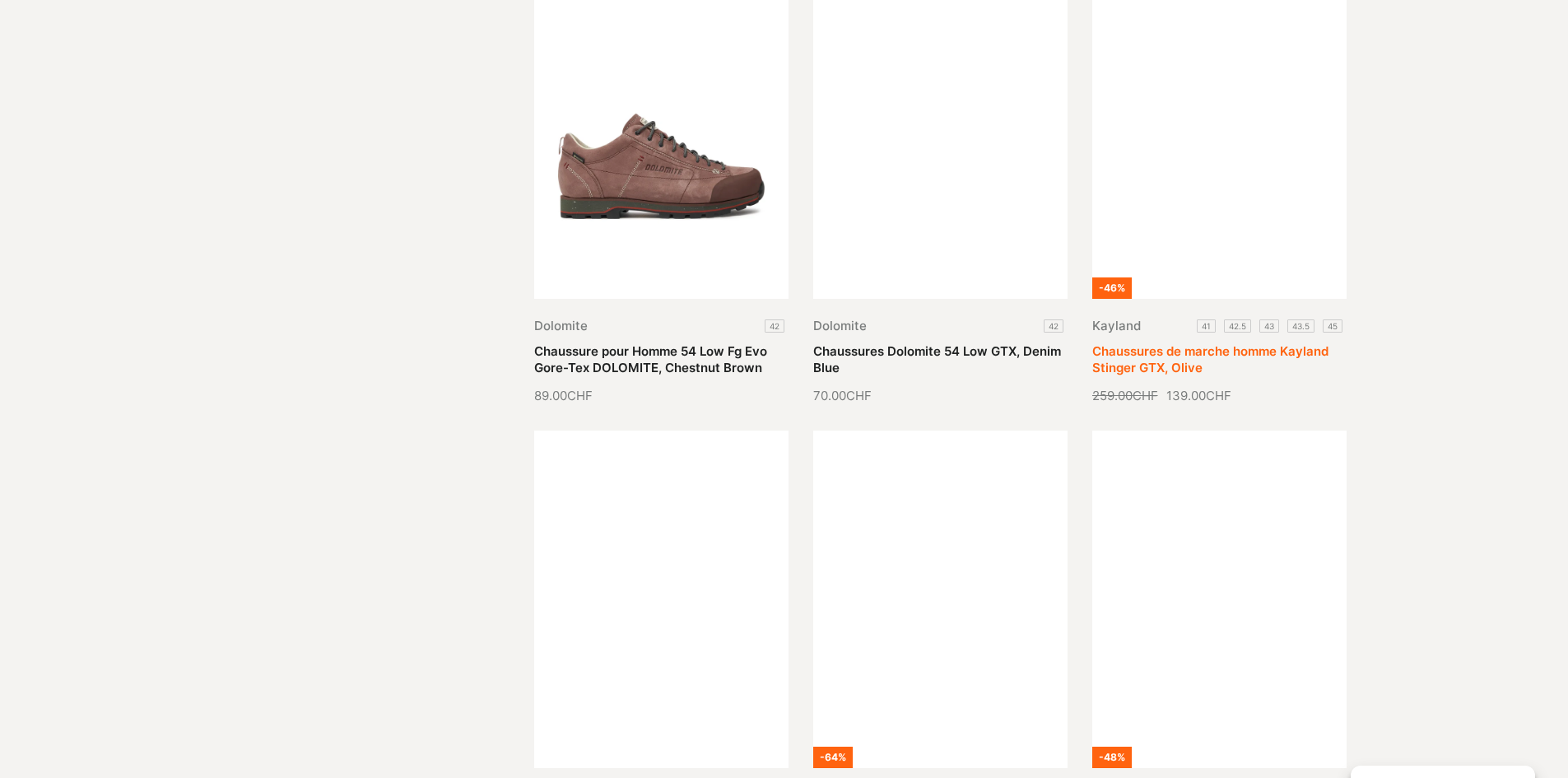
scroll to position [2552, 0]
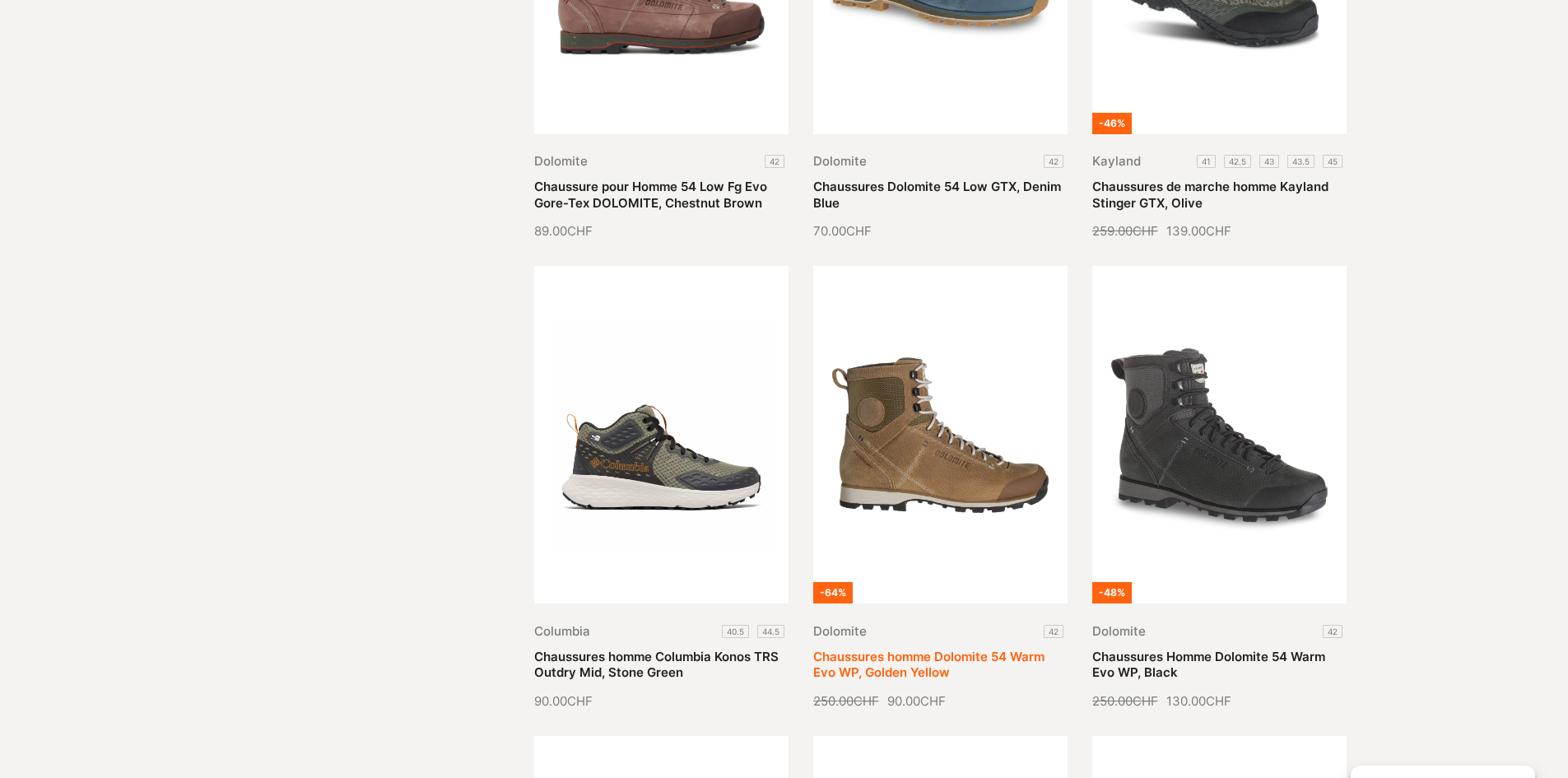
click at [1007, 649] on link "Chaussures homme Dolomite 54 Warm Evo WP, Golden Yellow" at bounding box center [928, 665] width 231 height 32
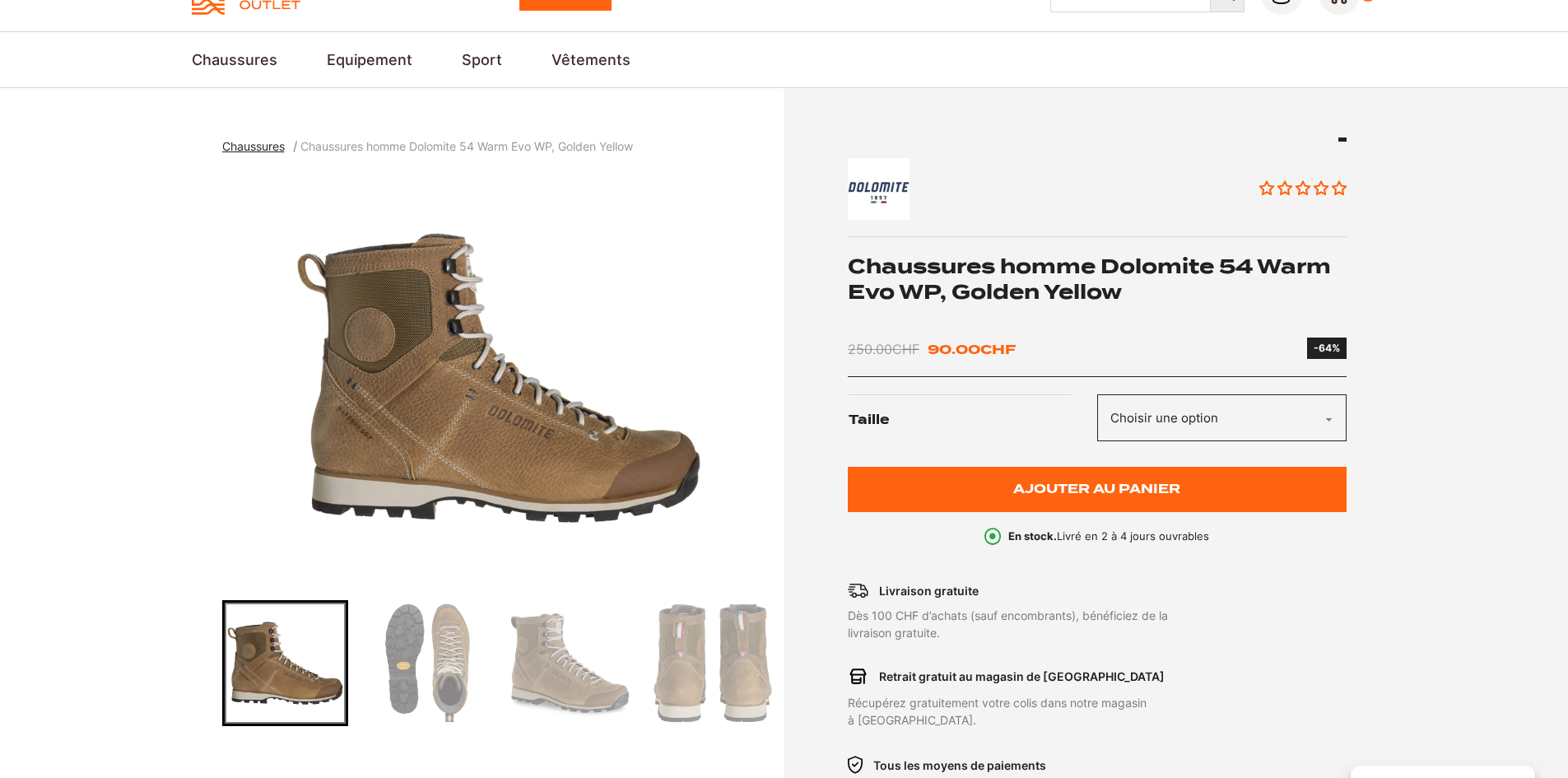
scroll to position [165, 0]
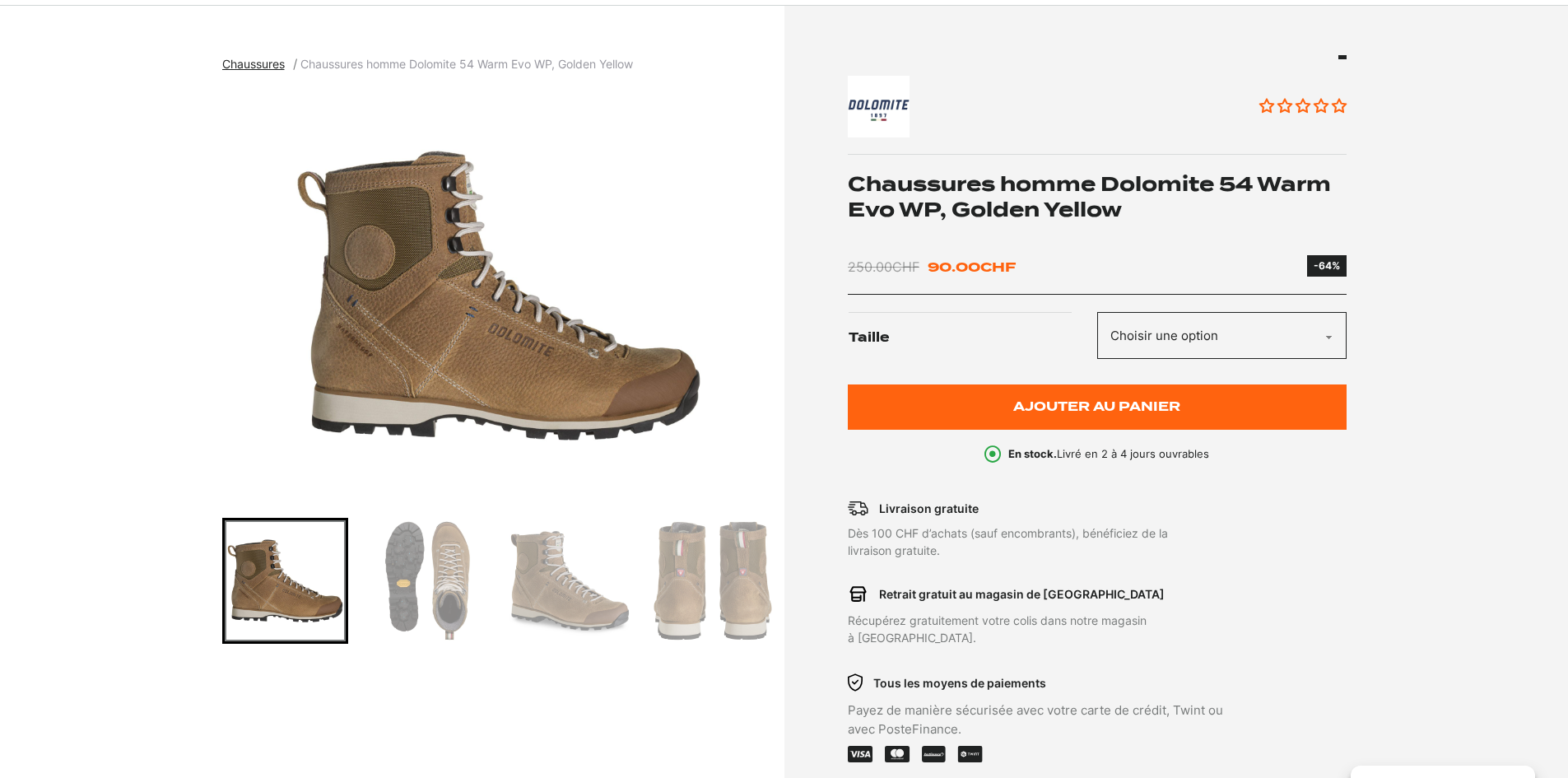
click at [427, 596] on img "Go to slide 2" at bounding box center [427, 581] width 121 height 121
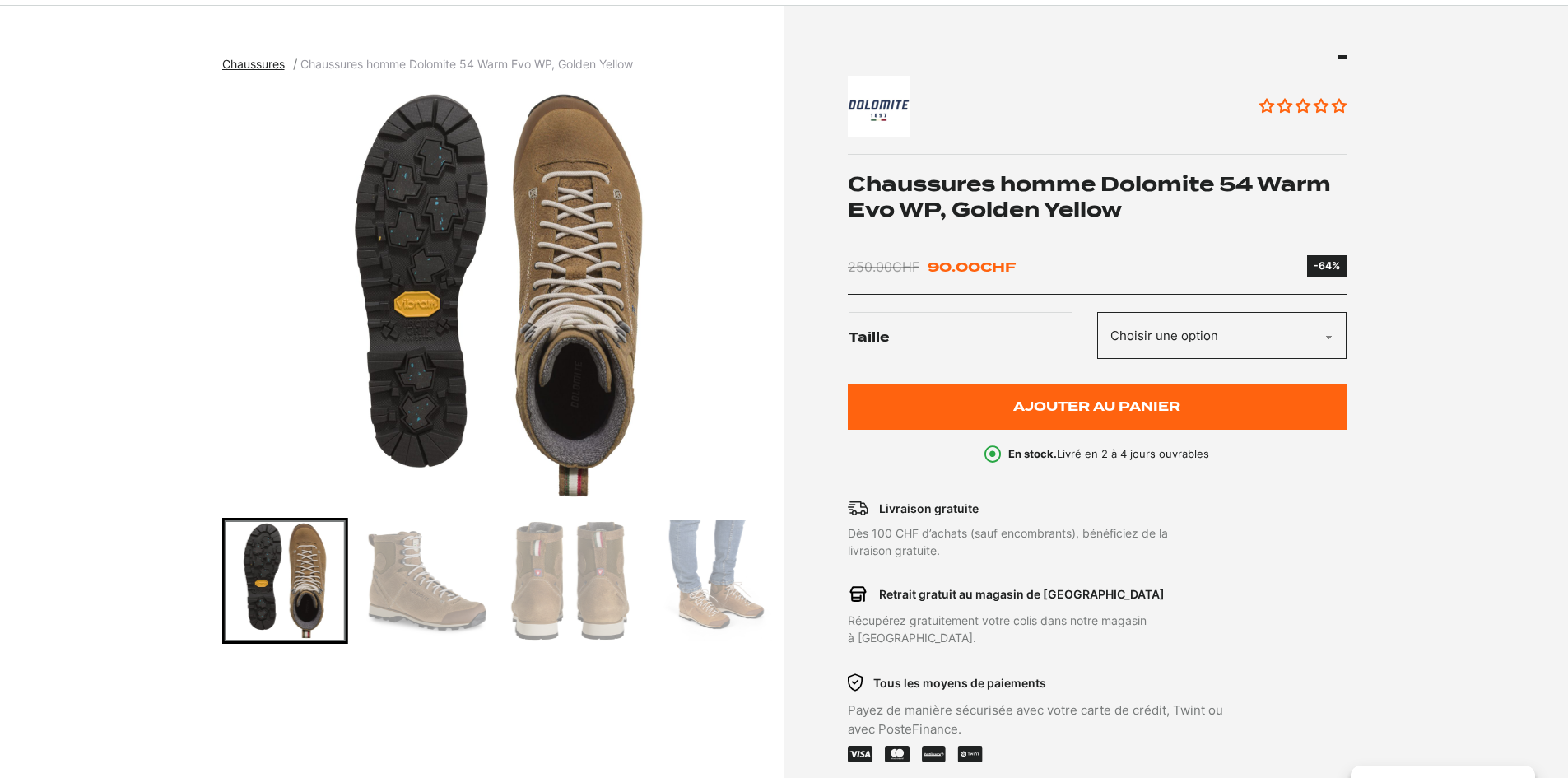
click at [567, 594] on img "Go to slide 4" at bounding box center [570, 581] width 121 height 121
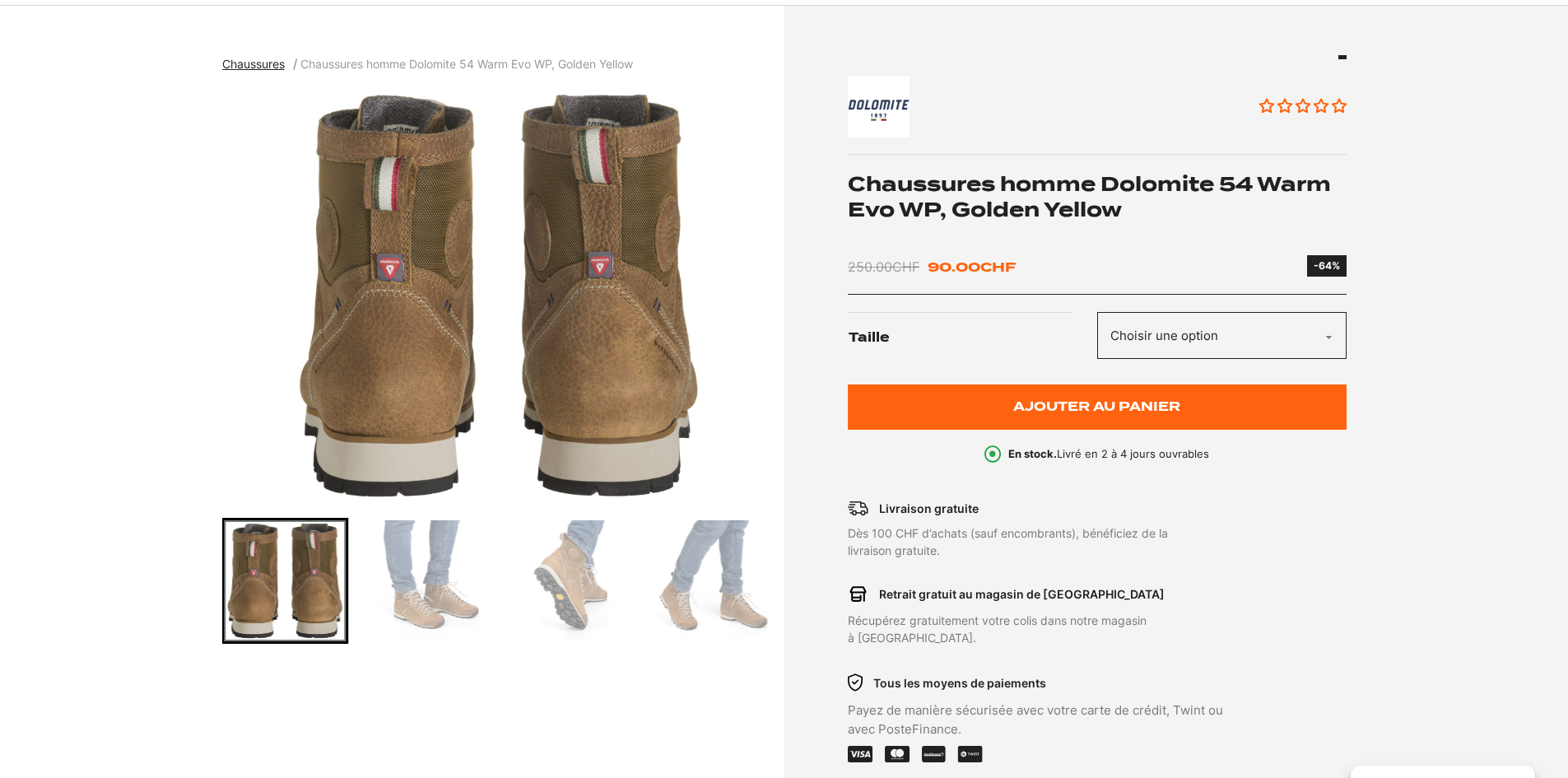
click at [729, 600] on img "Go to slide 7" at bounding box center [712, 581] width 121 height 121
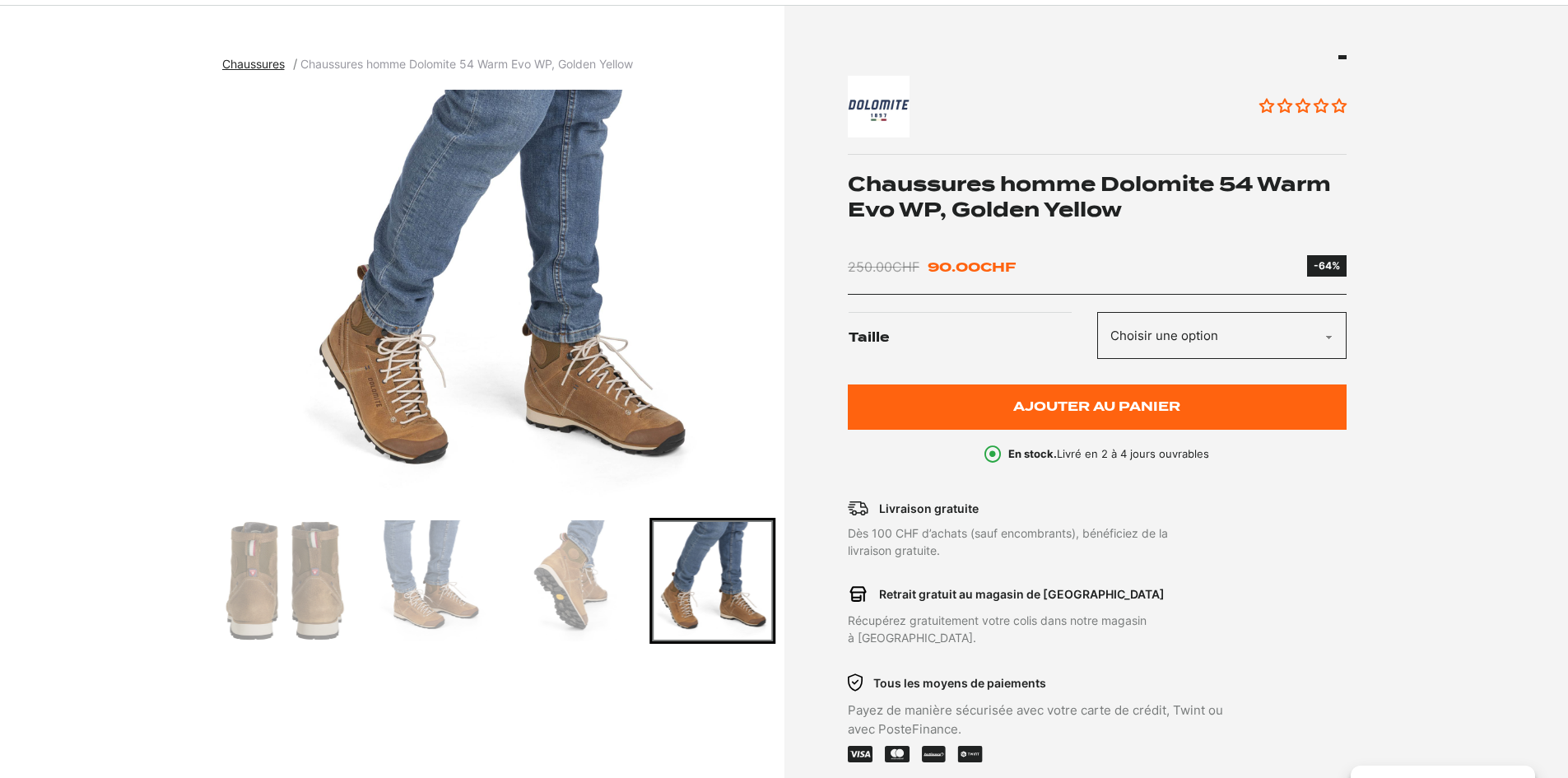
click at [320, 570] on img "Go to slide 4" at bounding box center [286, 581] width 121 height 121
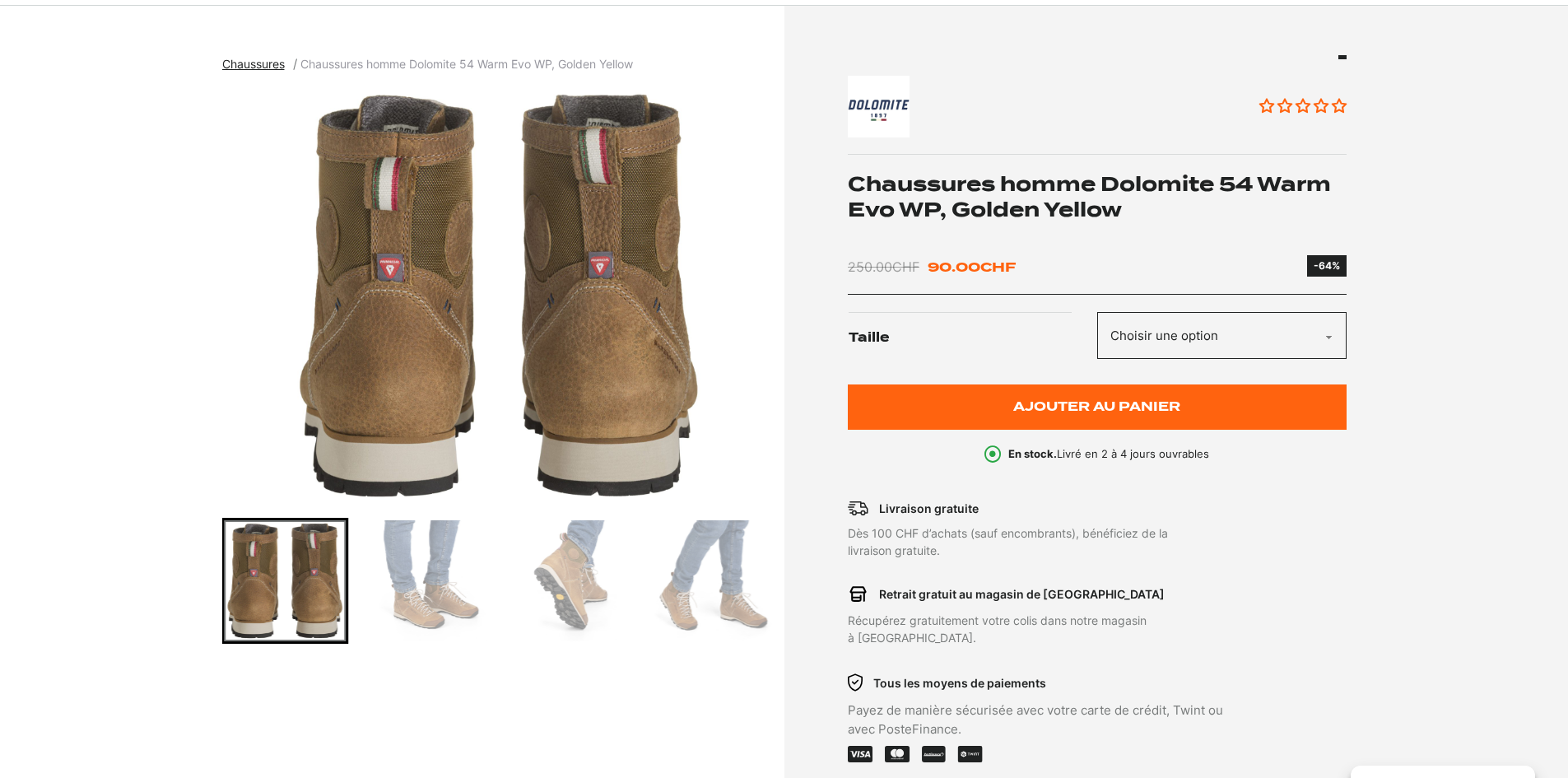
click at [436, 575] on img "Go to slide 5" at bounding box center [427, 581] width 121 height 121
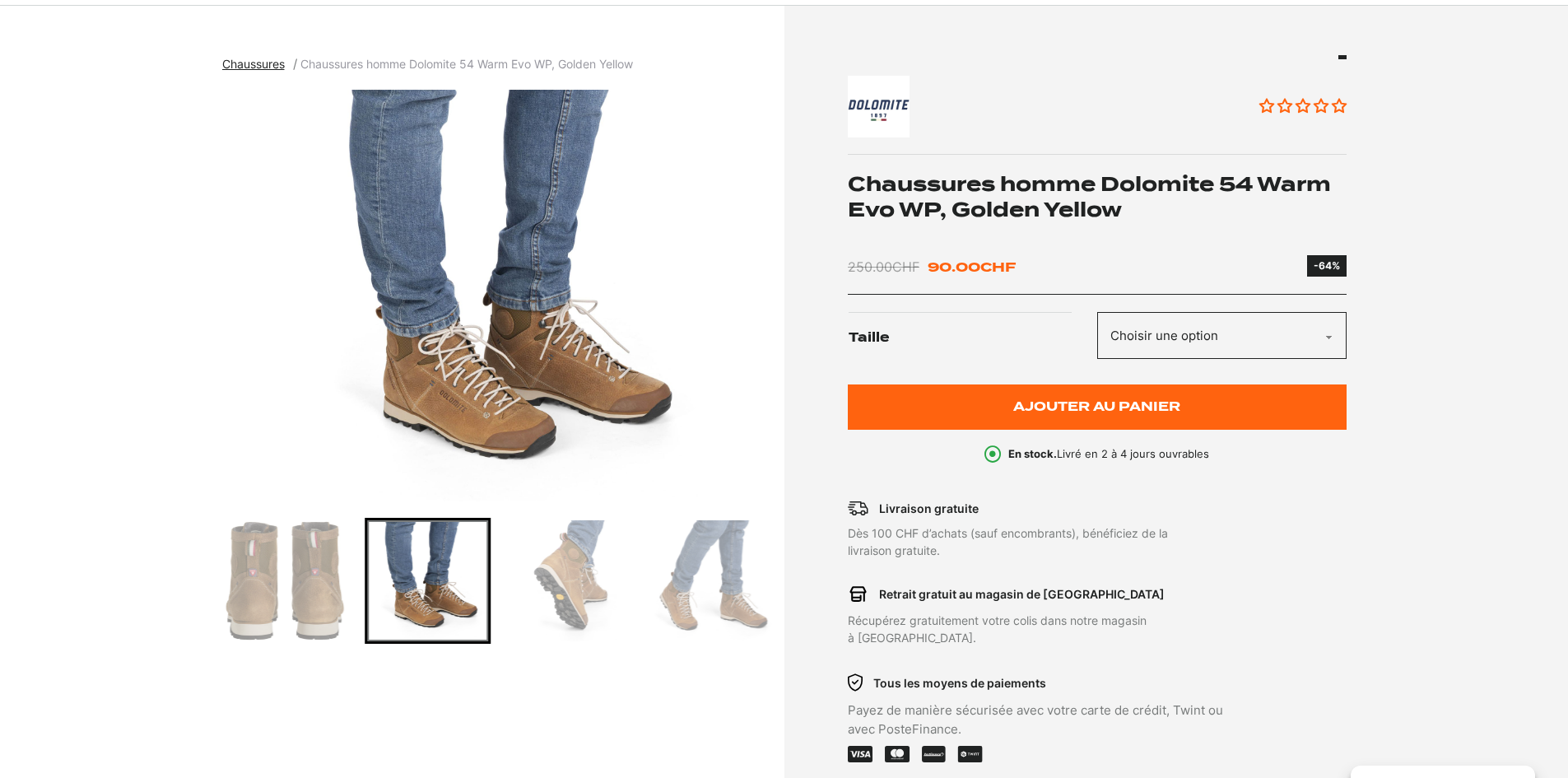
click at [570, 587] on img "Go to slide 6" at bounding box center [570, 581] width 121 height 121
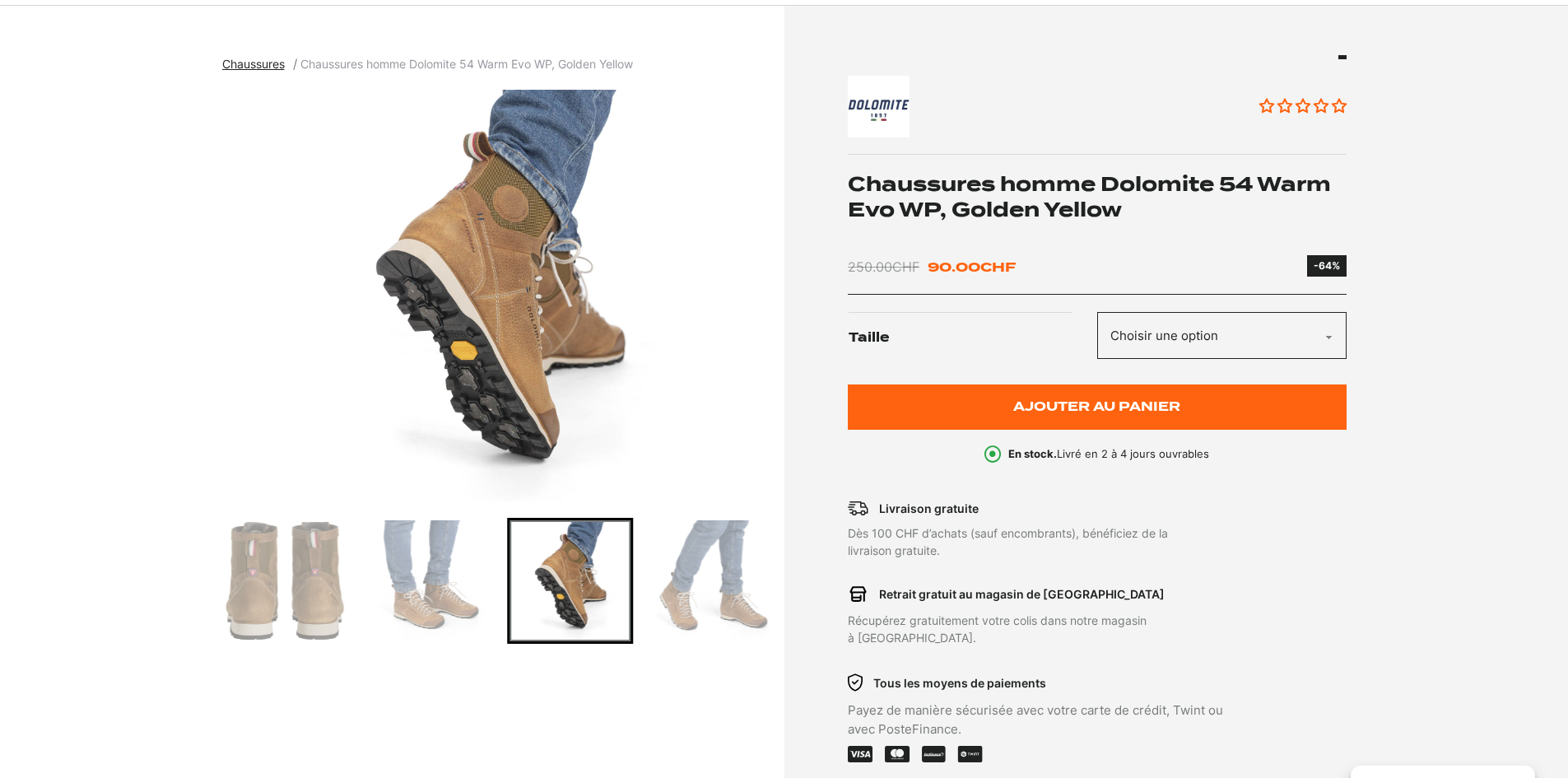
click at [691, 587] on img "Go to slide 7" at bounding box center [712, 581] width 121 height 121
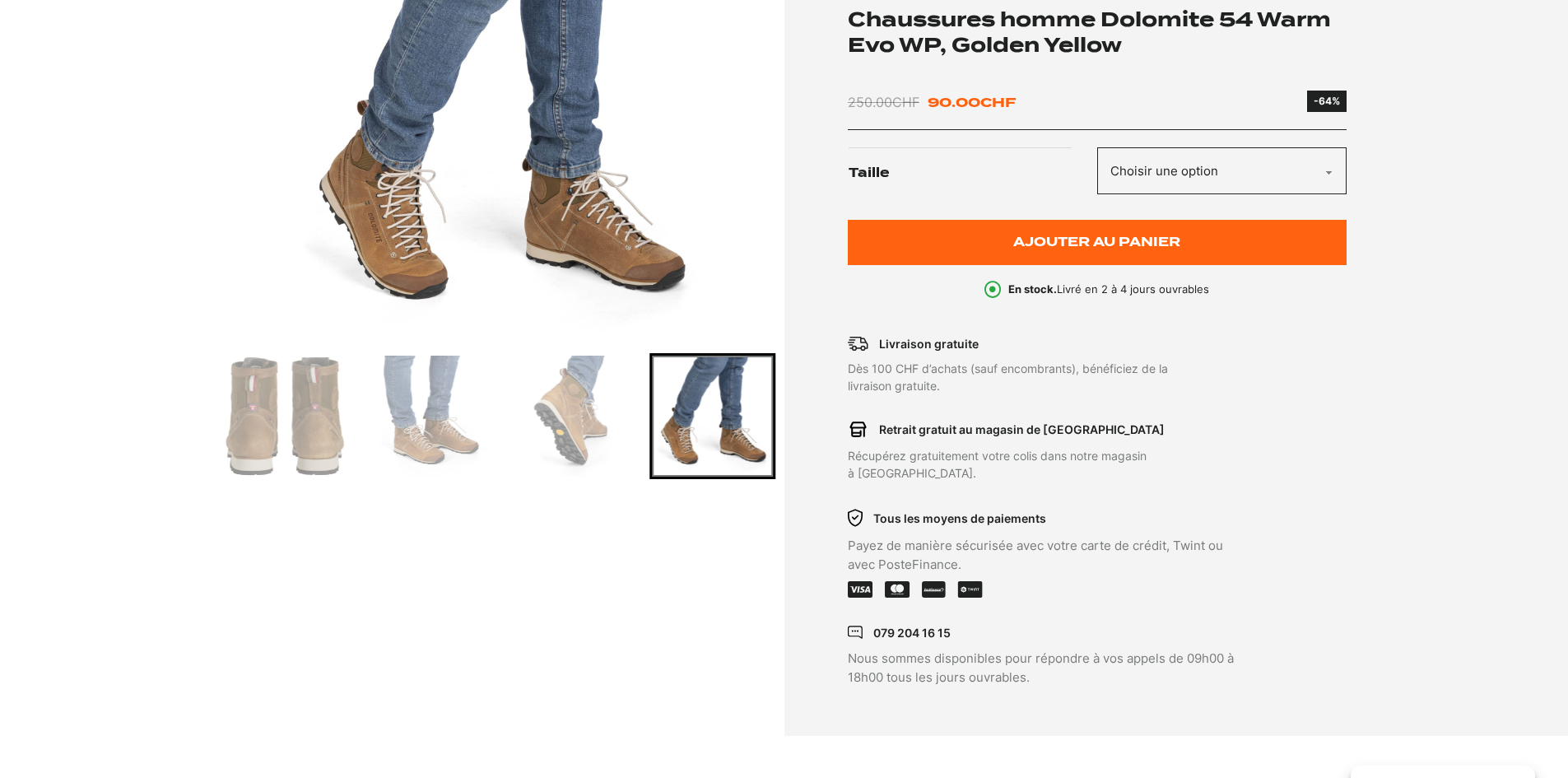
scroll to position [247, 0]
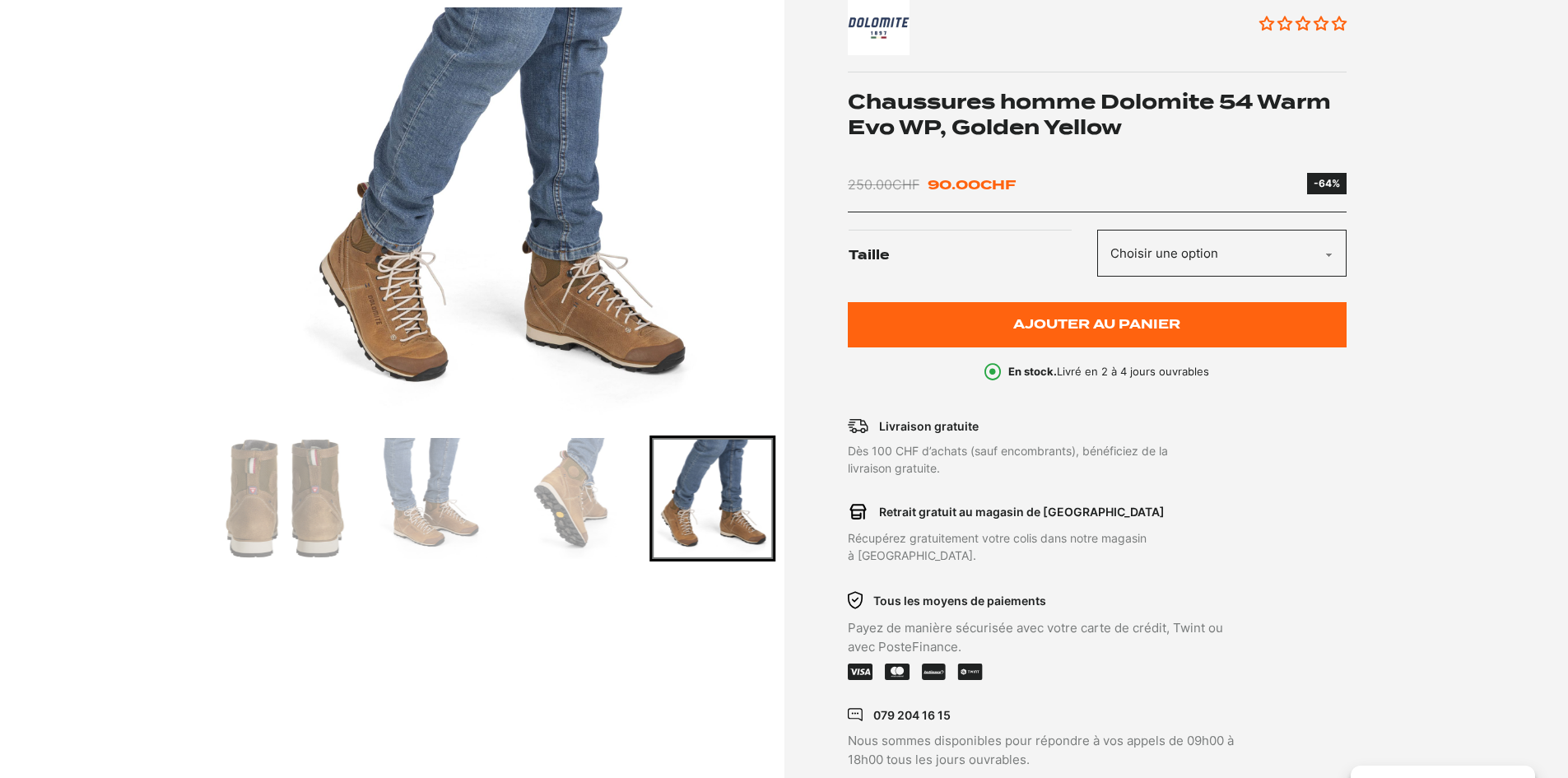
click at [567, 481] on img "Go to slide 6" at bounding box center [570, 498] width 121 height 121
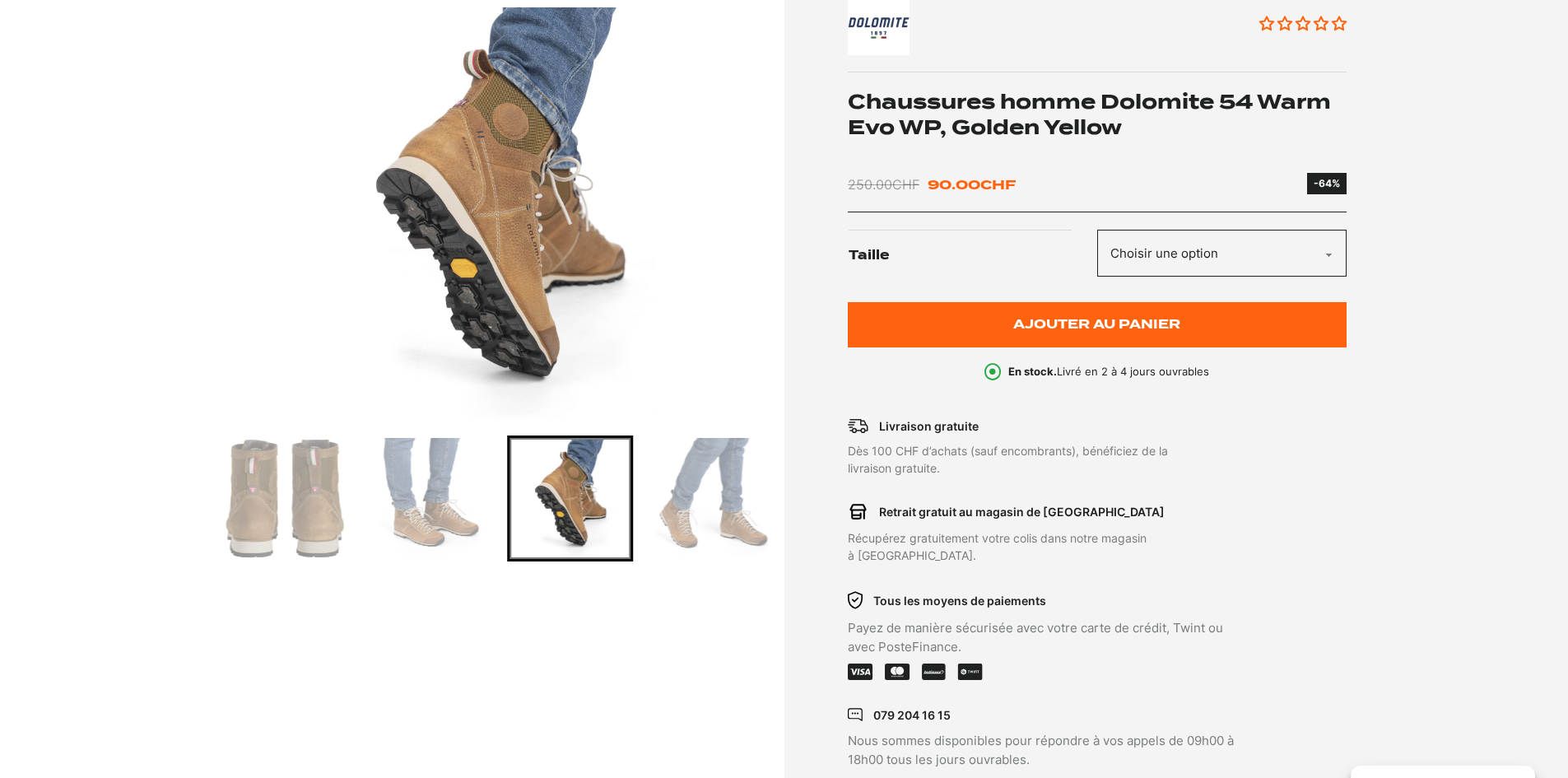
click at [697, 492] on img "Go to slide 7" at bounding box center [712, 498] width 121 height 121
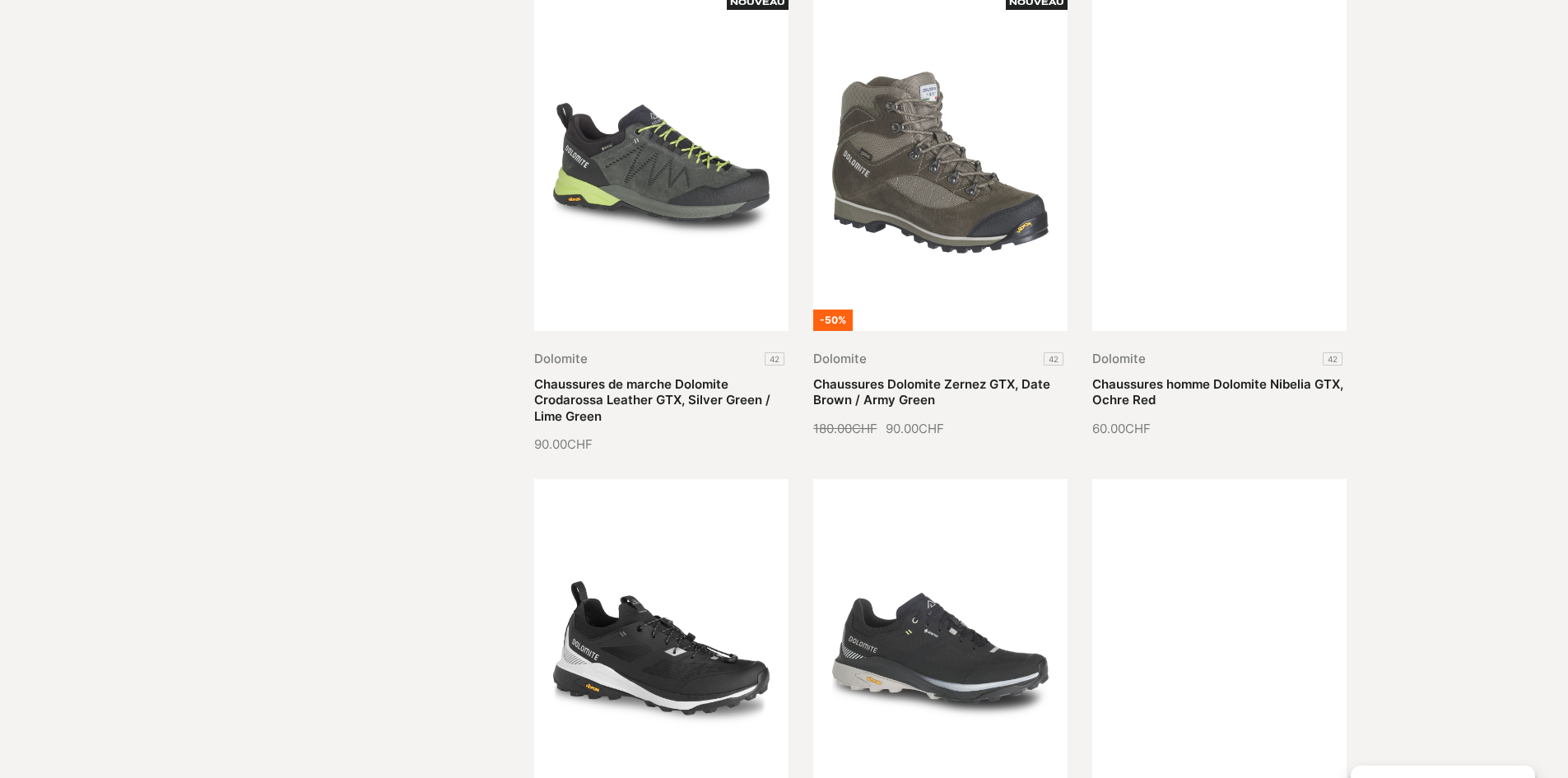
scroll to position [1976, 0]
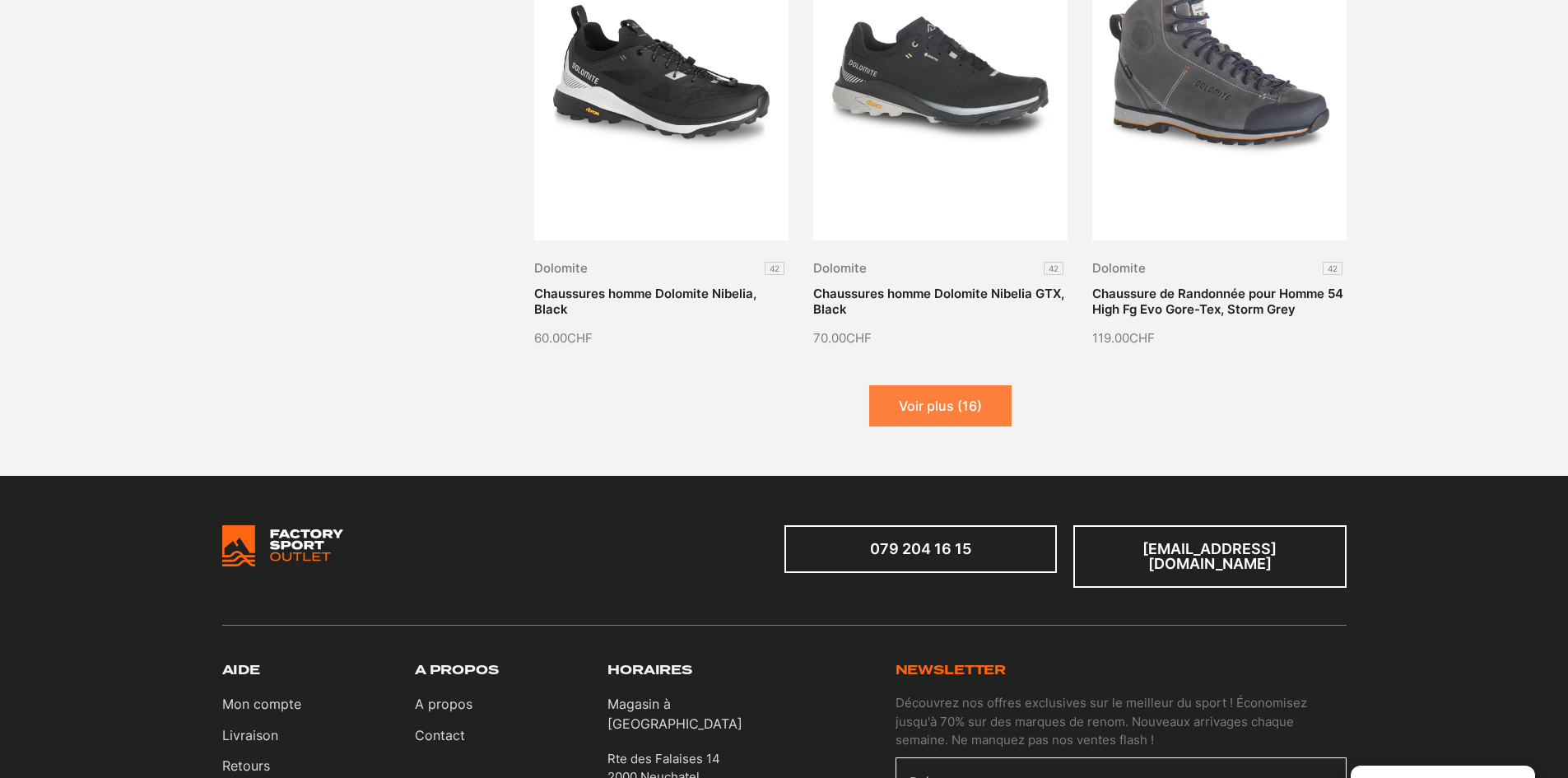
click at [940, 402] on button "Voir plus (16)" at bounding box center [941, 406] width 143 height 41
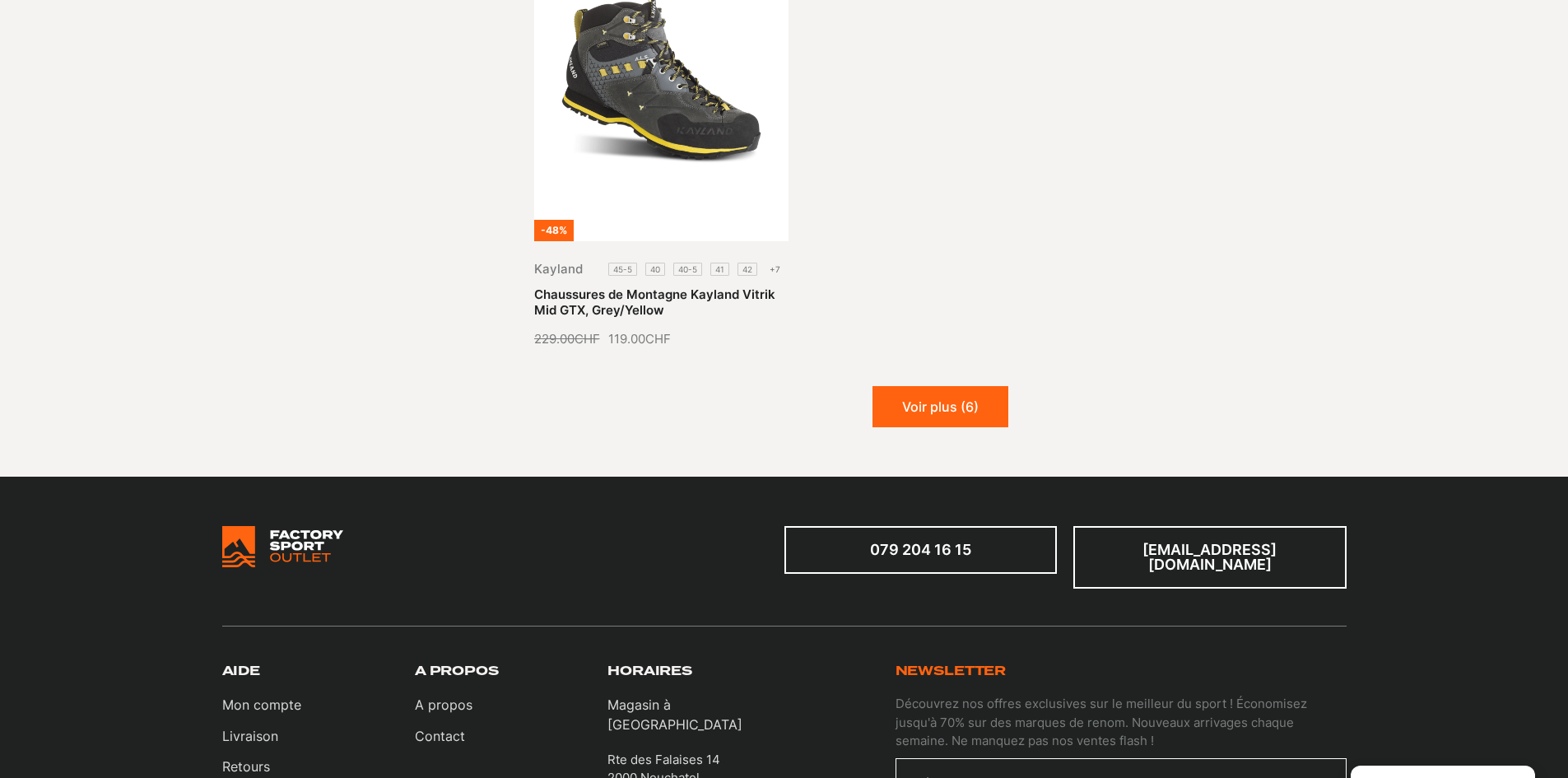
scroll to position [3953, 0]
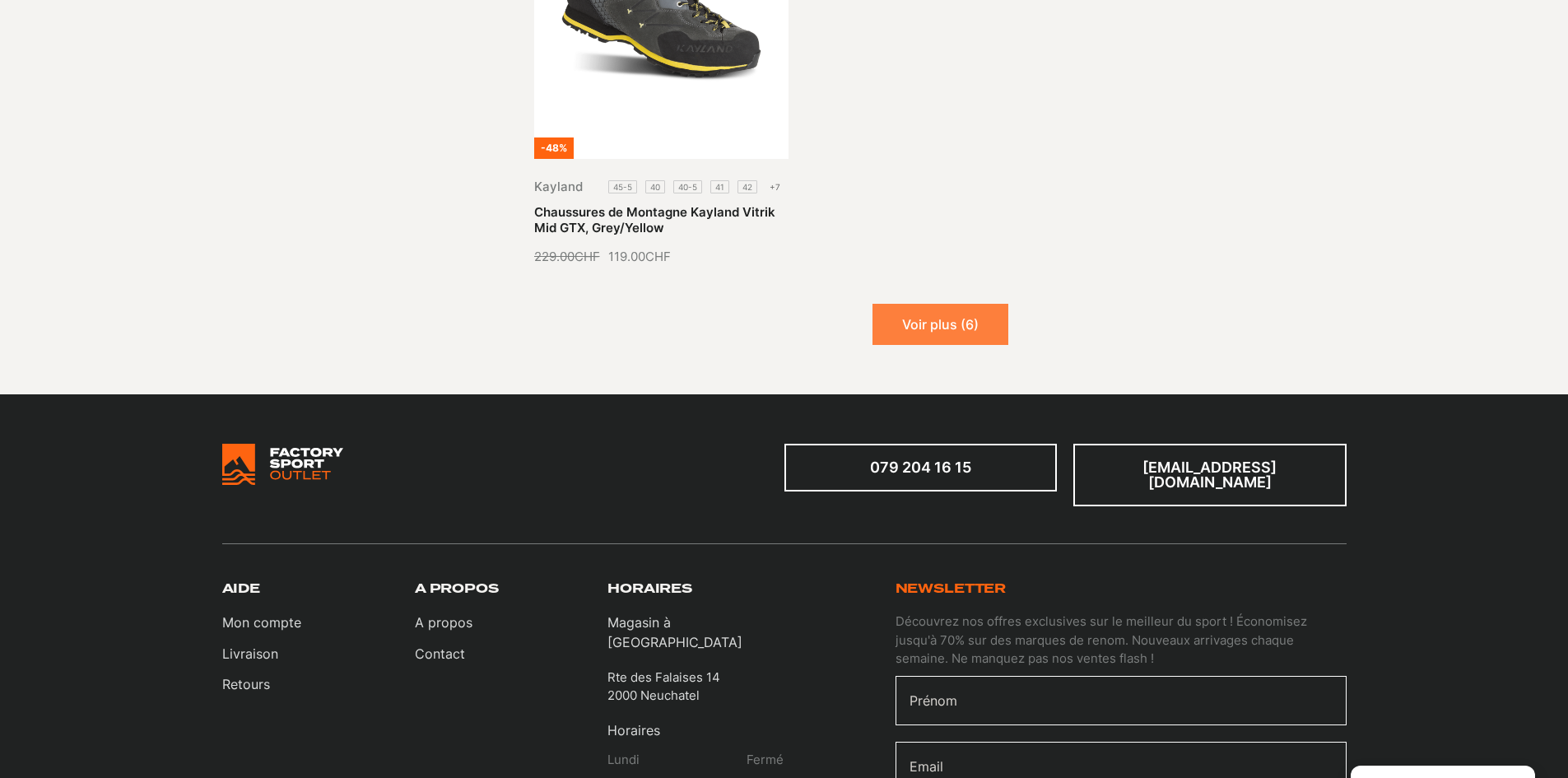
click at [976, 329] on button "Voir plus (6)" at bounding box center [941, 324] width 136 height 41
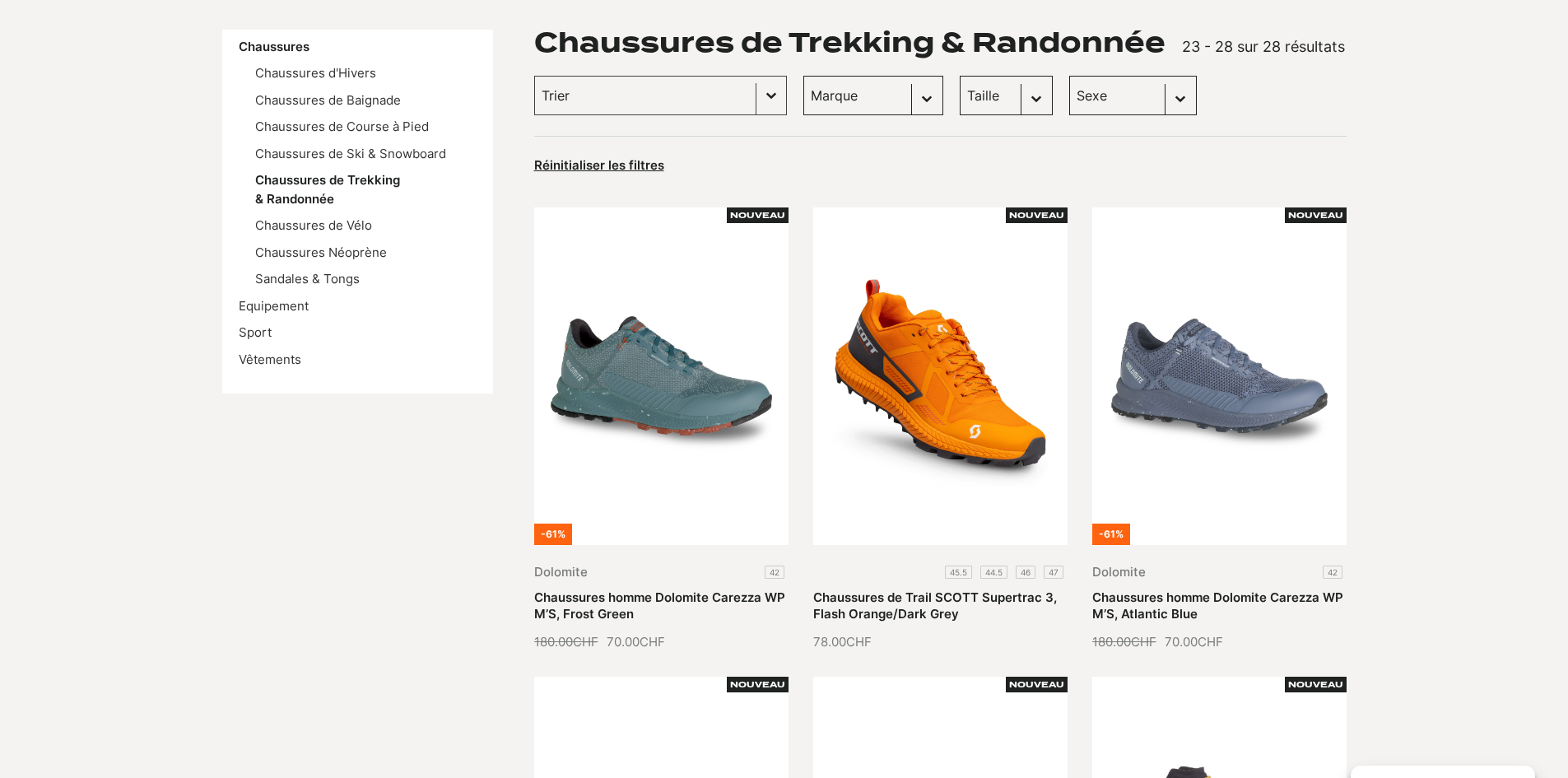
scroll to position [0, 0]
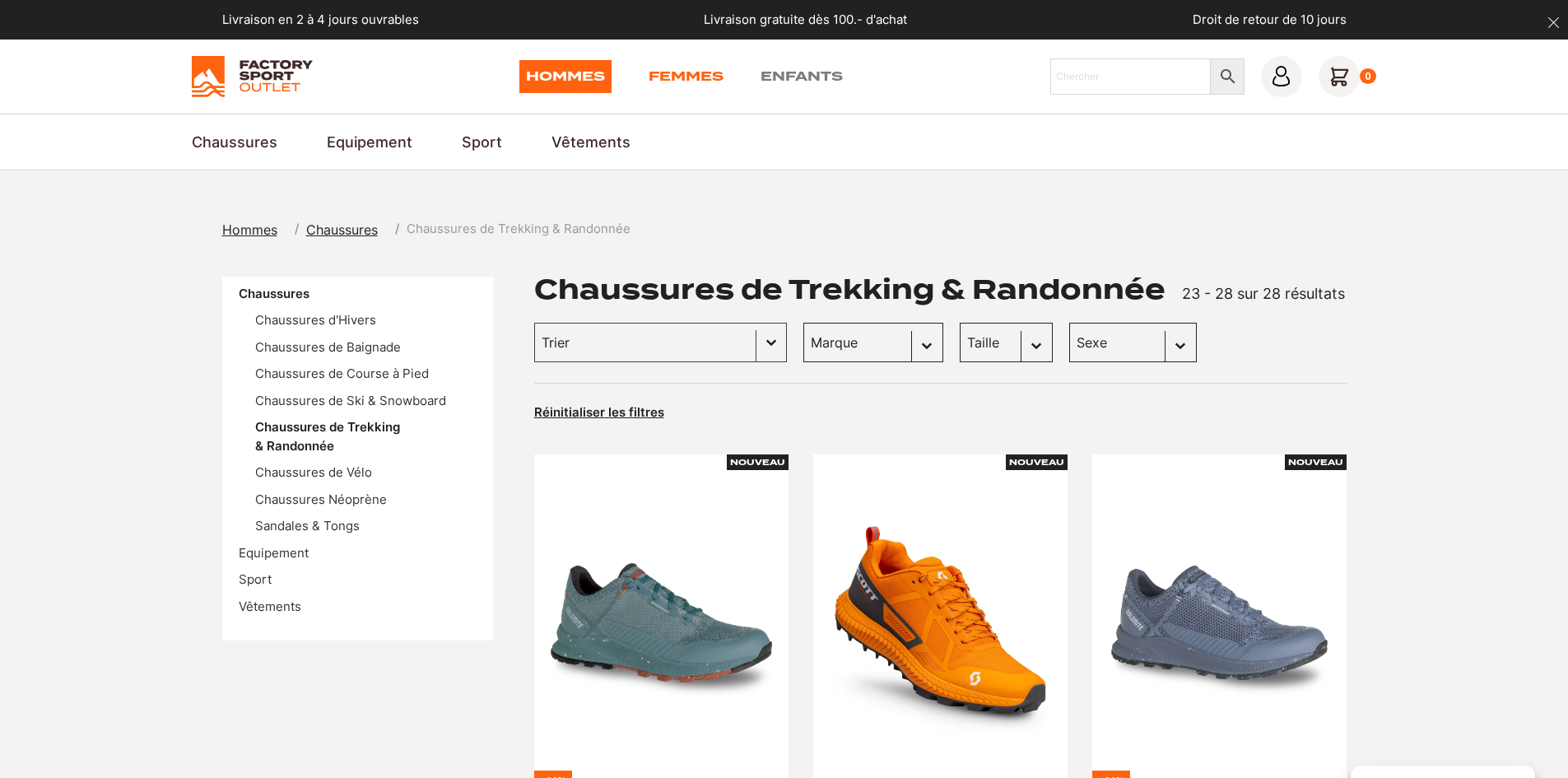
click at [690, 83] on link "Femmes" at bounding box center [685, 76] width 75 height 33
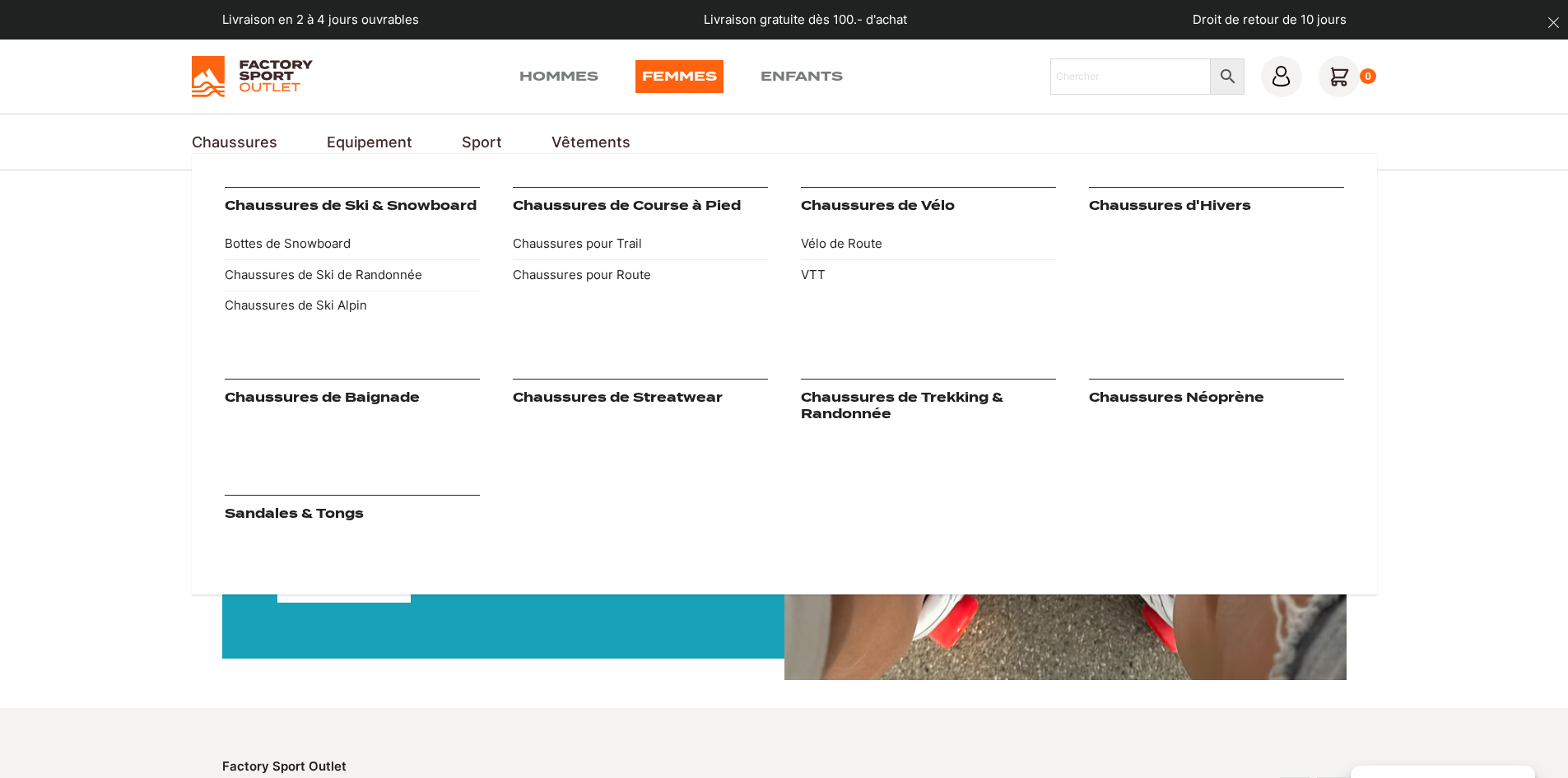
click at [249, 144] on link "Chaussures" at bounding box center [234, 142] width 86 height 22
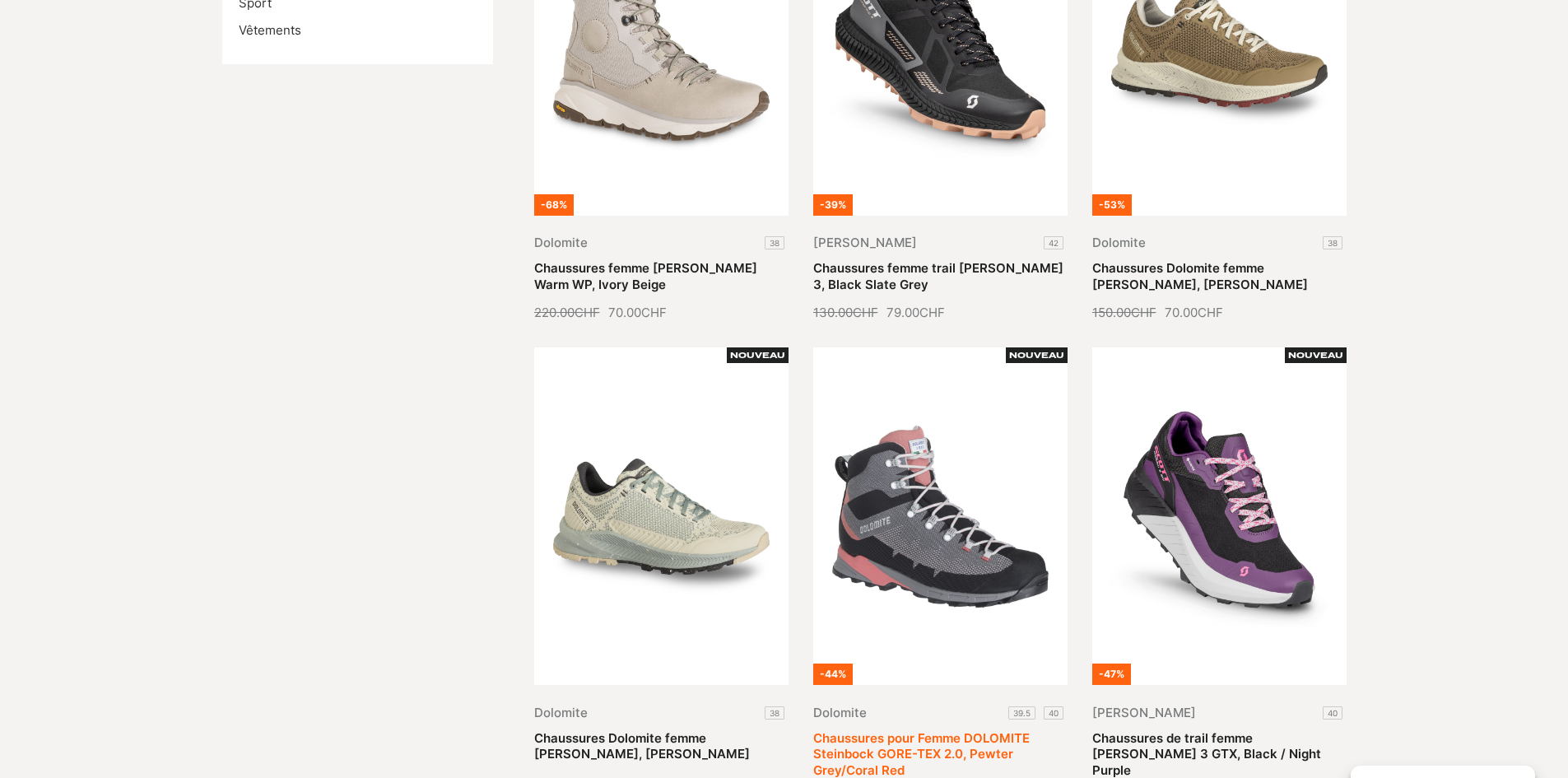
scroll to position [82, 0]
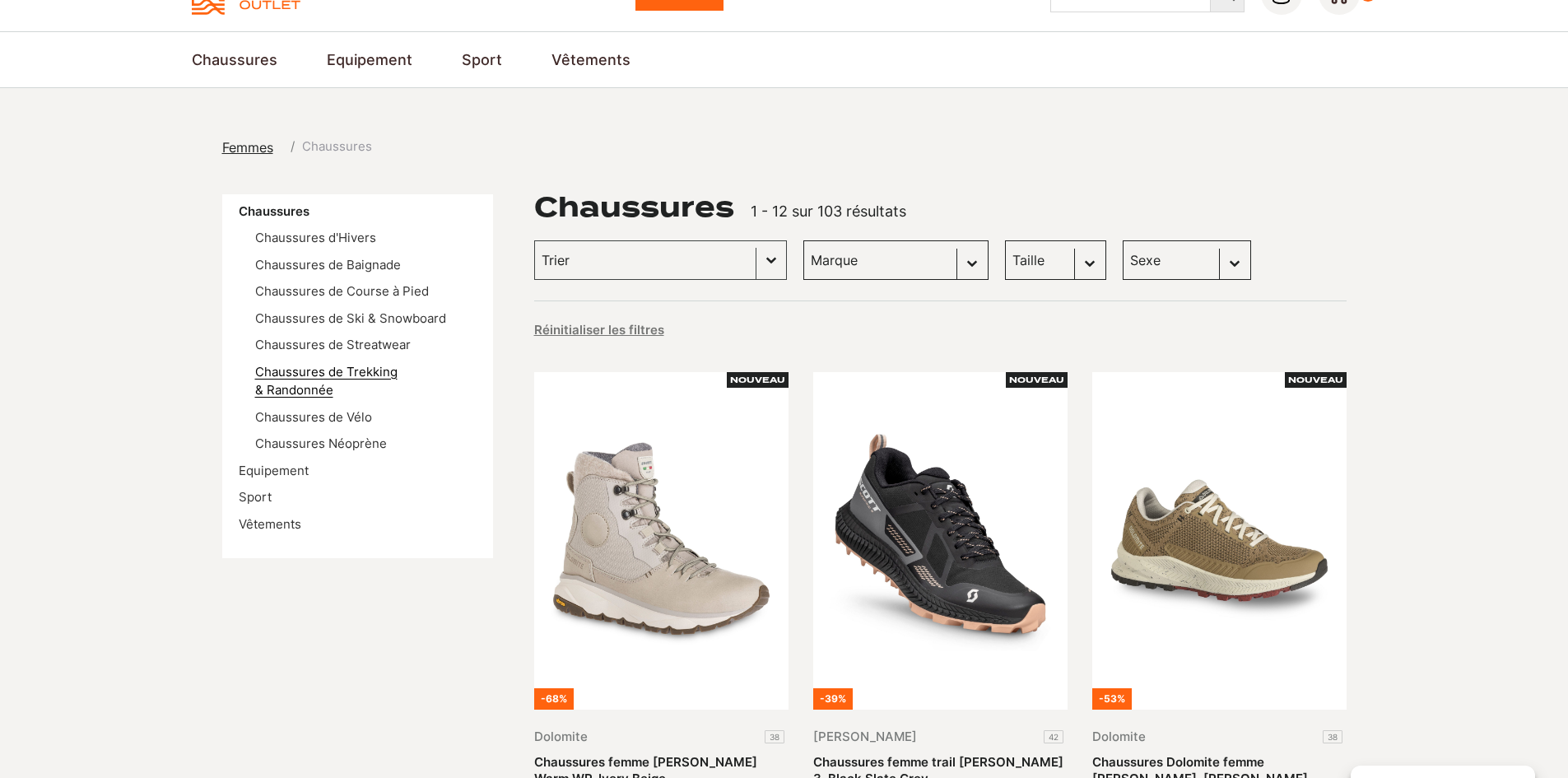
click at [397, 372] on link "Chaussures de Trekking & Randonnée" at bounding box center [327, 381] width 143 height 34
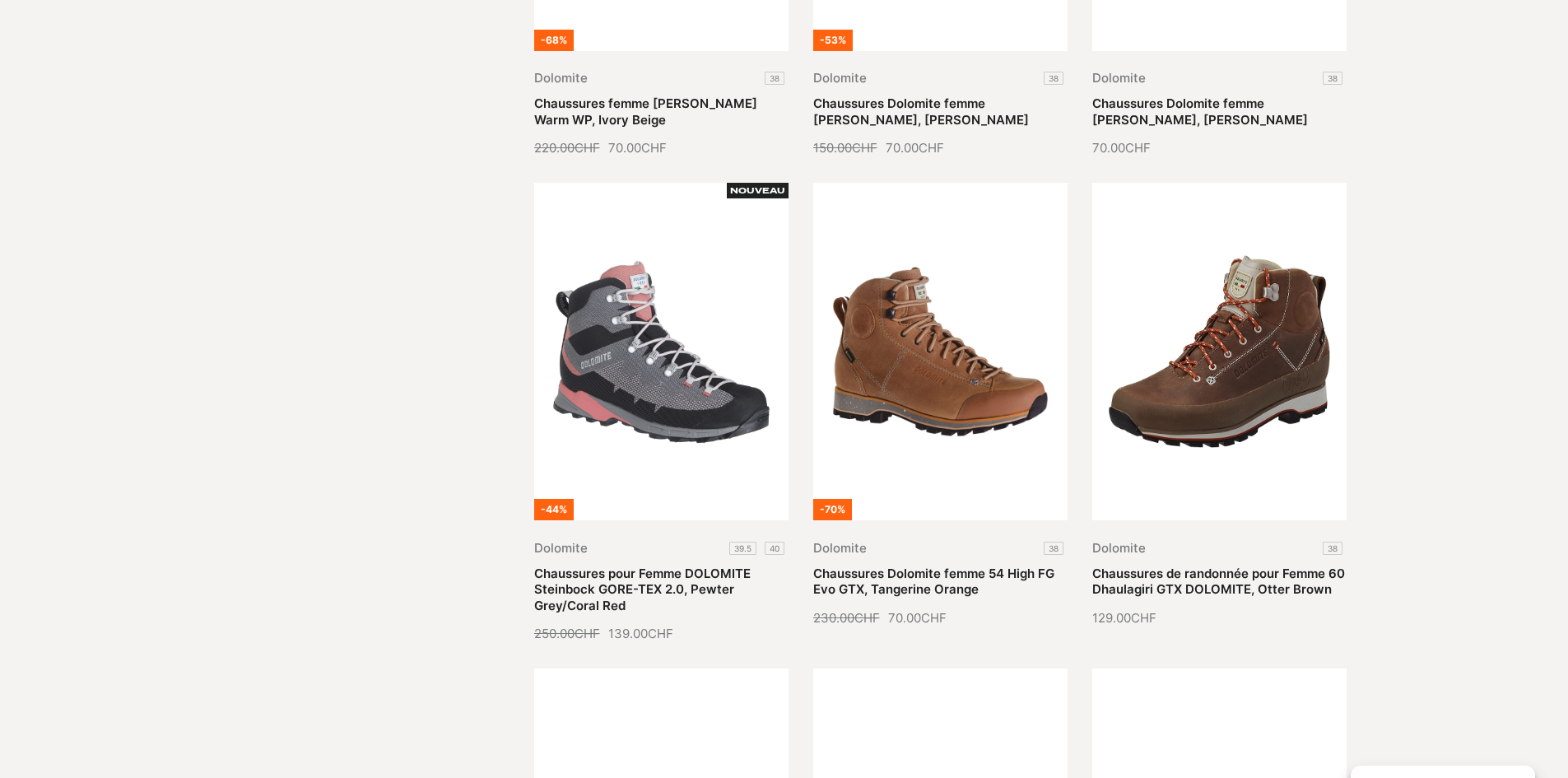
scroll to position [823, 0]
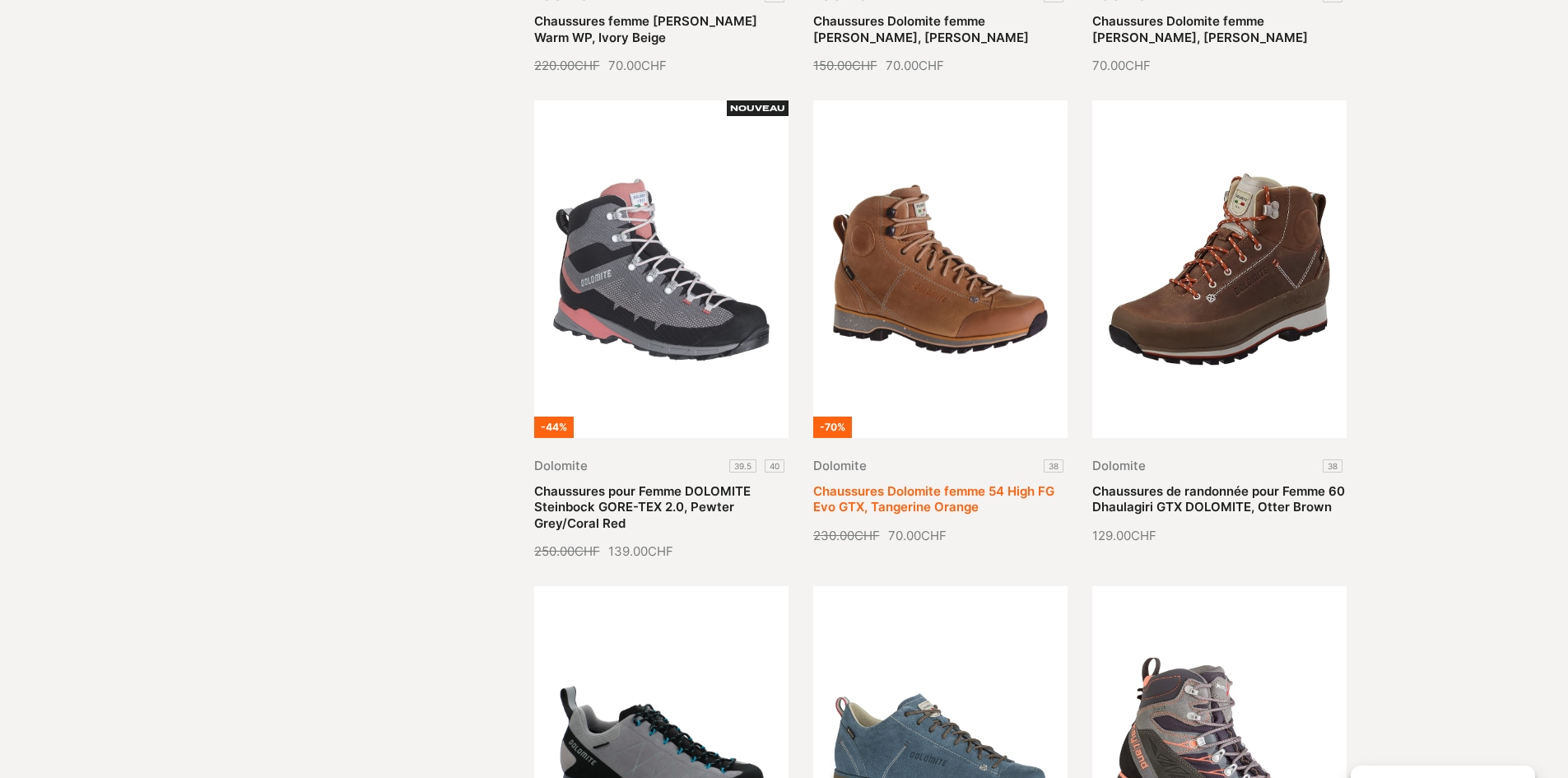
click at [953, 483] on link "Chaussures Dolomite femme 54 High FG Evo GTX, Tangerine Orange" at bounding box center [933, 499] width 241 height 32
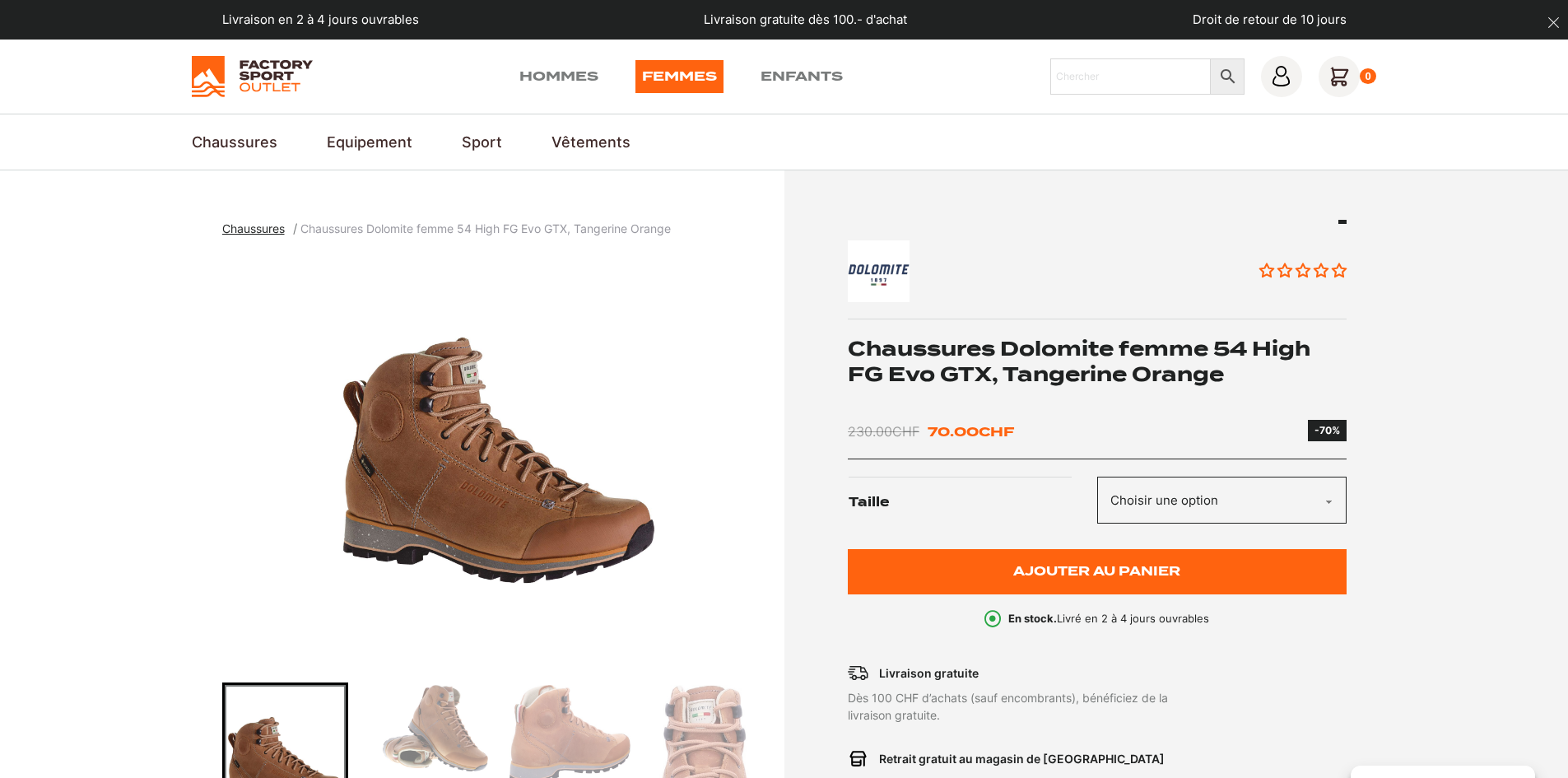
scroll to position [82, 0]
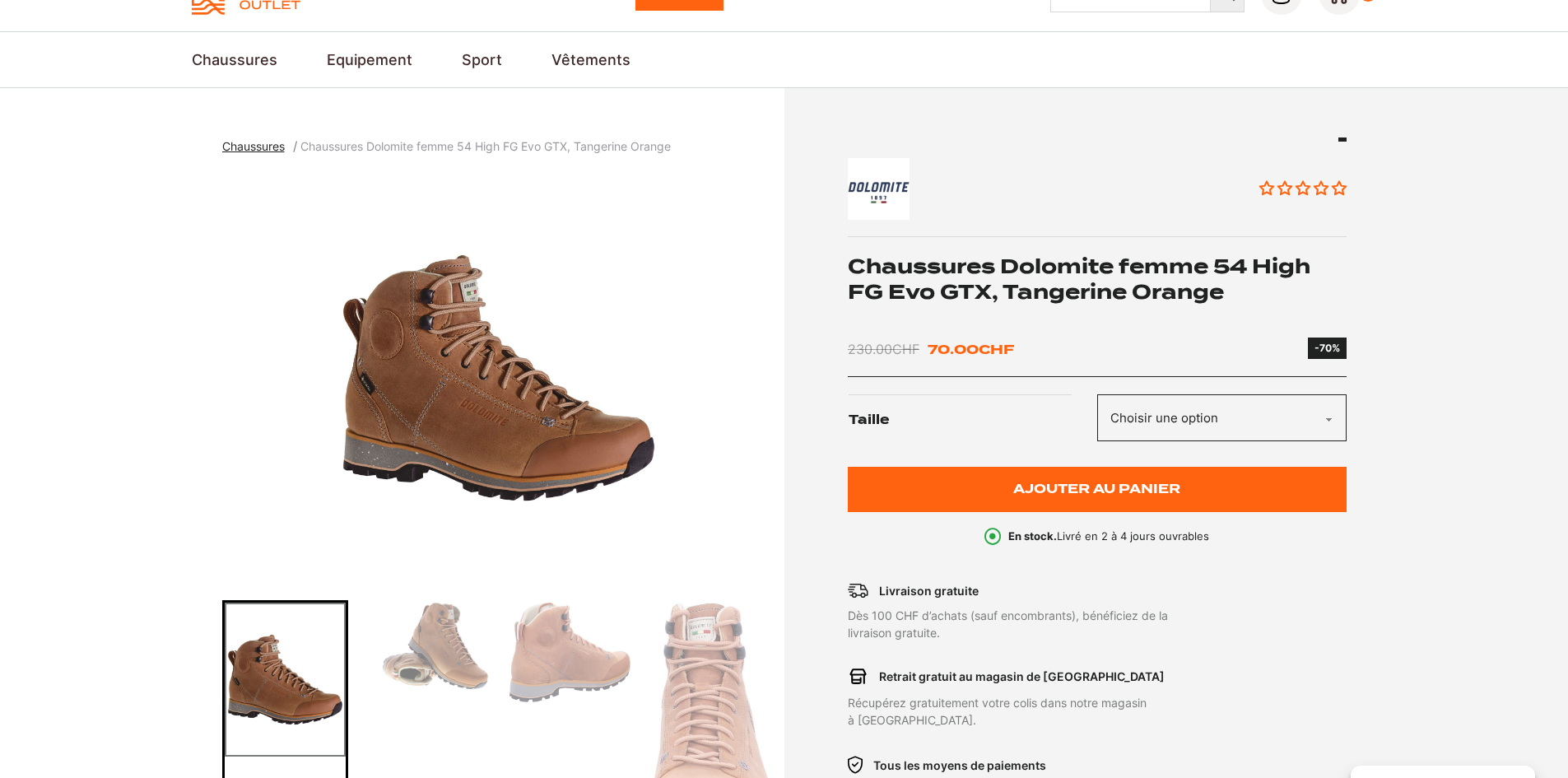
click at [499, 448] on img "1 of 5" at bounding box center [500, 378] width 554 height 412
click at [1184, 419] on select "Choisir une option 38" at bounding box center [1222, 418] width 249 height 47
select select "38"
click at [1098, 394] on select "Choisir une option 38" at bounding box center [1222, 418] width 249 height 47
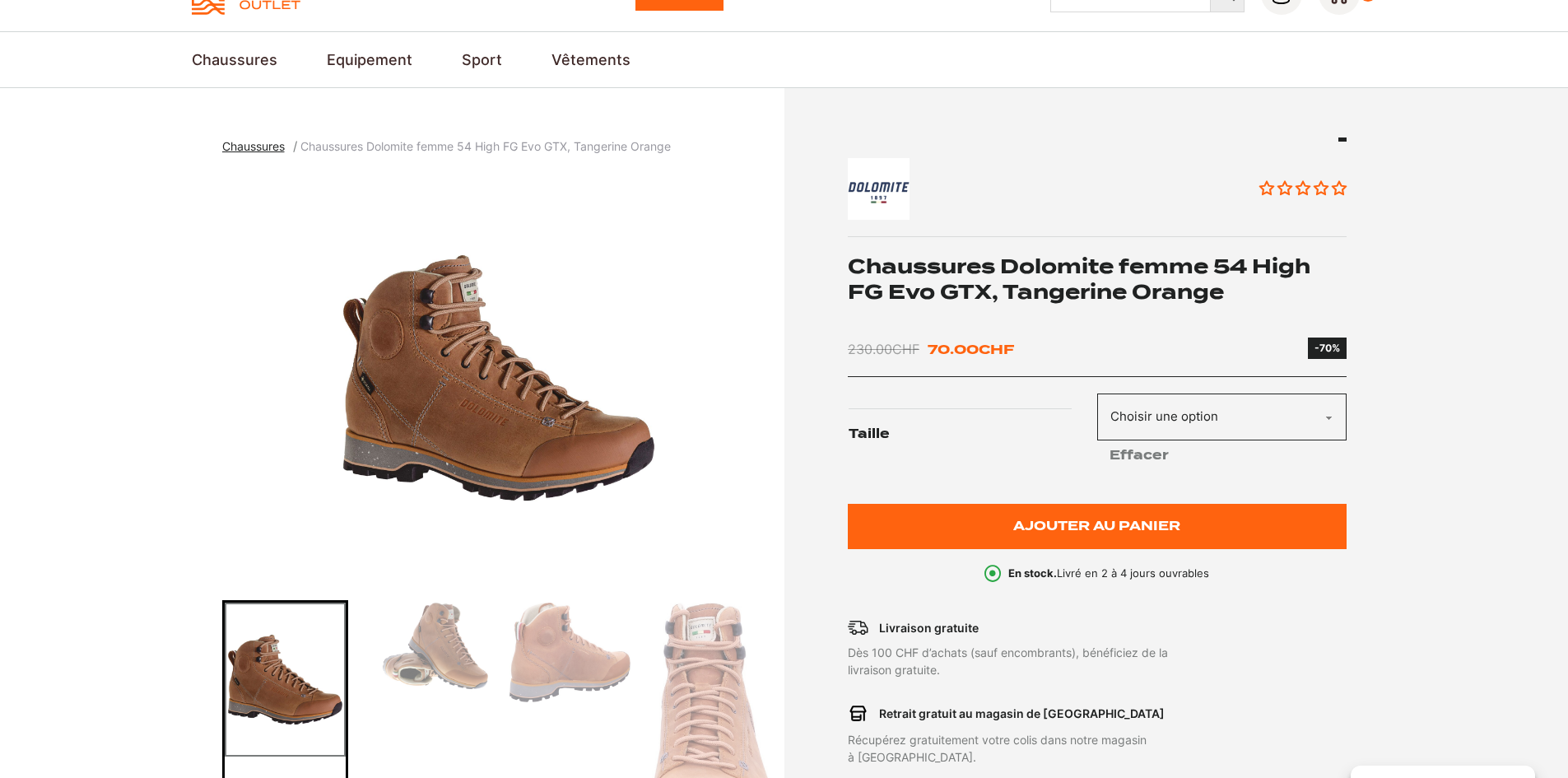
click at [499, 406] on img "1 of 5" at bounding box center [500, 378] width 554 height 412
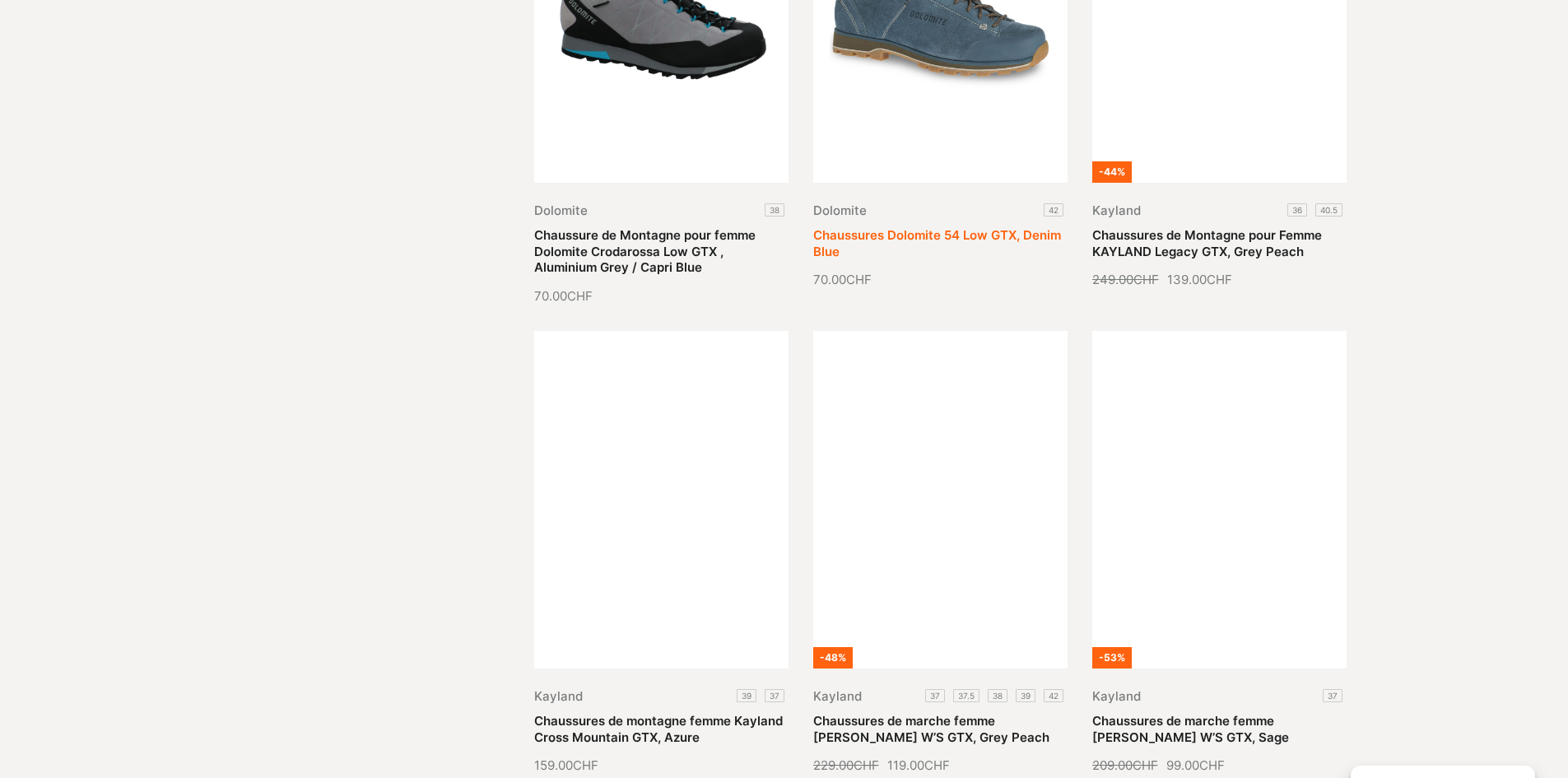
scroll to position [1811, 0]
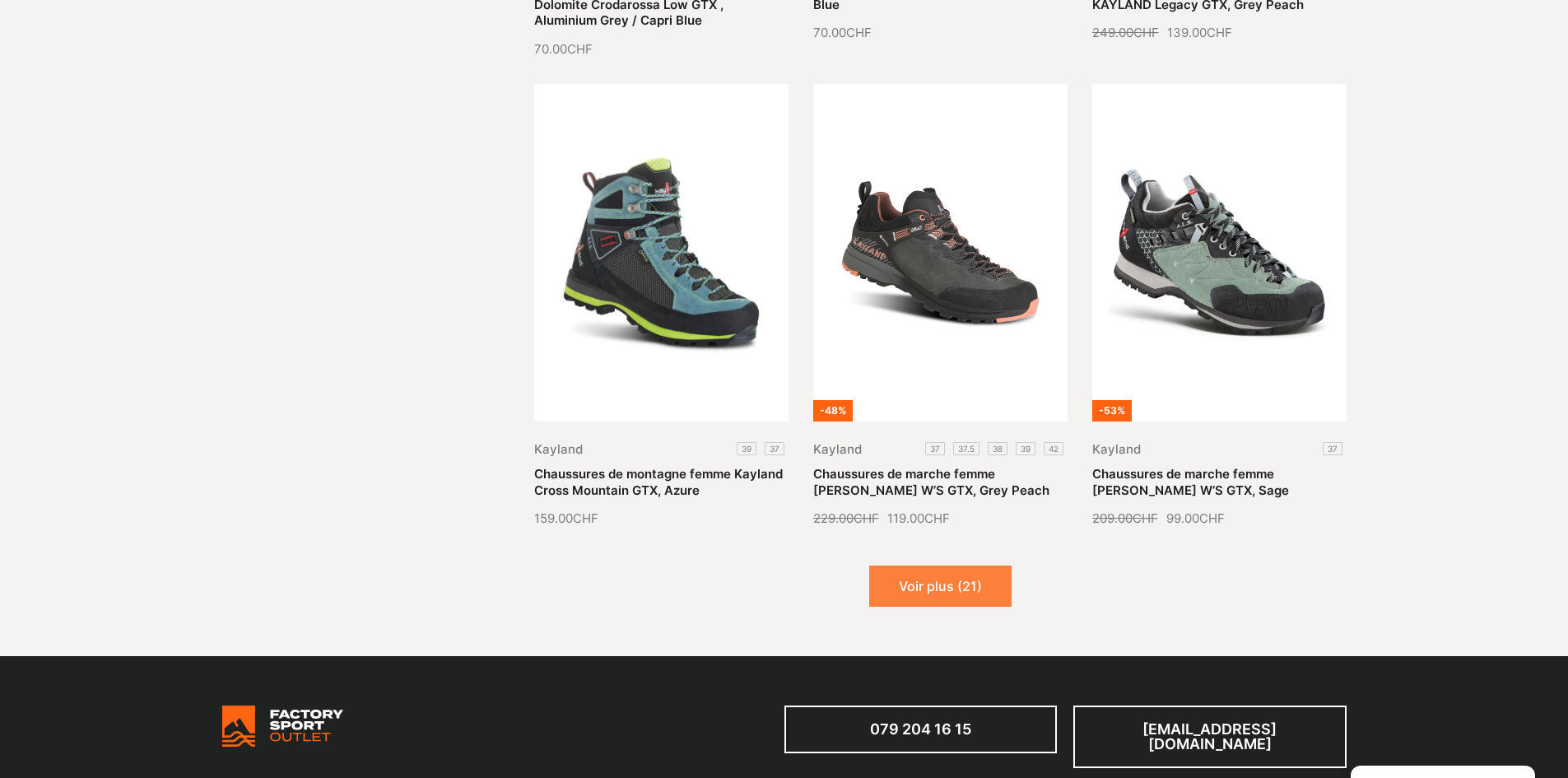
click at [962, 586] on button "Voir plus (21)" at bounding box center [941, 586] width 143 height 41
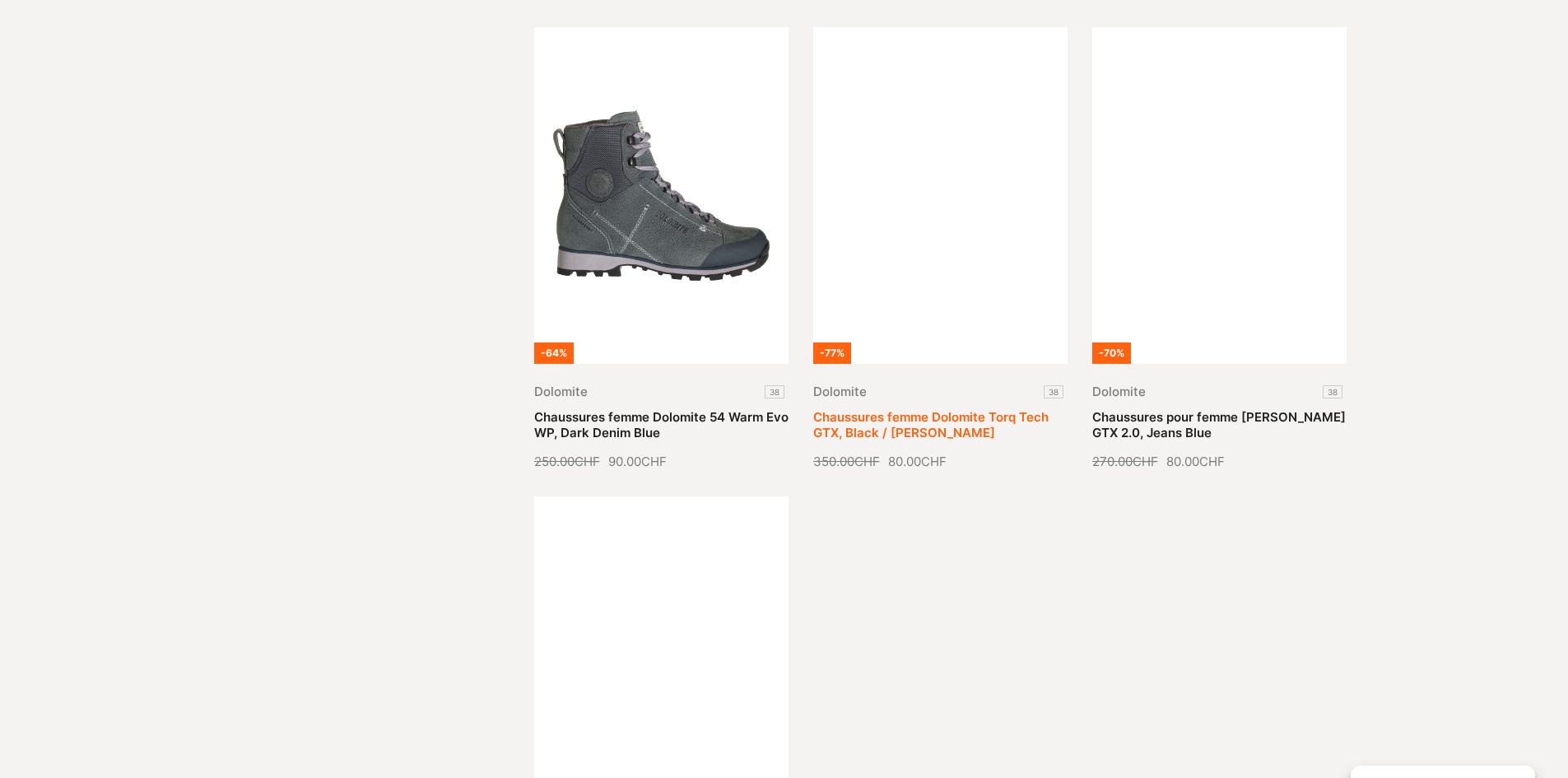
scroll to position [3212, 0]
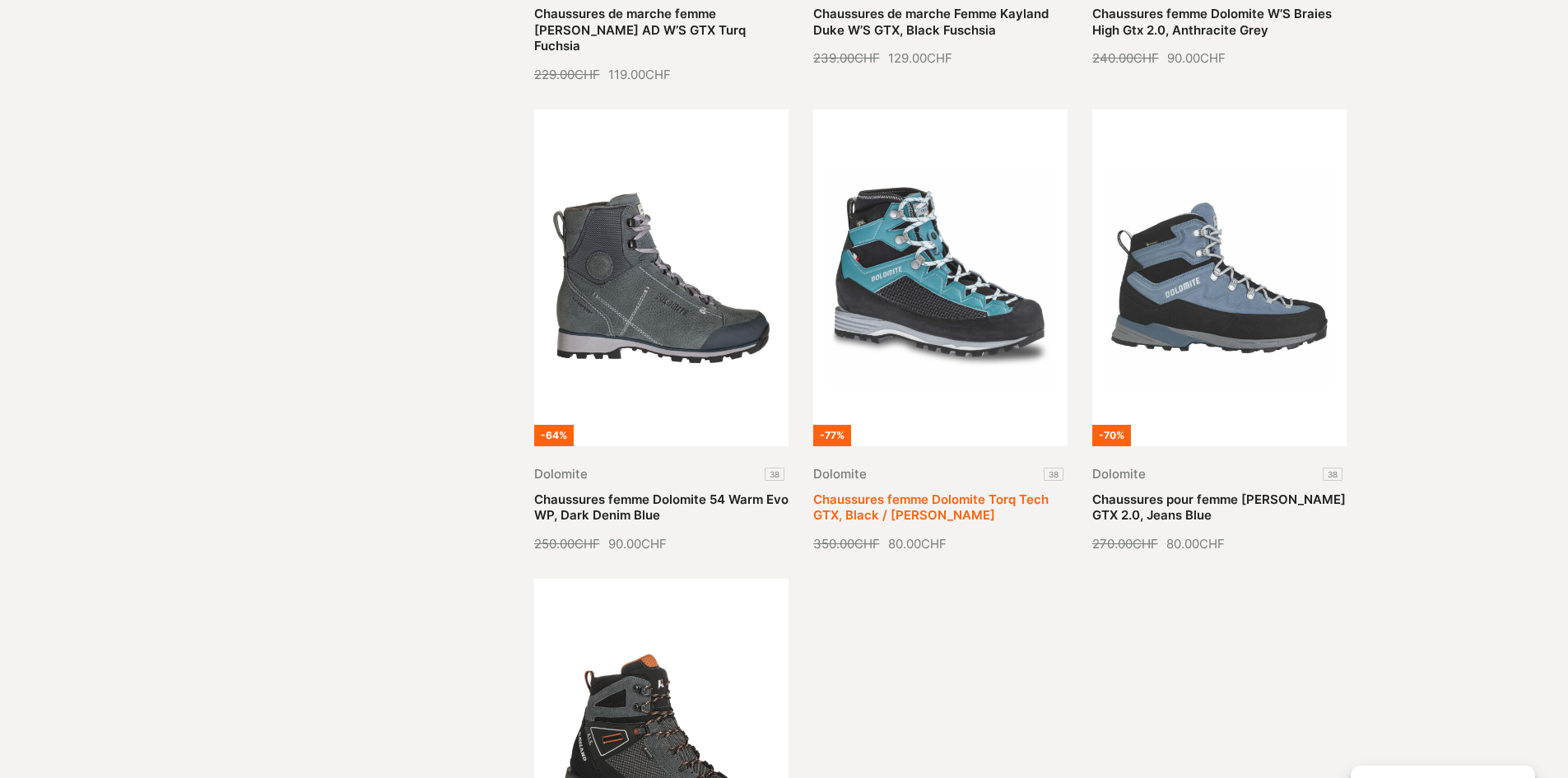
click at [962, 492] on link "Chaussures femme Dolomite Torq Tech GTX, Black / [PERSON_NAME]" at bounding box center [931, 507] width 235 height 32
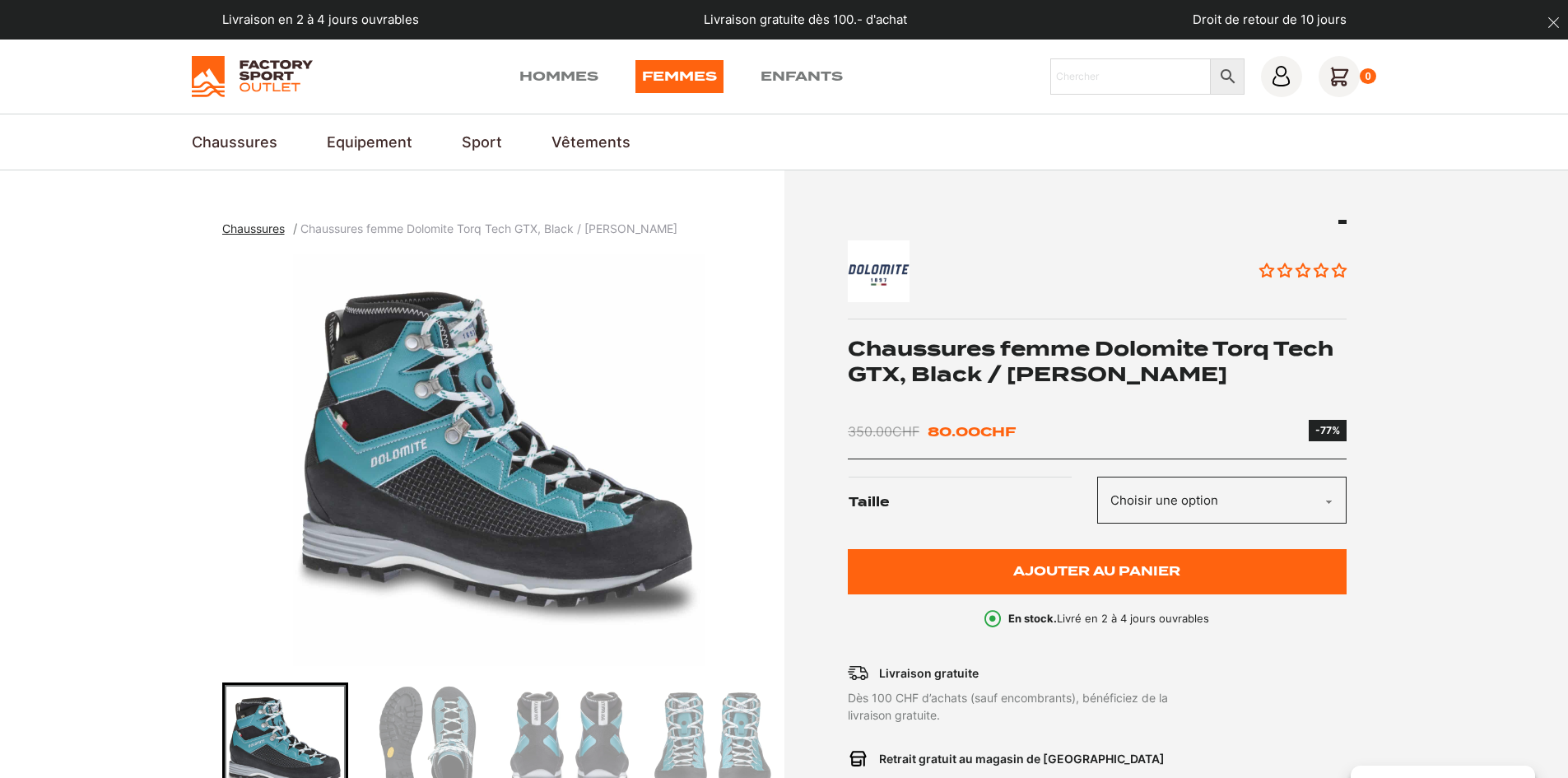
scroll to position [165, 0]
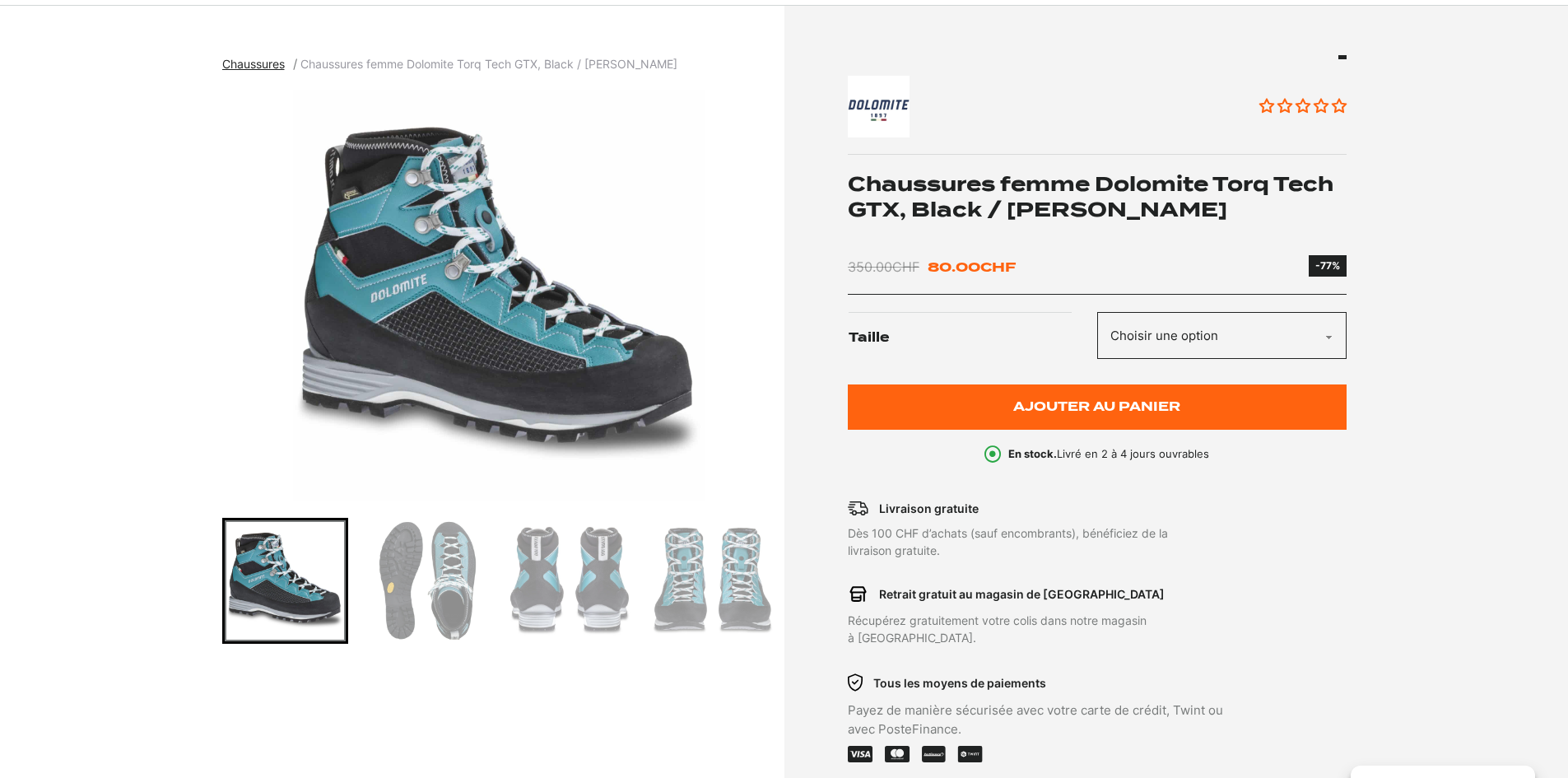
click at [459, 581] on img "Go to slide 2" at bounding box center [427, 581] width 121 height 121
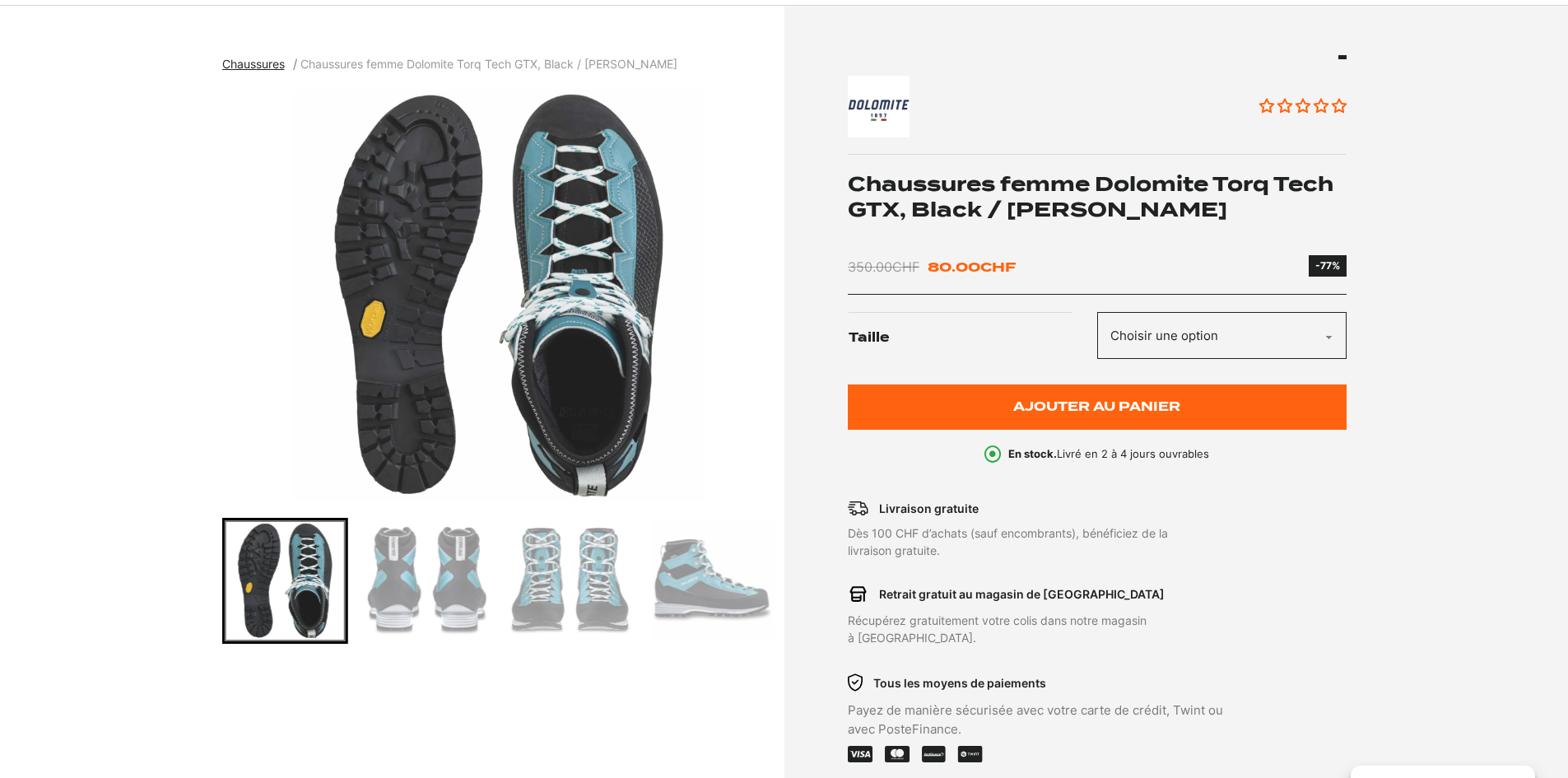
click at [571, 577] on img "Go to slide 4" at bounding box center [570, 581] width 121 height 121
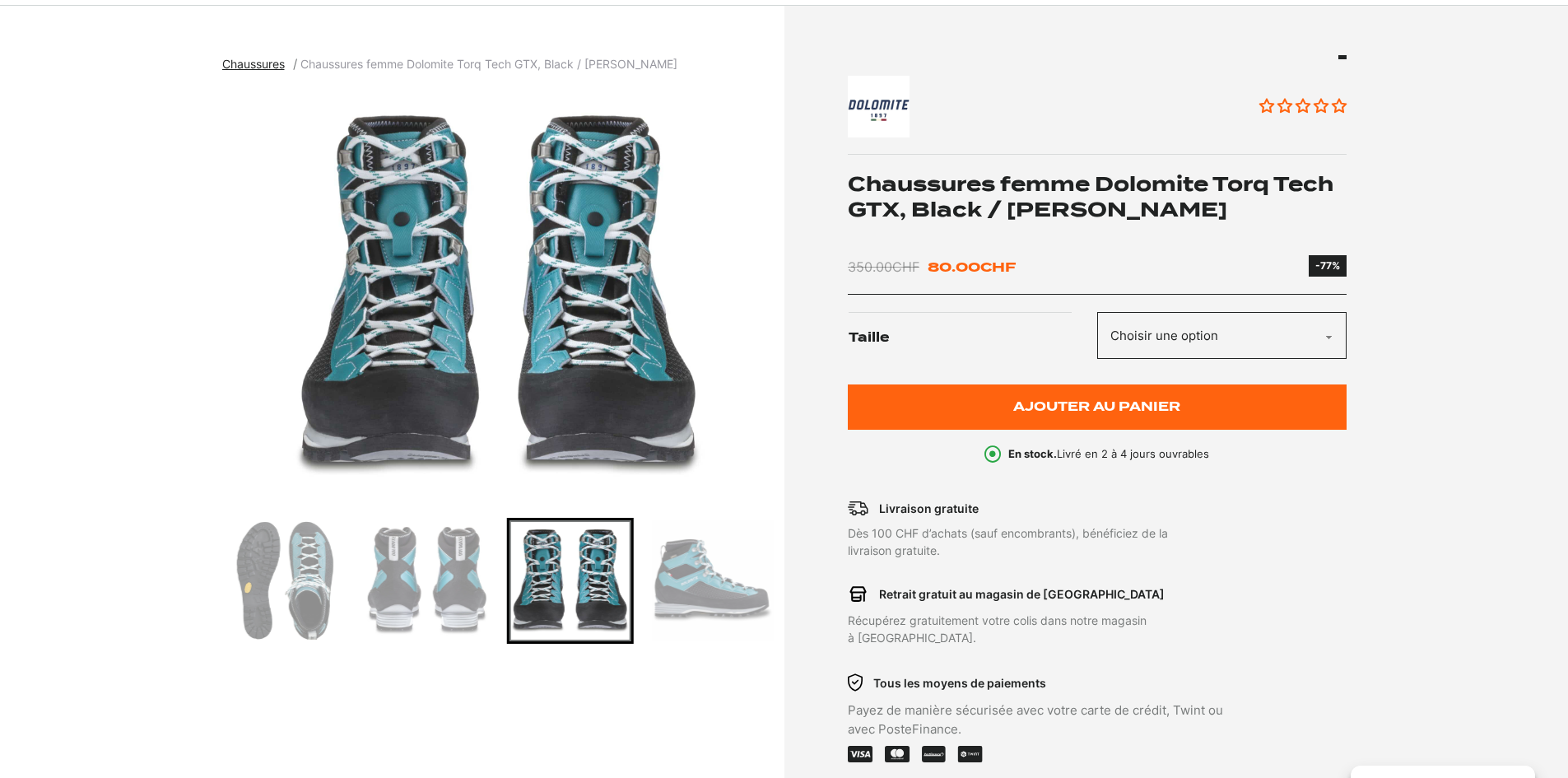
click at [679, 583] on img "Go to slide 5" at bounding box center [712, 581] width 121 height 121
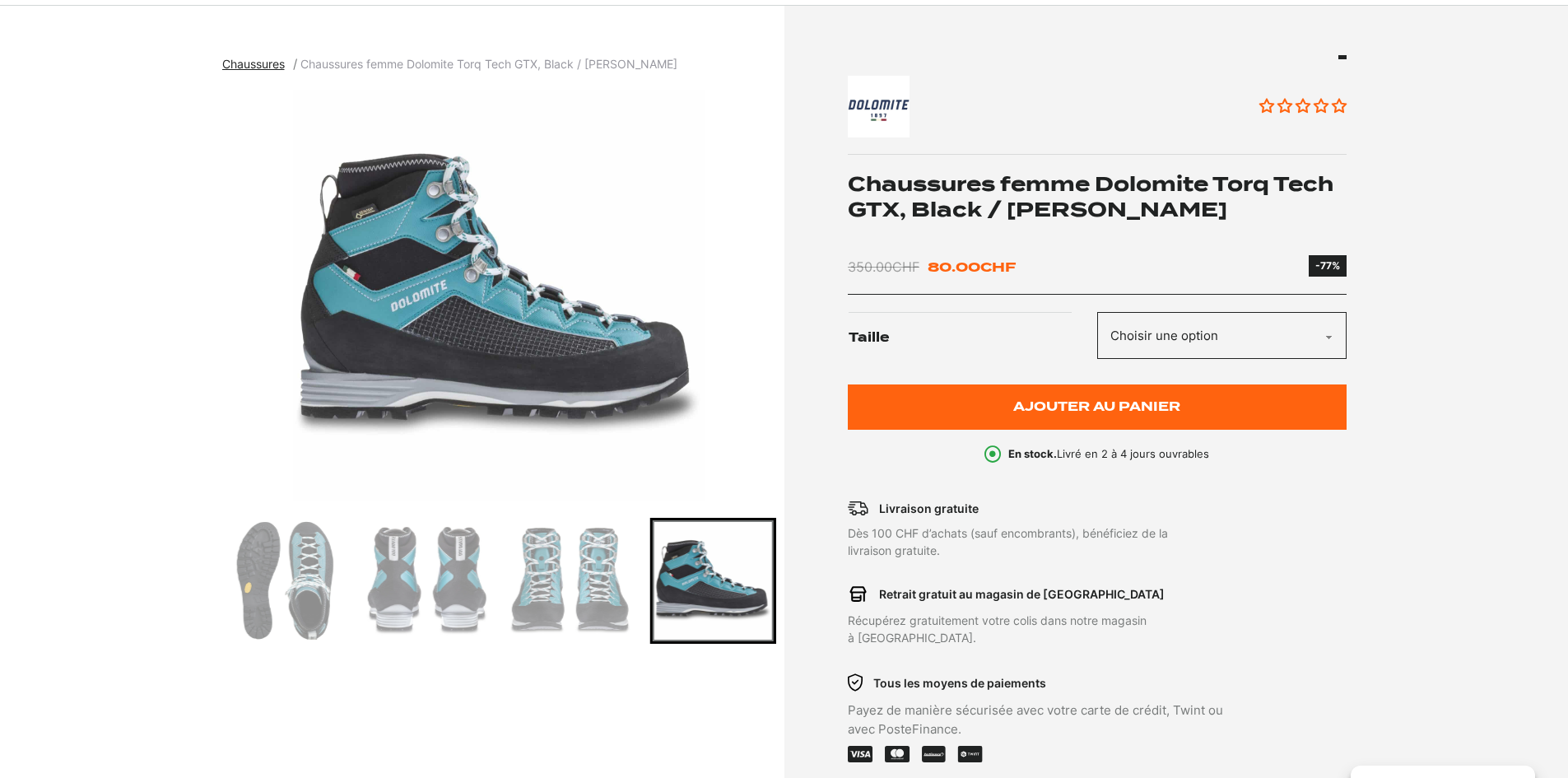
click at [317, 586] on img "Go to slide 2" at bounding box center [286, 581] width 121 height 121
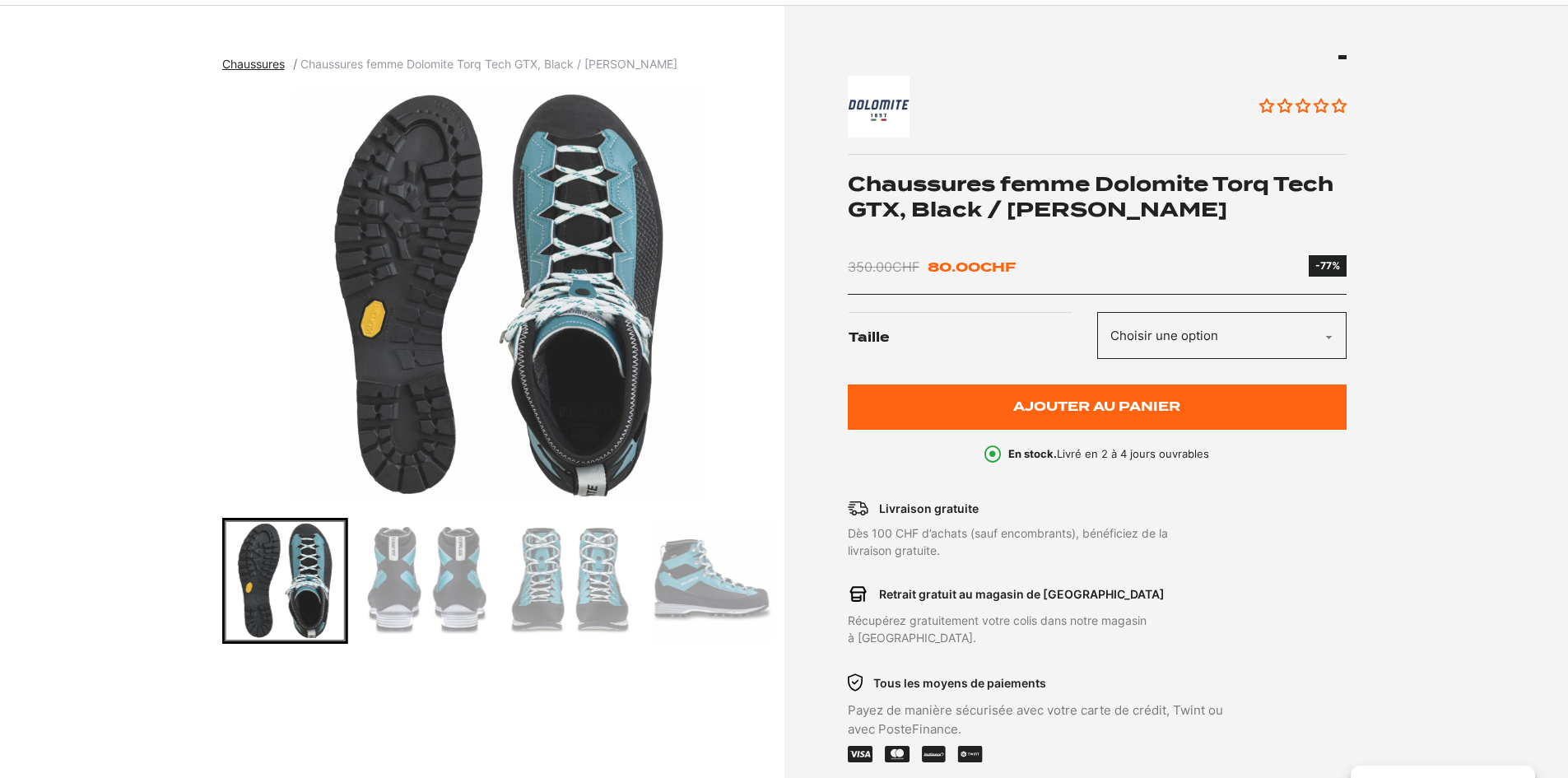
click at [319, 580] on img "Go to slide 2" at bounding box center [286, 581] width 121 height 121
click at [444, 583] on img "Go to slide 3" at bounding box center [427, 581] width 121 height 121
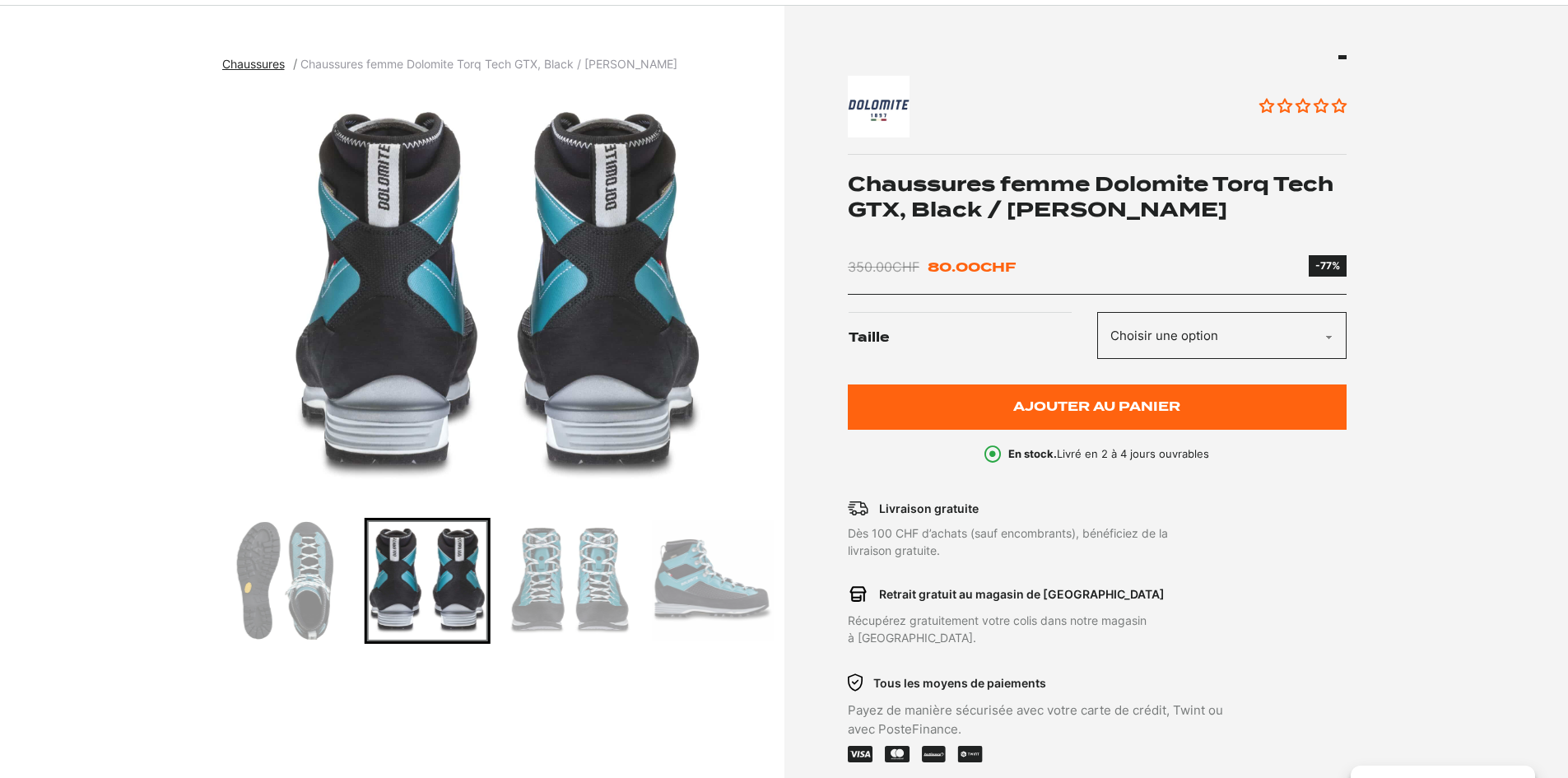
click at [336, 572] on img "Go to slide 2" at bounding box center [286, 581] width 121 height 121
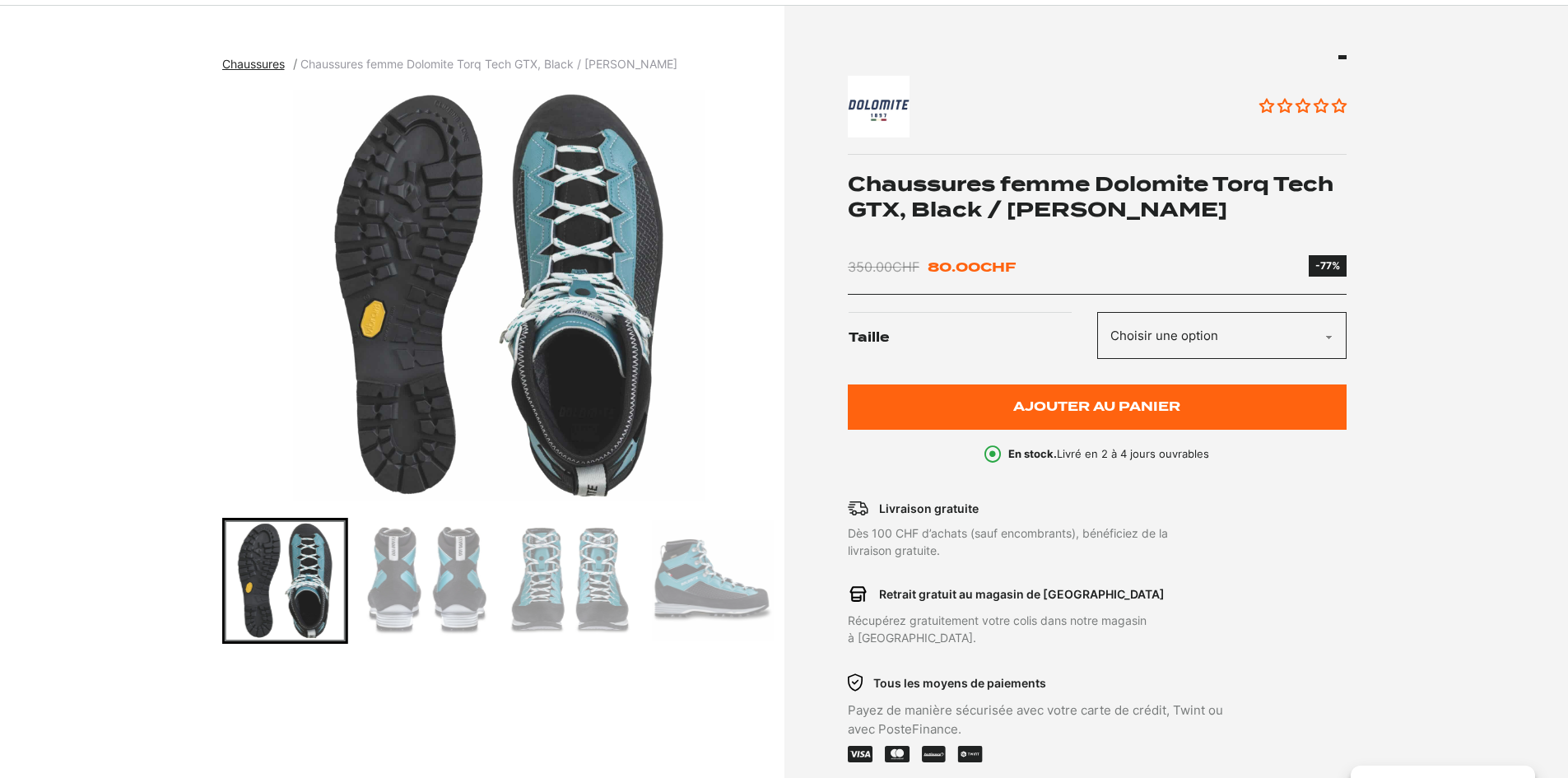
click at [694, 573] on img "Go to slide 5" at bounding box center [712, 581] width 121 height 121
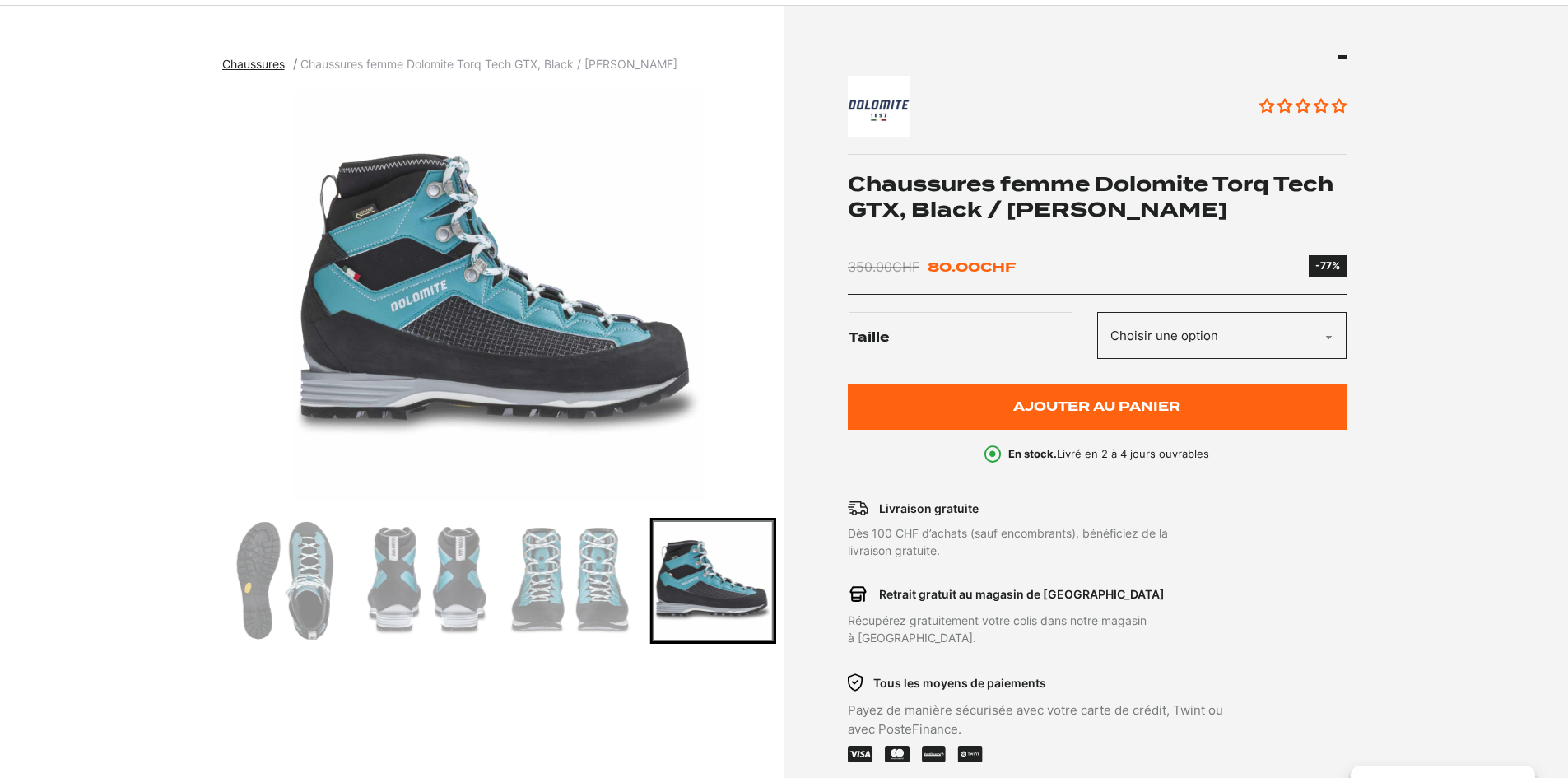
click at [518, 377] on img "5 of 5" at bounding box center [500, 296] width 554 height 412
click at [571, 575] on img "Go to slide 4" at bounding box center [570, 581] width 121 height 121
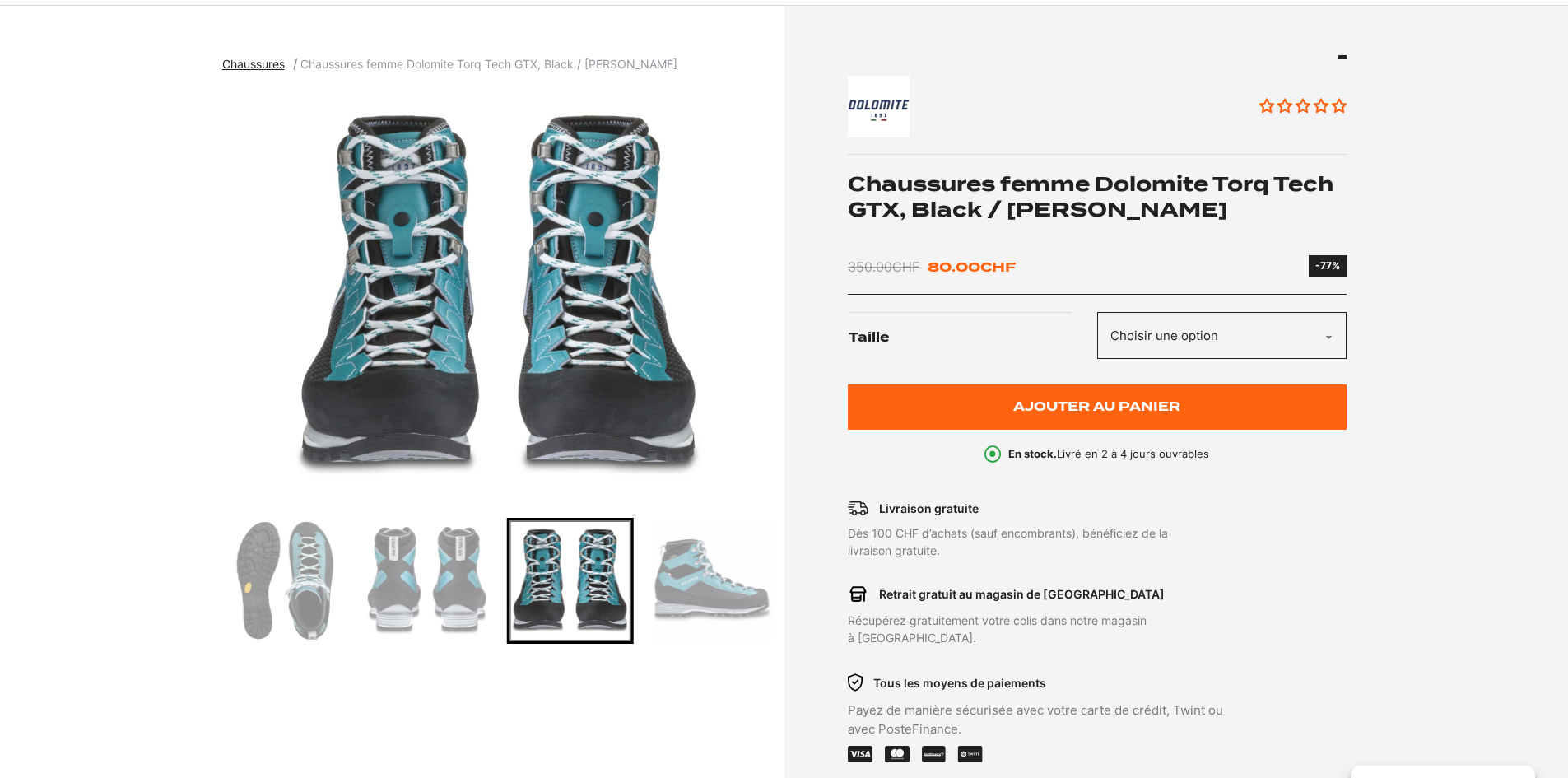
click at [694, 572] on img "Go to slide 5" at bounding box center [712, 581] width 121 height 121
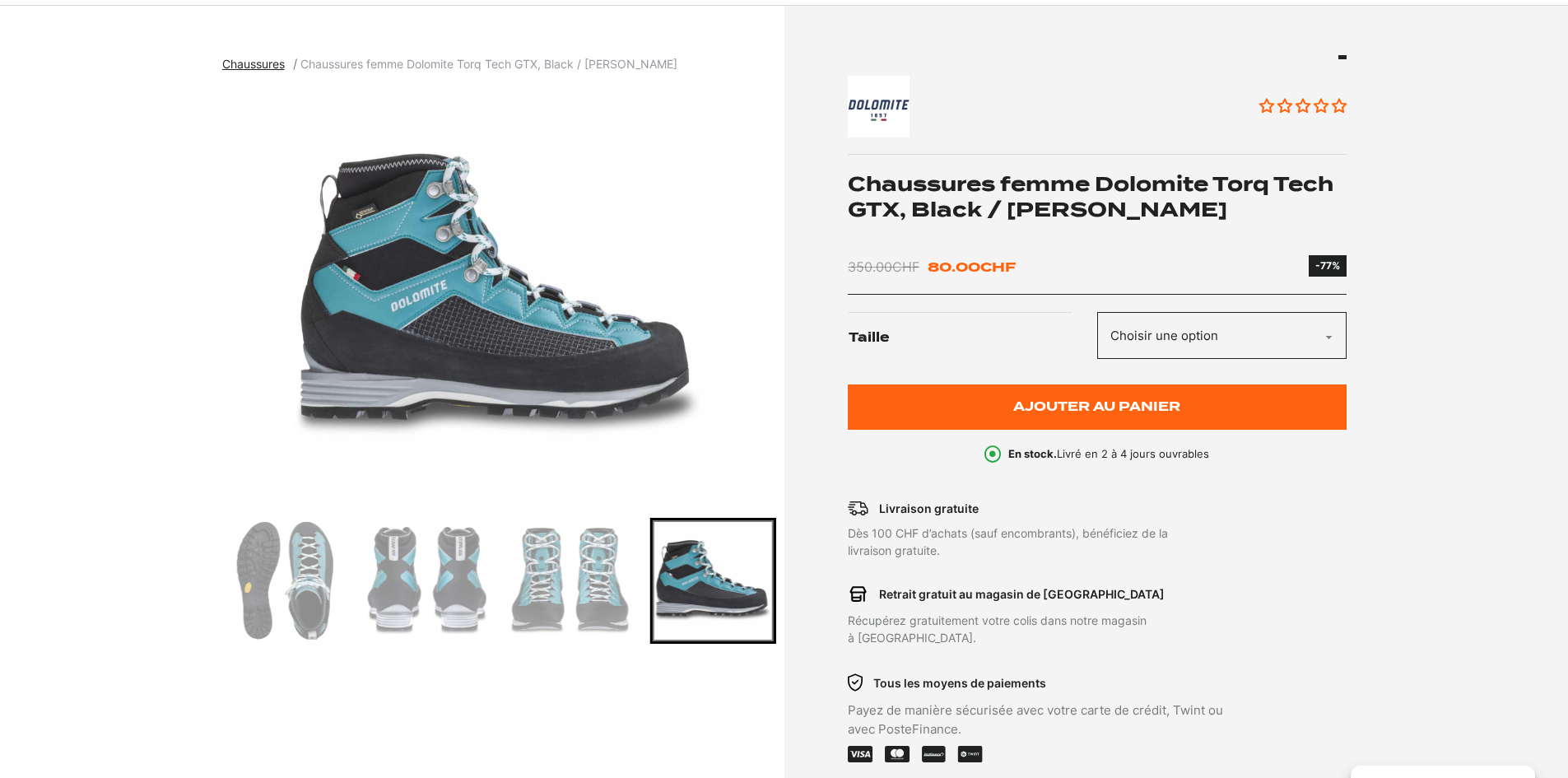
click at [323, 592] on img "Go to slide 2" at bounding box center [286, 581] width 121 height 121
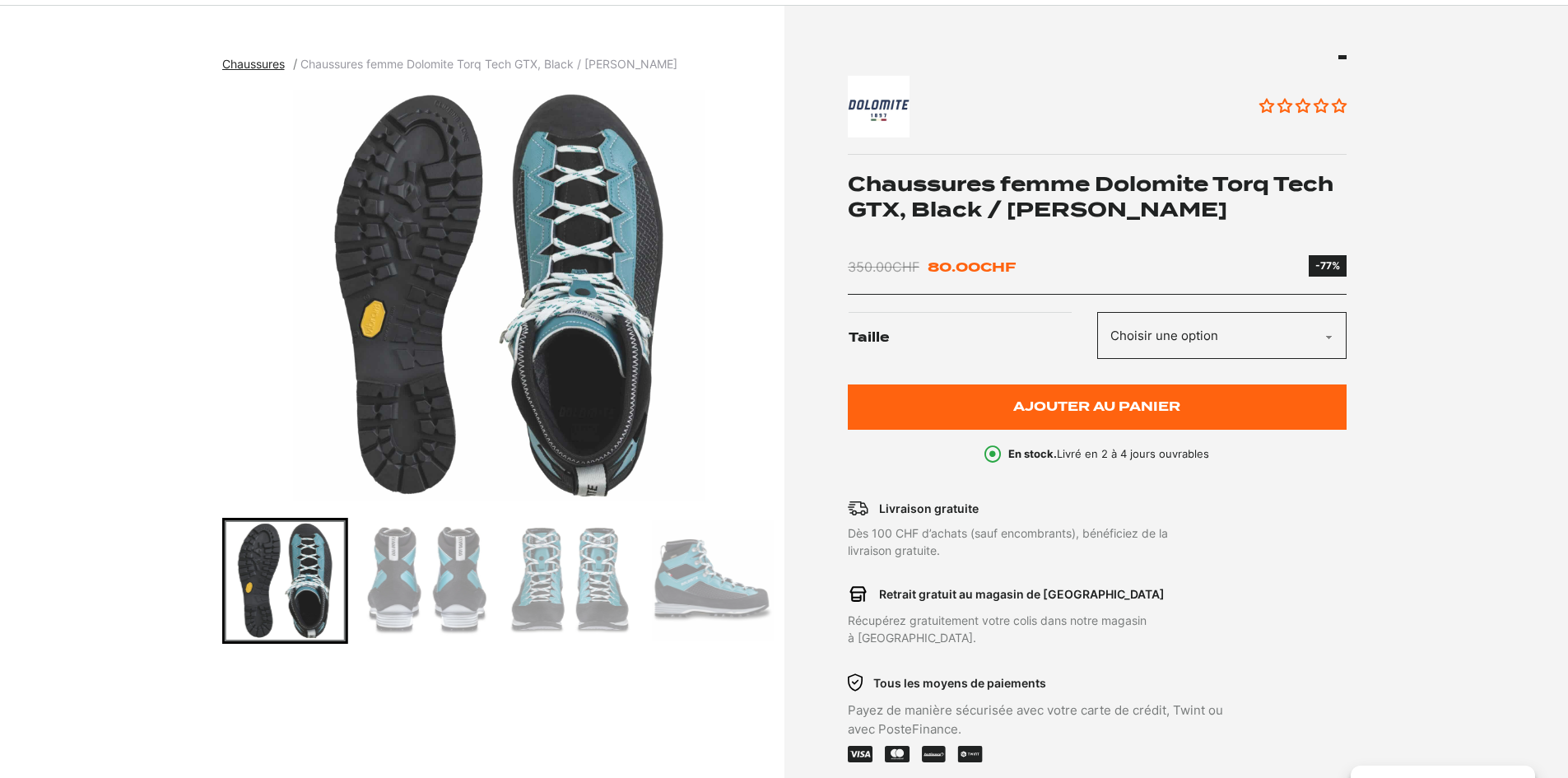
click at [684, 590] on img "Go to slide 5" at bounding box center [712, 581] width 121 height 121
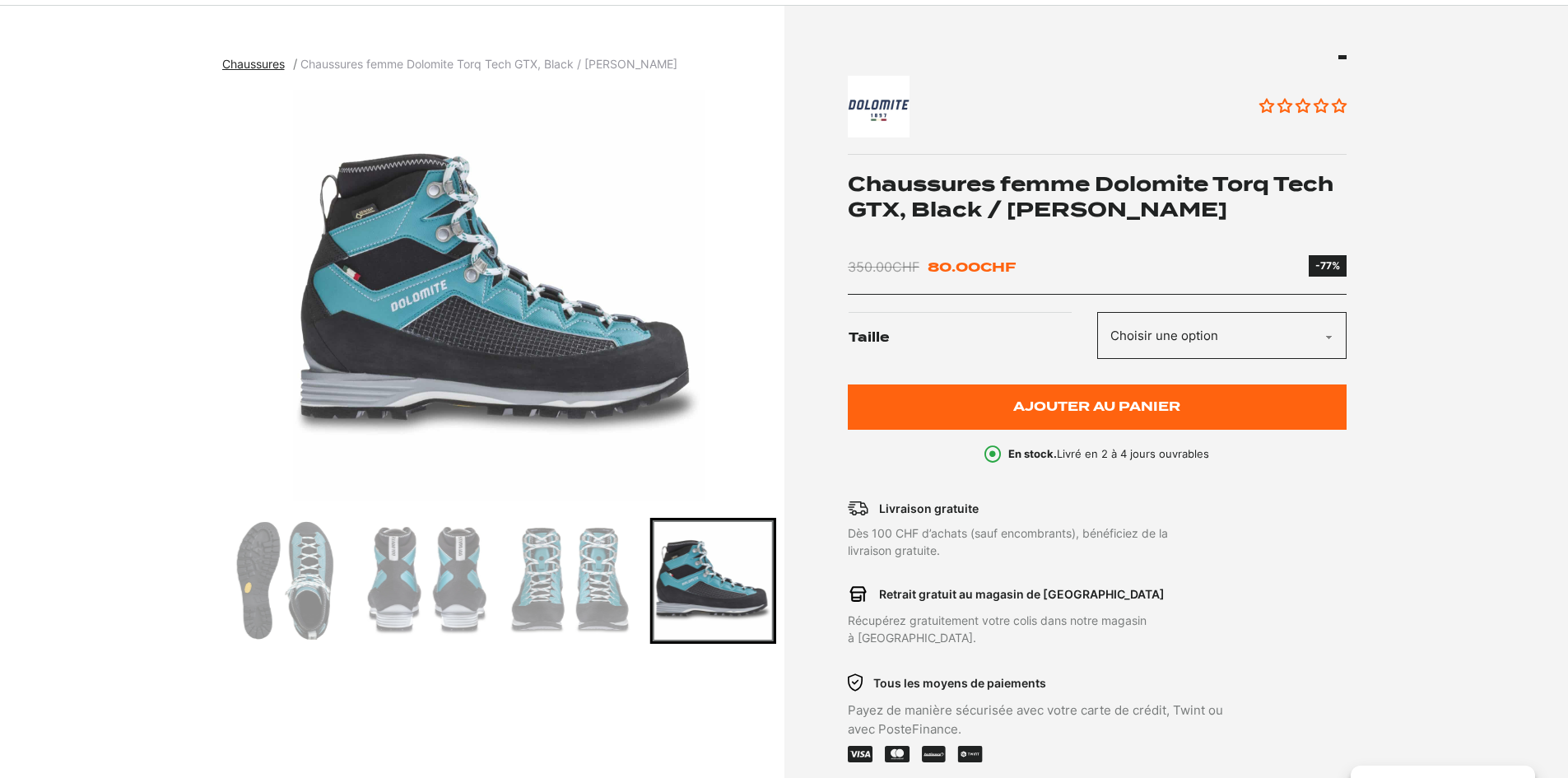
click at [413, 597] on img "Go to slide 3" at bounding box center [427, 581] width 121 height 121
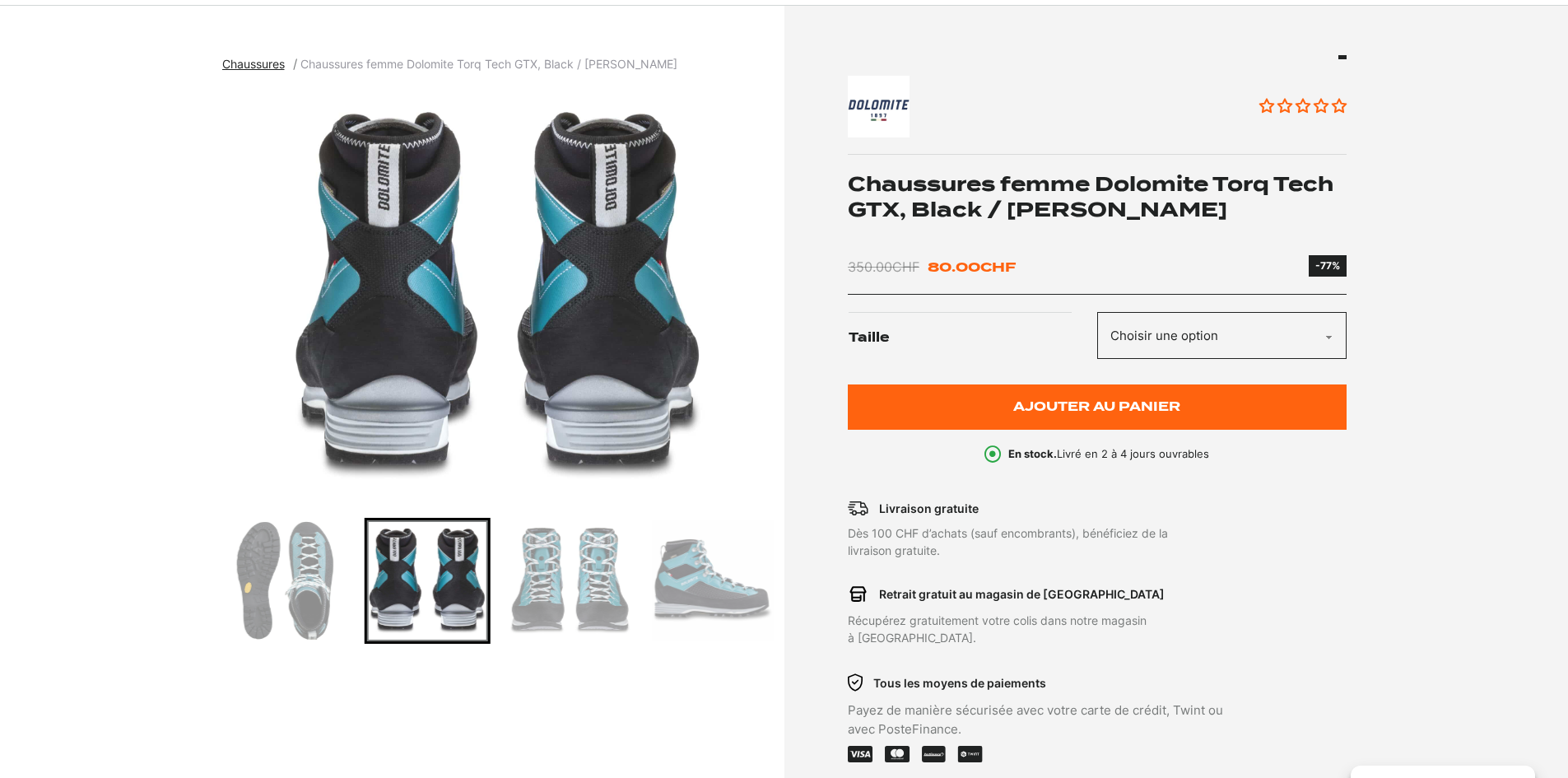
click at [274, 586] on img "Go to slide 2" at bounding box center [286, 581] width 121 height 121
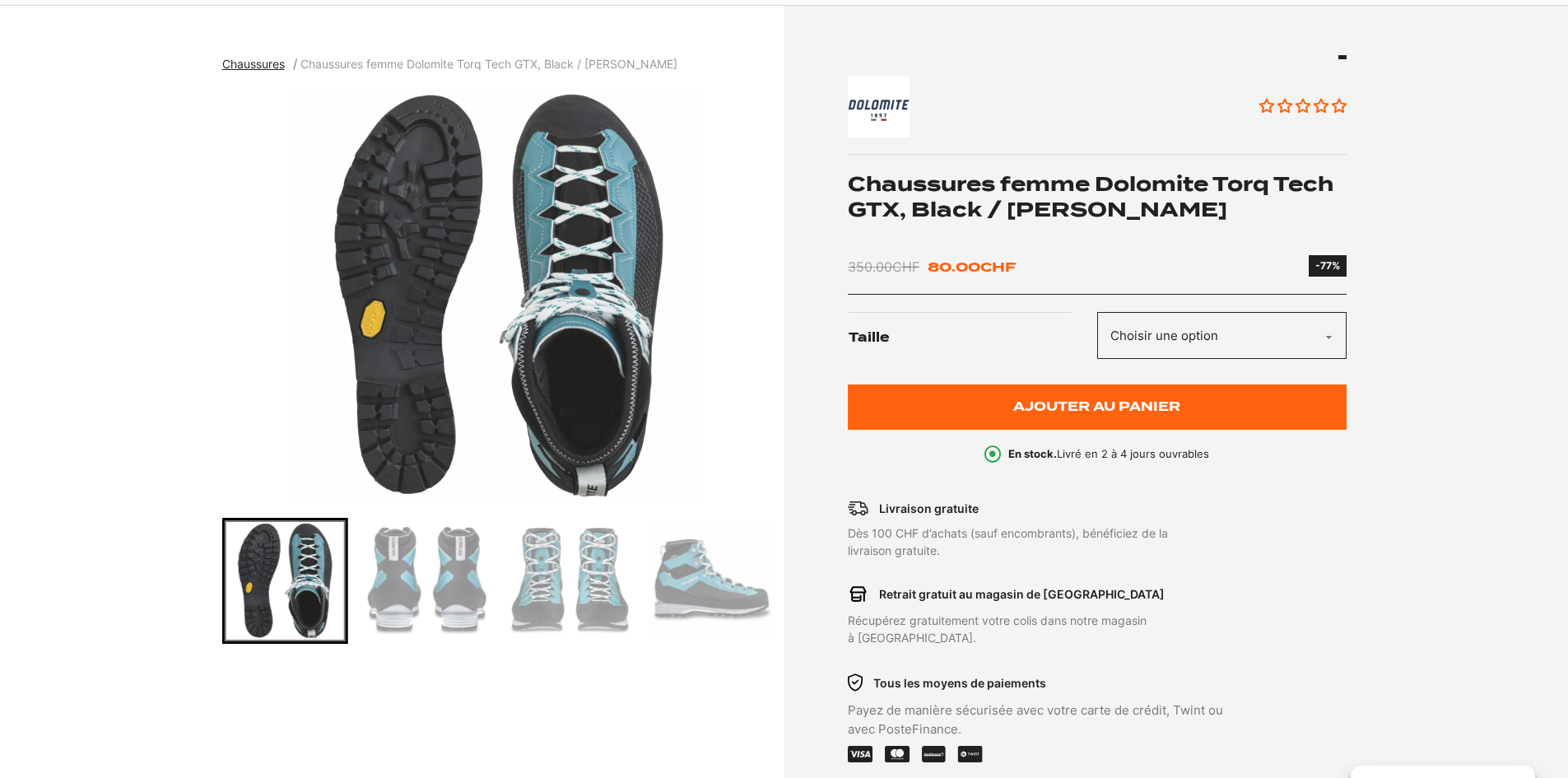
click at [711, 581] on img "Go to slide 5" at bounding box center [712, 581] width 121 height 121
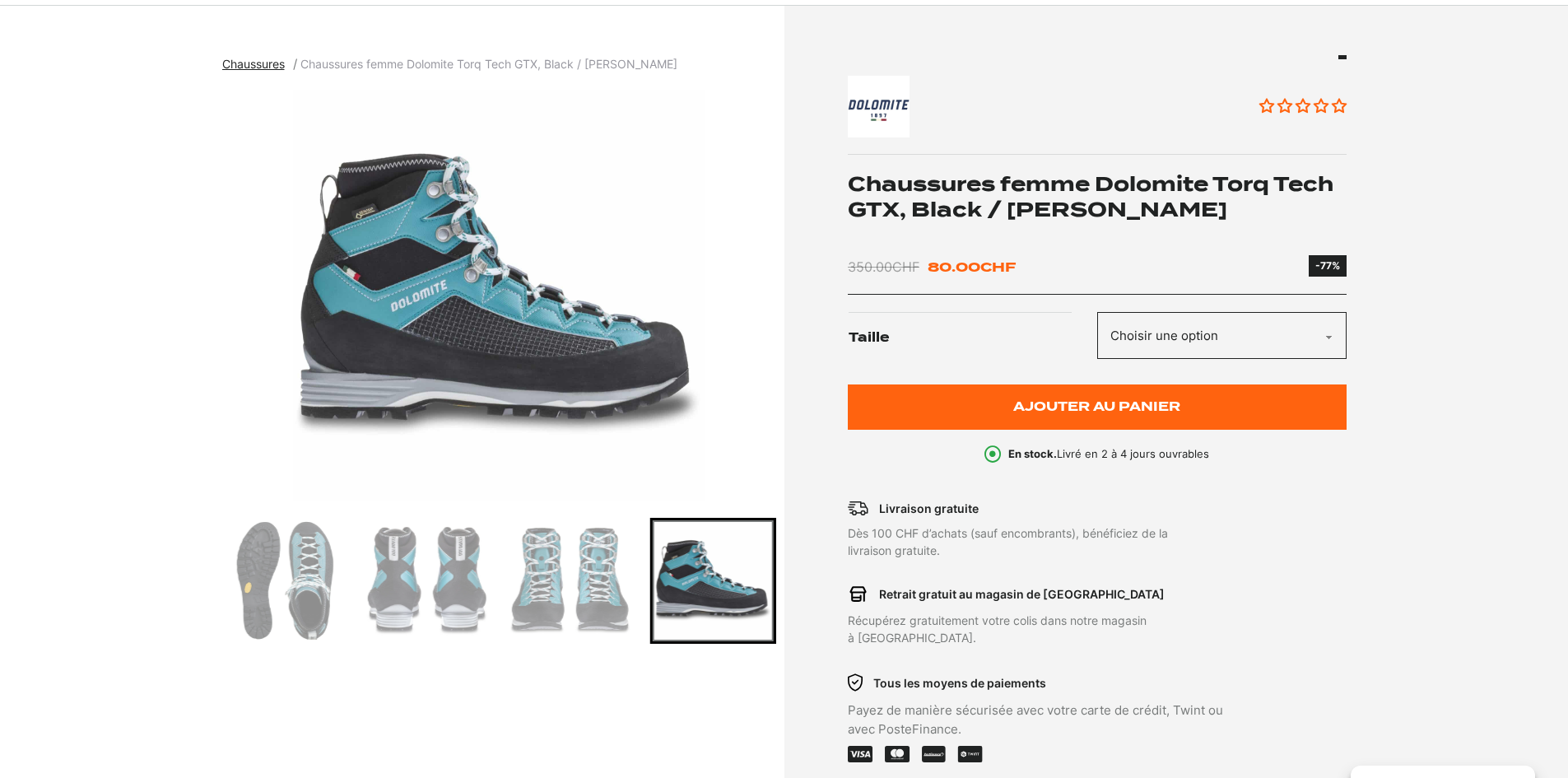
click at [1205, 54] on section "Chaussures Chaussures femme Dolomite Torq Tech GTX, Black / [PERSON_NAME] Aucun…" at bounding box center [784, 454] width 1568 height 896
